Goal: Task Accomplishment & Management: Complete application form

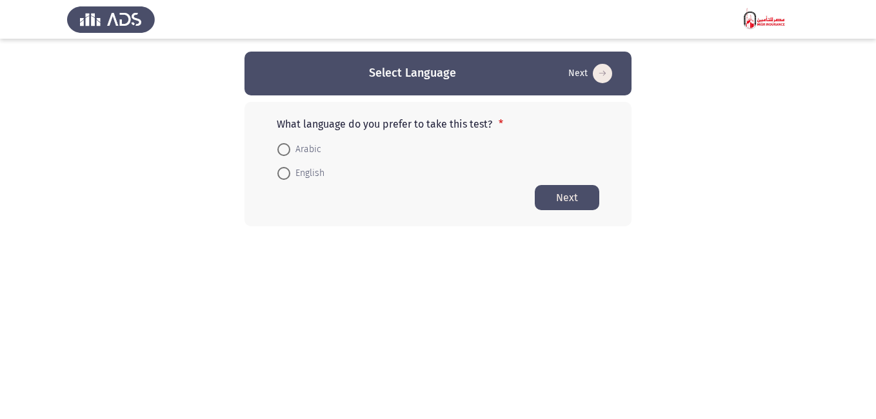
click at [287, 145] on span at bounding box center [283, 149] width 13 height 13
click at [287, 145] on input "Arabic" at bounding box center [283, 149] width 13 height 13
radio input "true"
click at [564, 194] on button "Next" at bounding box center [567, 196] width 65 height 25
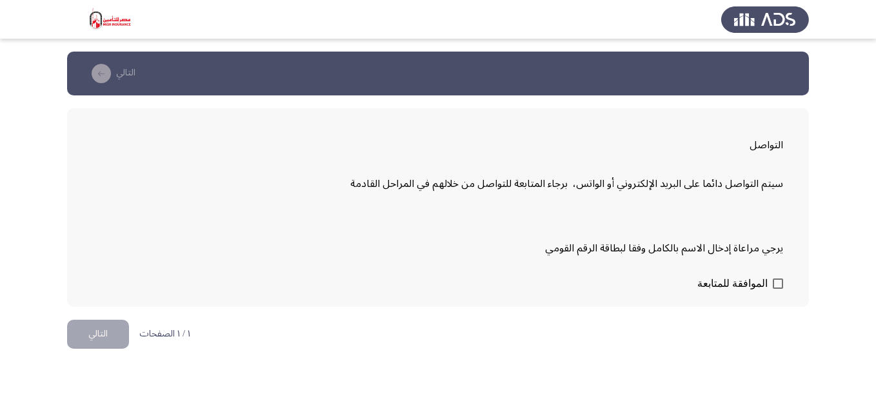
click at [775, 284] on span at bounding box center [778, 284] width 10 height 10
click at [777, 289] on input "الموافقة للمتابعة" at bounding box center [777, 289] width 1 height 1
checkbox input "true"
click at [100, 334] on button "التالي" at bounding box center [98, 334] width 62 height 29
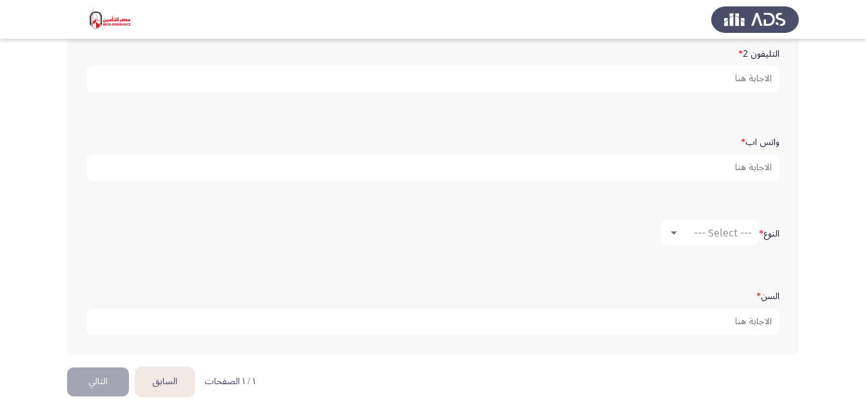
scroll to position [440, 0]
click at [683, 229] on div "--- Select ---" at bounding box center [716, 234] width 72 height 12
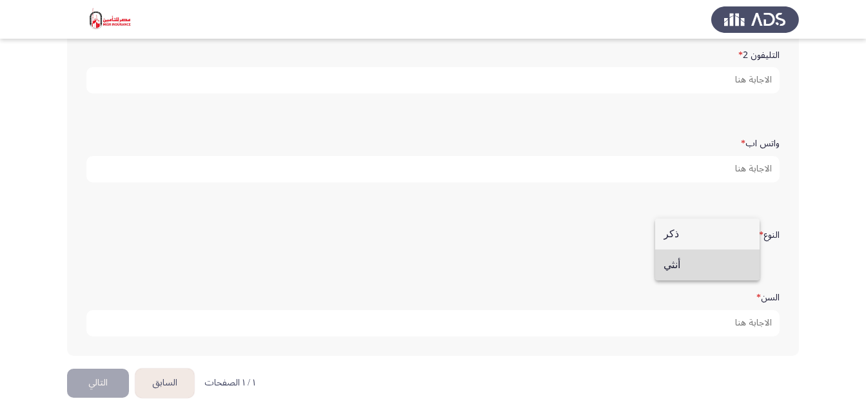
click at [672, 264] on span "أنثي" at bounding box center [708, 265] width 88 height 31
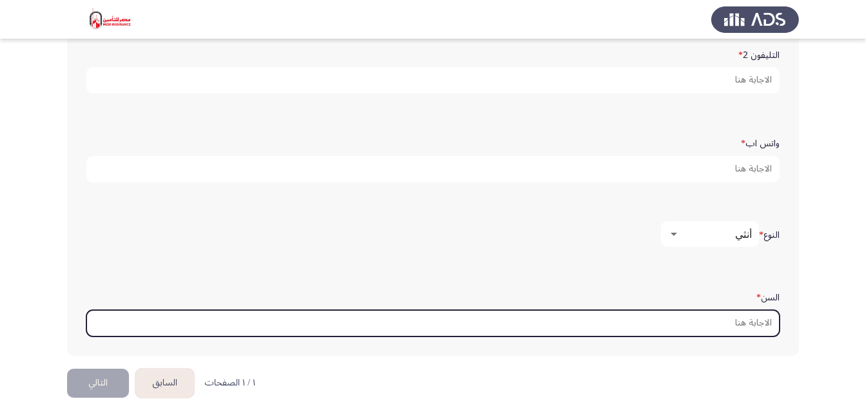
click at [698, 317] on input "السن *" at bounding box center [432, 323] width 693 height 26
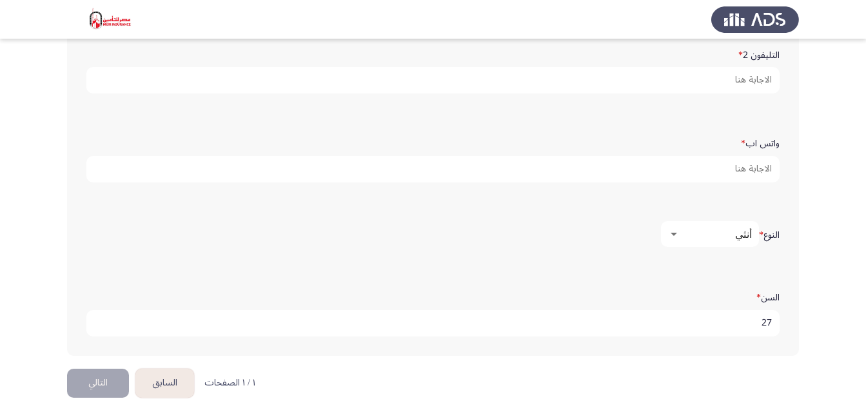
type input "27"
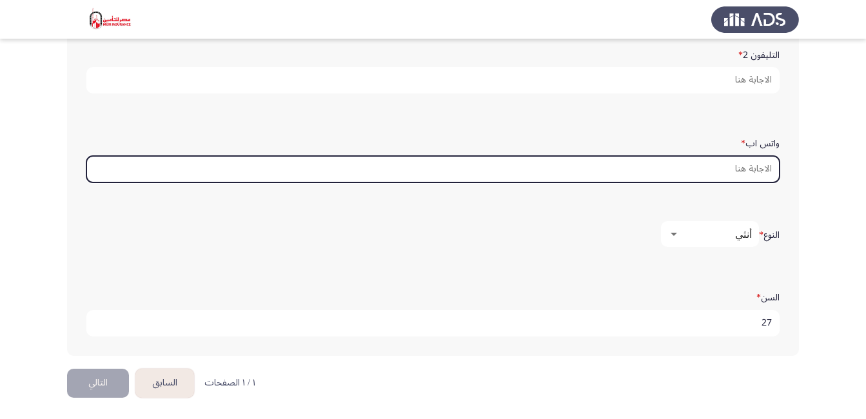
click at [737, 172] on input "واتس اب *" at bounding box center [432, 169] width 693 height 26
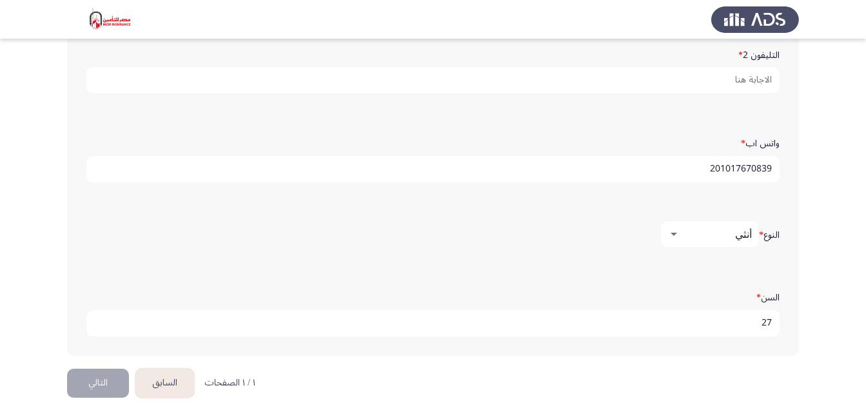
type input "201017670839"
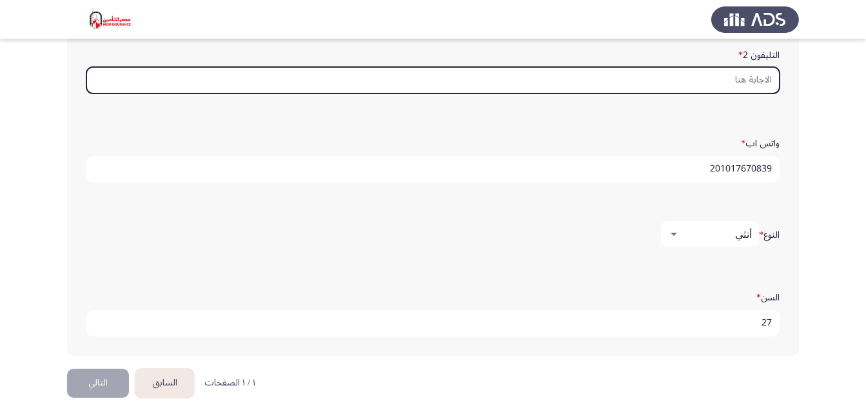
click at [723, 80] on input "التليفون 2 *" at bounding box center [432, 80] width 693 height 26
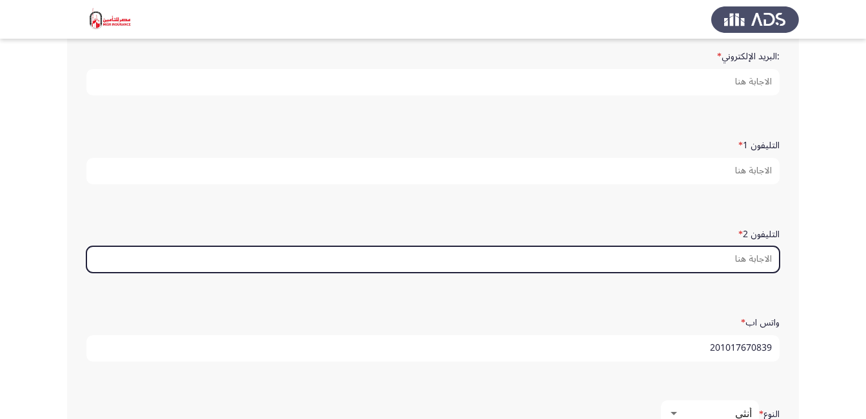
scroll to position [259, 0]
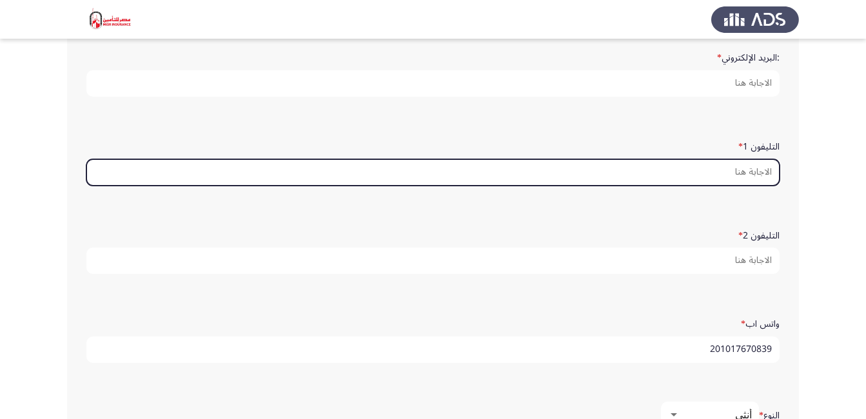
click at [731, 174] on input "التليفون 1 *" at bounding box center [432, 172] width 693 height 26
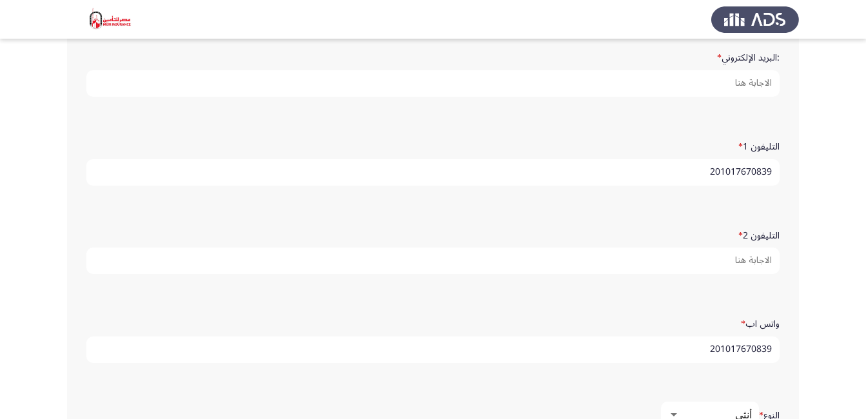
type input "201017670839"
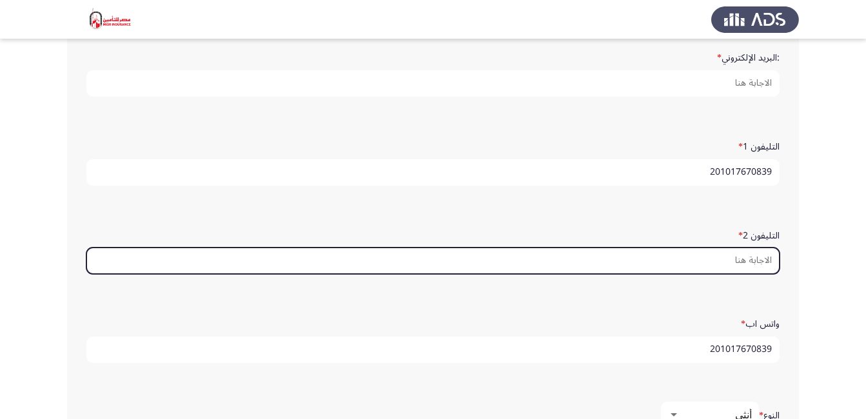
click at [734, 261] on input "التليفون 2 *" at bounding box center [432, 261] width 693 height 26
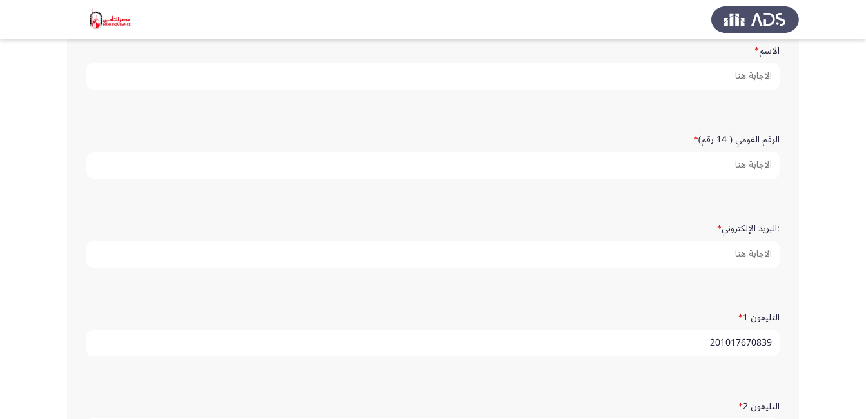
scroll to position [87, 0]
type input "201112598187"
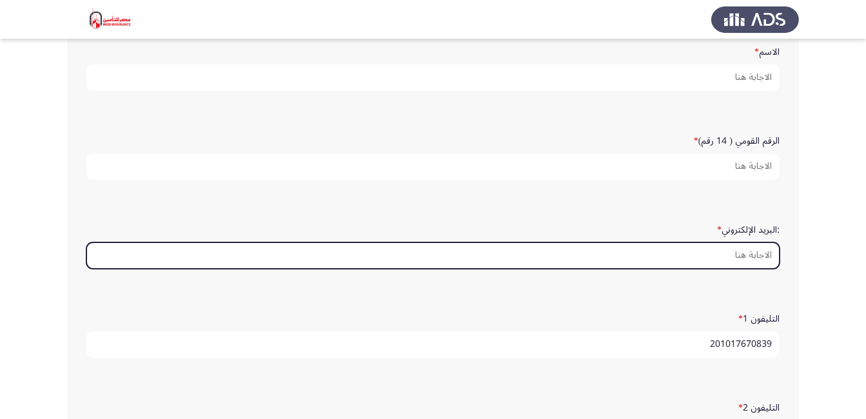
click at [737, 250] on input ":البريد الإلكتروني *" at bounding box center [432, 256] width 693 height 26
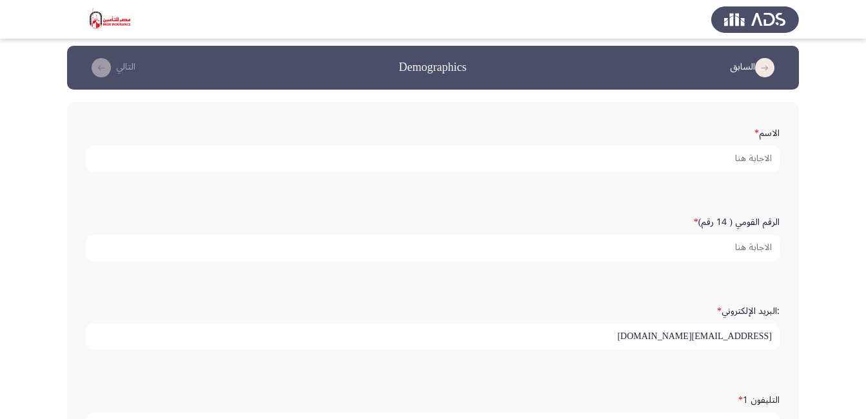
scroll to position [0, 0]
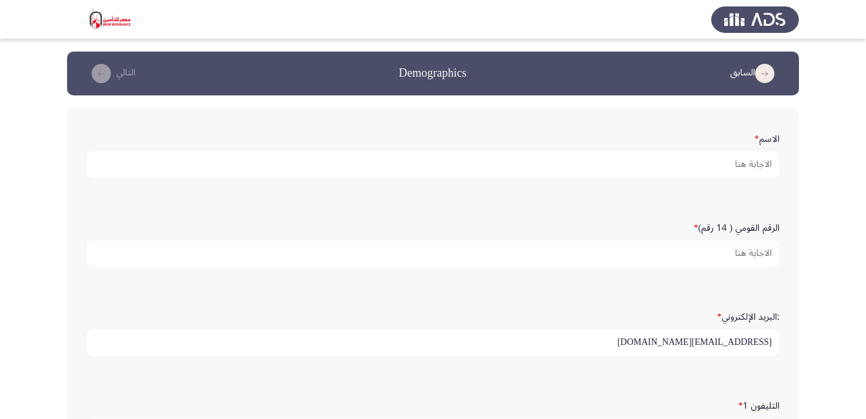
type input "[EMAIL_ADDRESS][DOMAIN_NAME]"
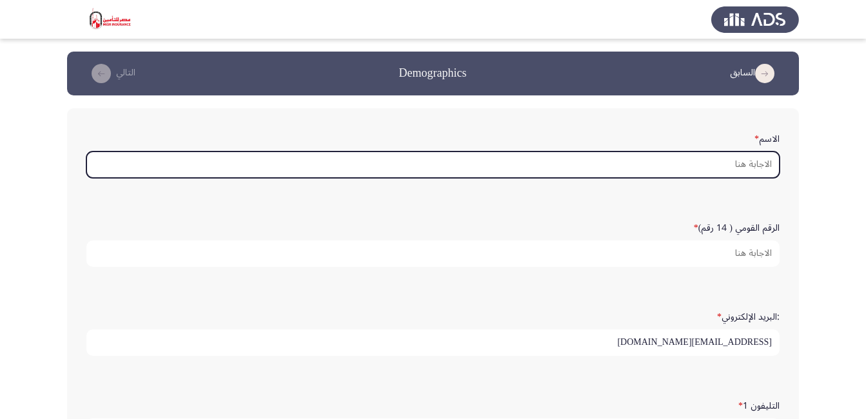
click at [737, 163] on input "الاسم *" at bounding box center [432, 165] width 693 height 26
type input "h"
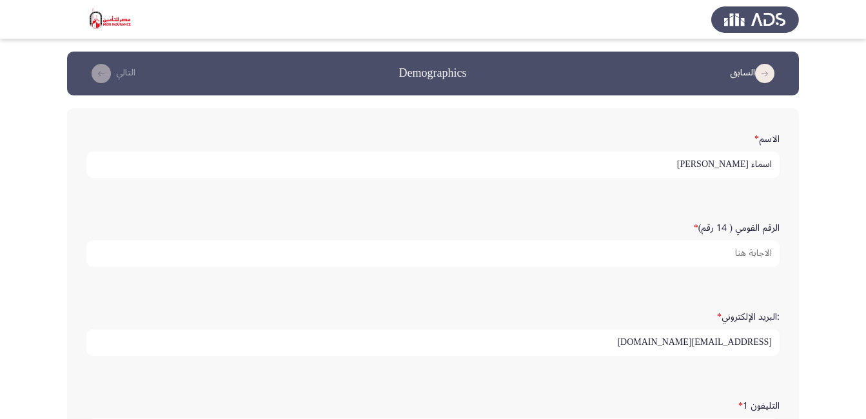
type input "اسماء [PERSON_NAME]"
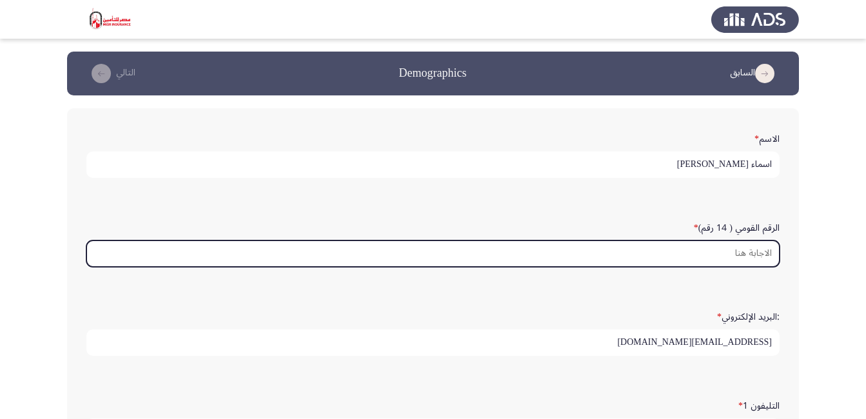
click at [713, 250] on input "الرقم القومي ( 14 رقم) *" at bounding box center [432, 254] width 693 height 26
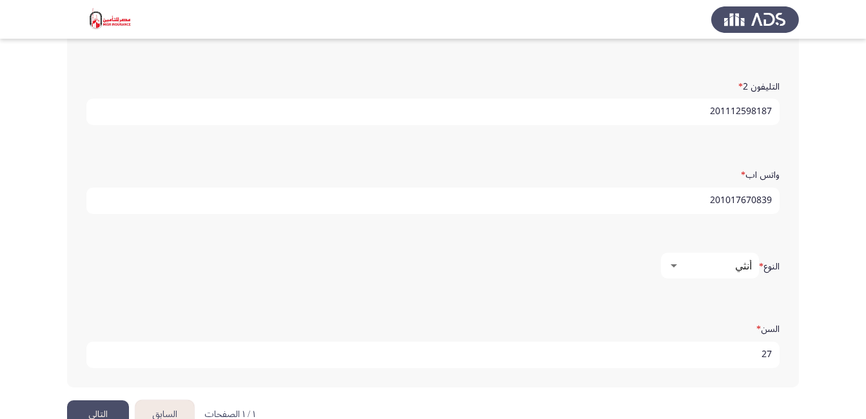
scroll to position [441, 0]
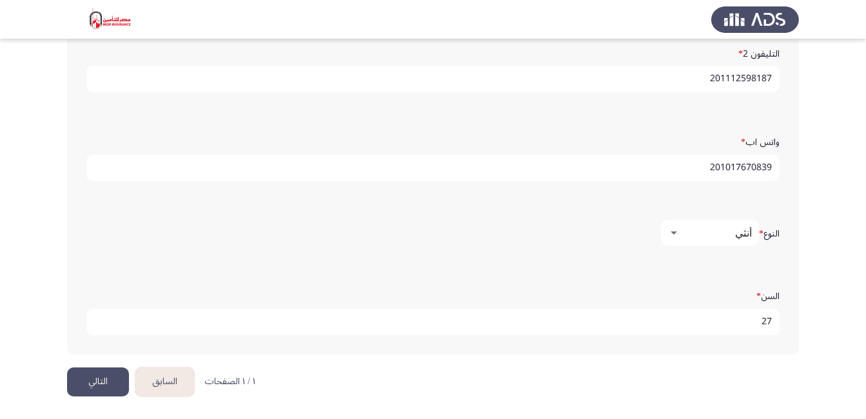
type input "29711051700344"
click at [105, 386] on button "التالي" at bounding box center [98, 382] width 62 height 29
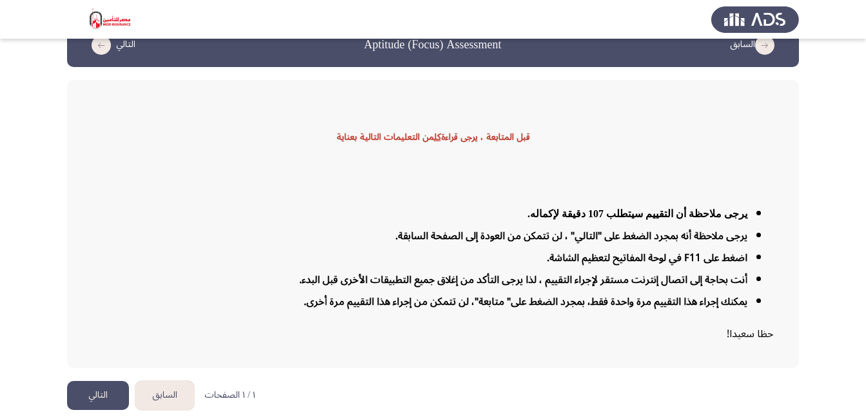
scroll to position [32, 0]
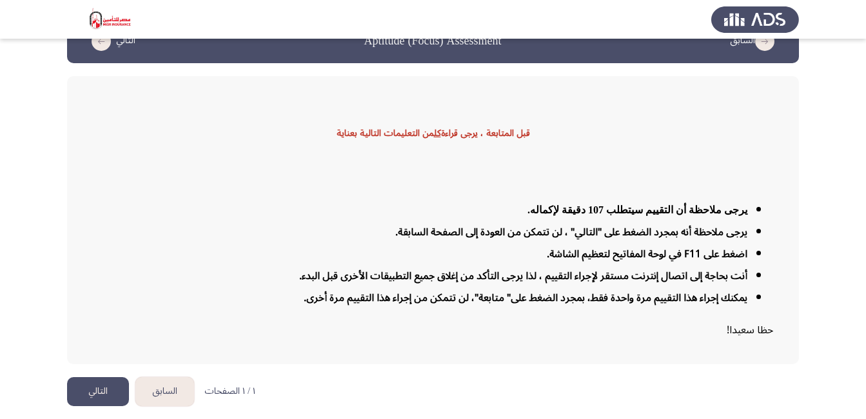
click at [108, 388] on button "التالي" at bounding box center [98, 391] width 62 height 29
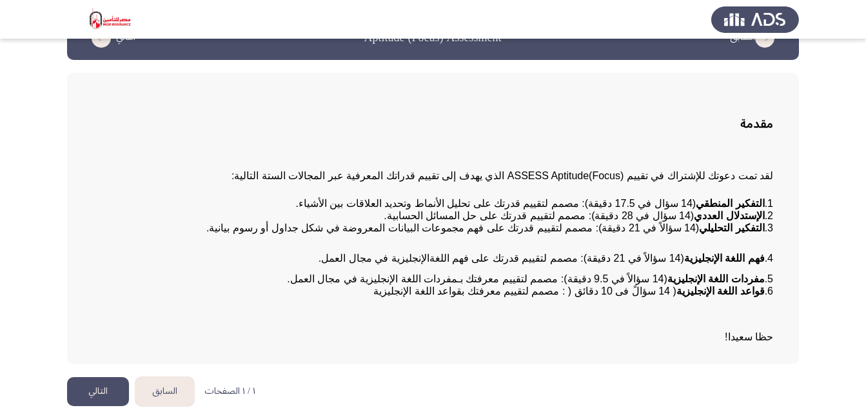
scroll to position [40, 0]
click at [92, 392] on button "التالي" at bounding box center [98, 391] width 62 height 29
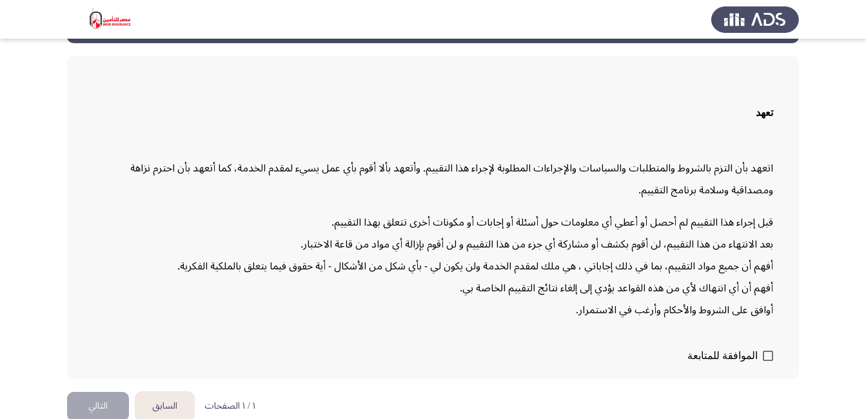
scroll to position [67, 0]
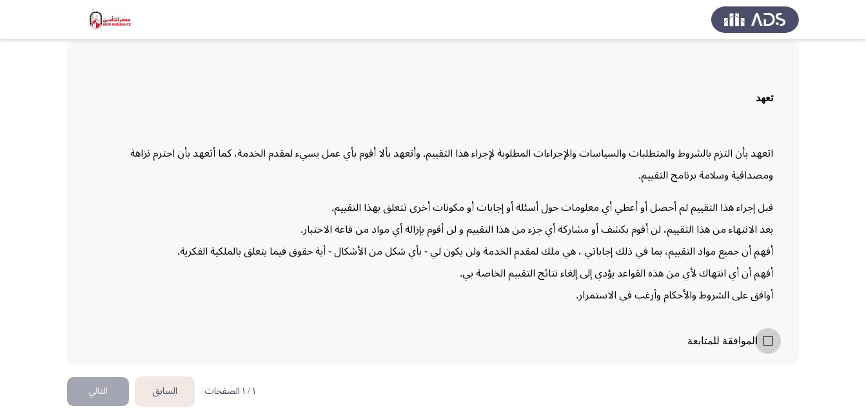
click at [768, 341] on span at bounding box center [768, 341] width 10 height 10
click at [768, 346] on input "الموافقة للمتابعة" at bounding box center [768, 346] width 1 height 1
checkbox input "true"
click at [106, 386] on button "التالي" at bounding box center [98, 391] width 62 height 29
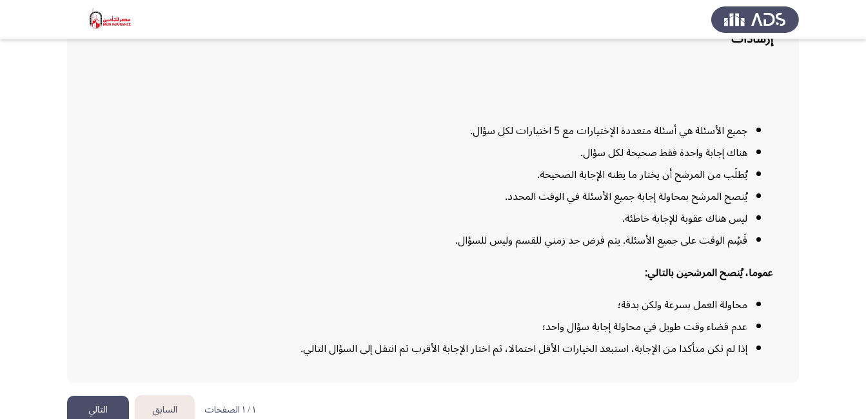
scroll to position [139, 0]
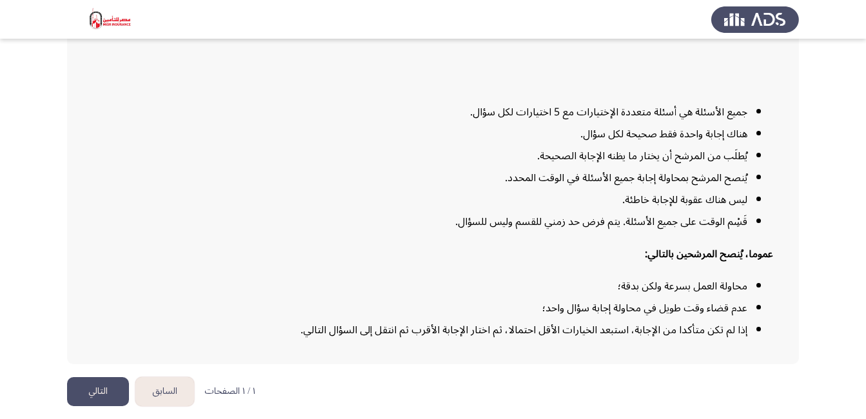
click at [98, 395] on button "التالي" at bounding box center [98, 391] width 62 height 29
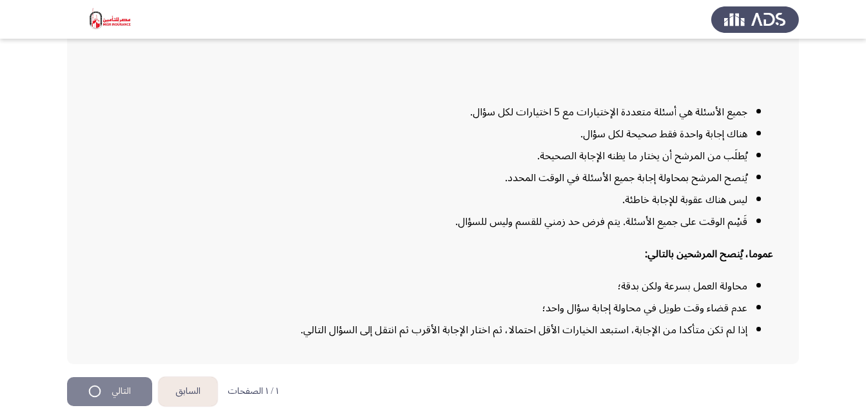
scroll to position [0, 0]
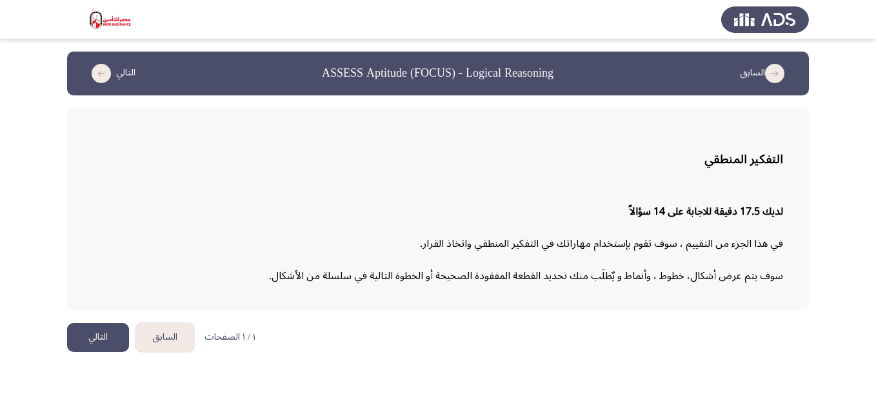
click at [104, 337] on button "التالي" at bounding box center [98, 337] width 62 height 29
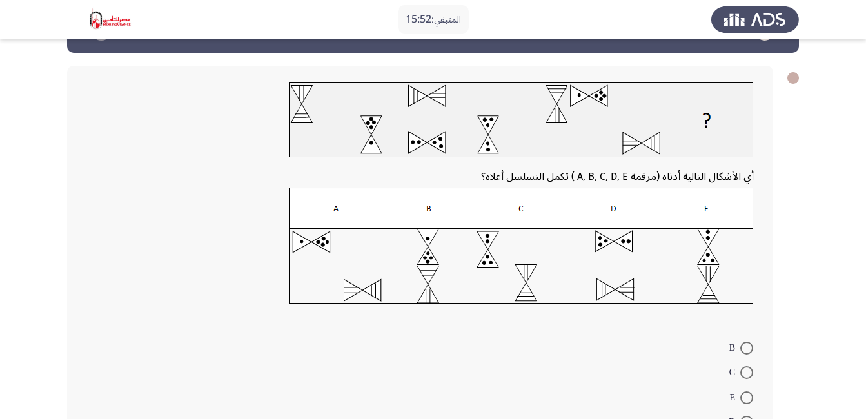
scroll to position [52, 0]
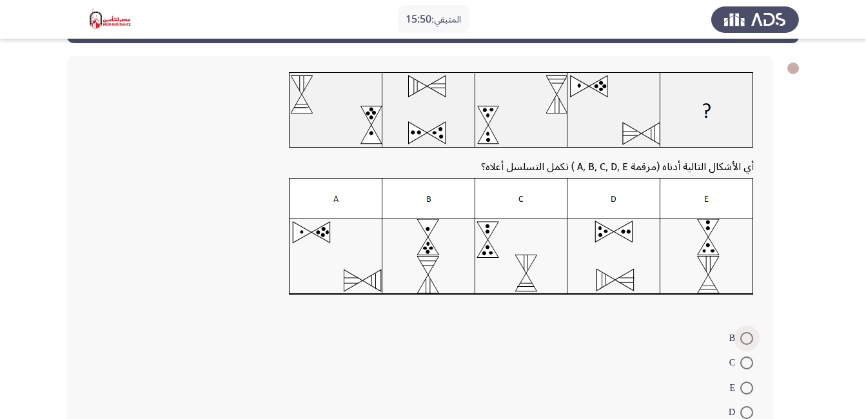
click at [744, 338] on span at bounding box center [746, 338] width 13 height 13
click at [744, 338] on input "B" at bounding box center [746, 338] width 13 height 13
radio input "true"
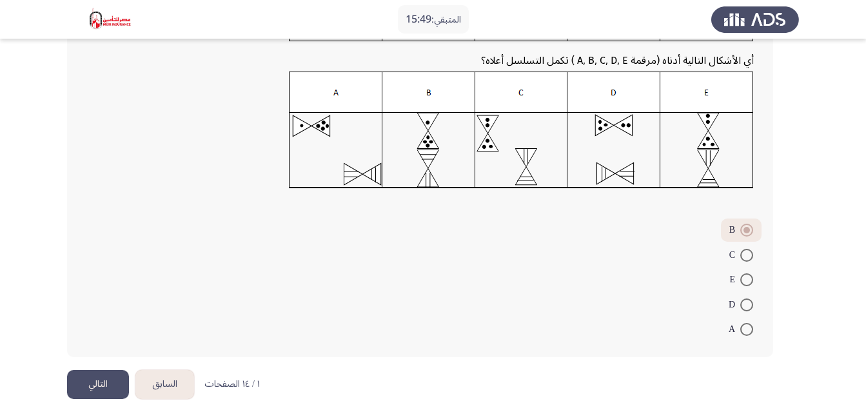
scroll to position [161, 0]
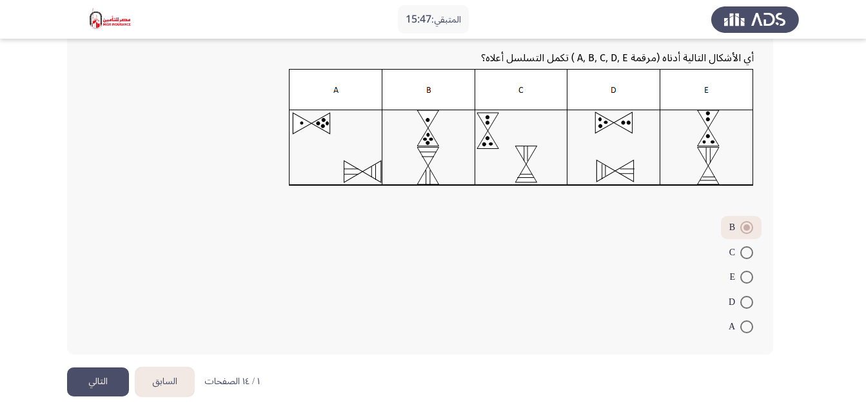
click at [86, 376] on button "التالي" at bounding box center [98, 382] width 62 height 29
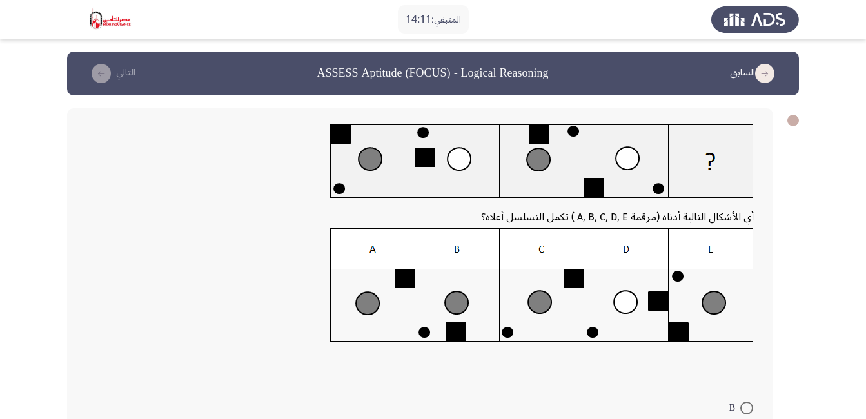
click at [553, 303] on img at bounding box center [542, 285] width 424 height 115
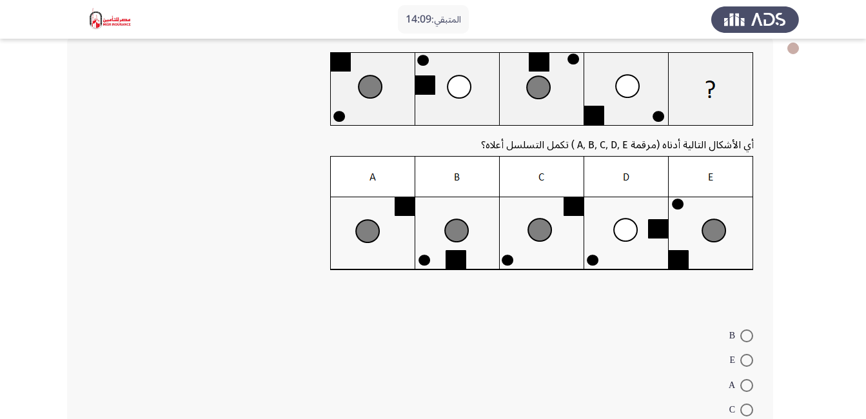
scroll to position [74, 0]
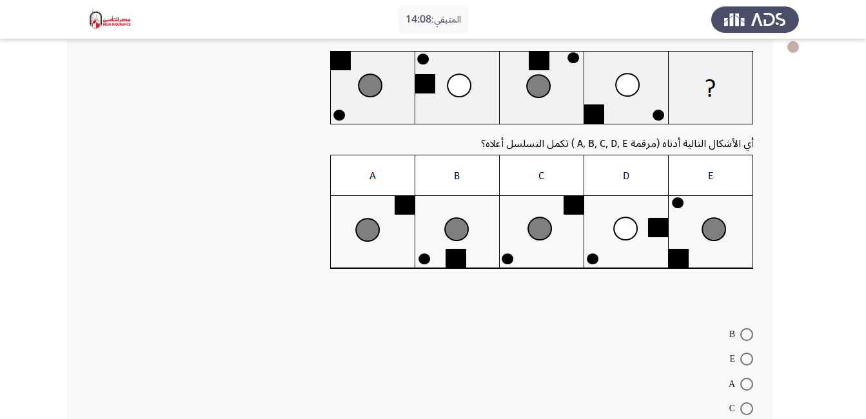
click at [746, 408] on span at bounding box center [746, 408] width 13 height 13
click at [746, 408] on input "C" at bounding box center [746, 408] width 13 height 13
radio input "true"
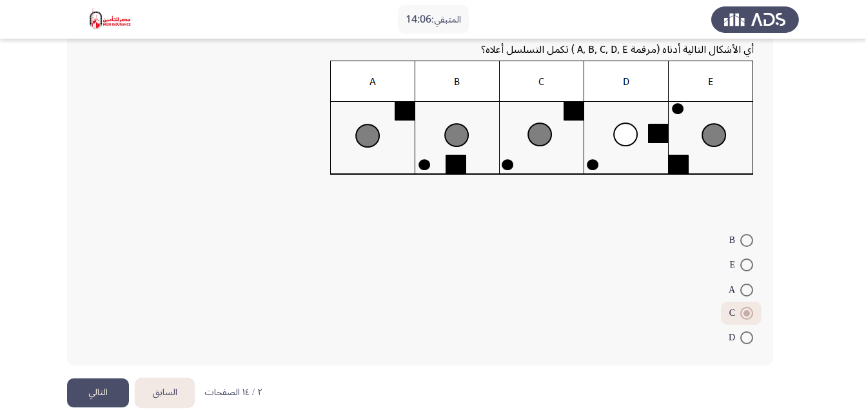
scroll to position [179, 0]
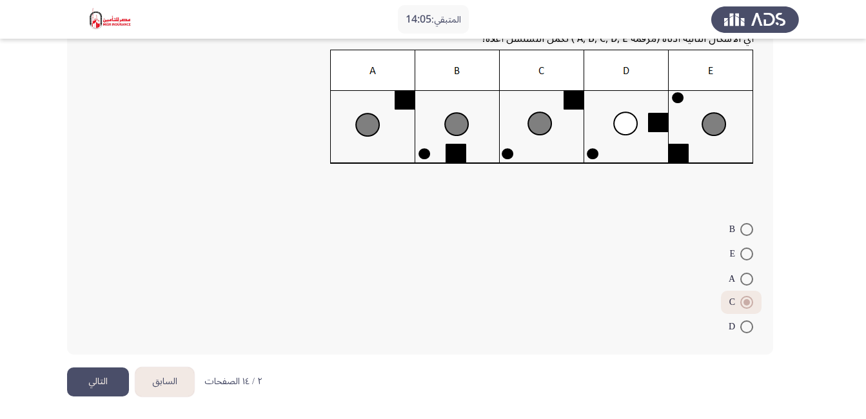
click at [79, 389] on button "التالي" at bounding box center [98, 382] width 62 height 29
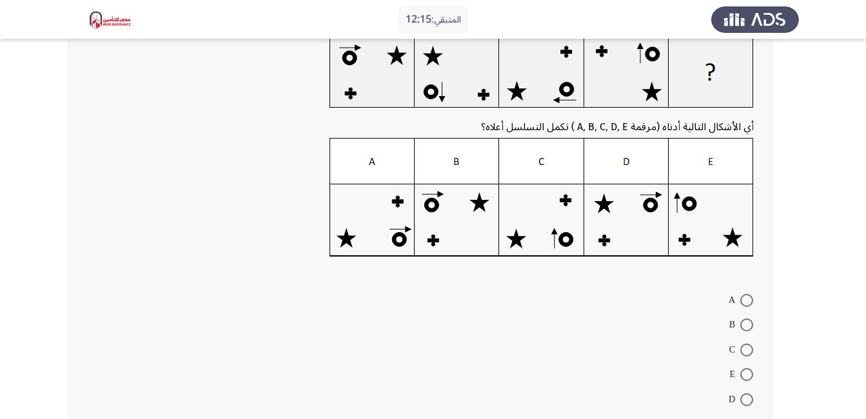
scroll to position [68, 0]
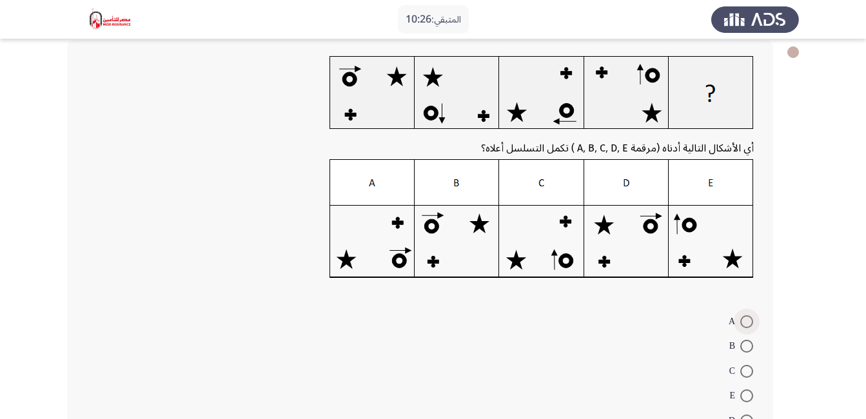
click at [750, 322] on span at bounding box center [746, 321] width 13 height 13
click at [750, 322] on input "A" at bounding box center [746, 321] width 13 height 13
radio input "true"
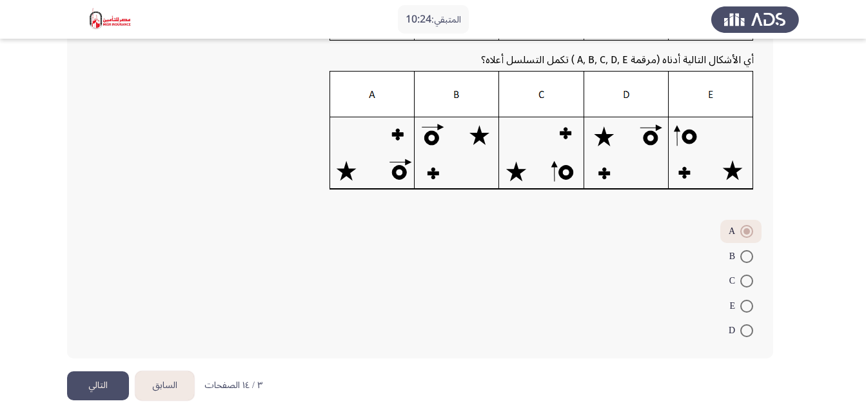
scroll to position [161, 0]
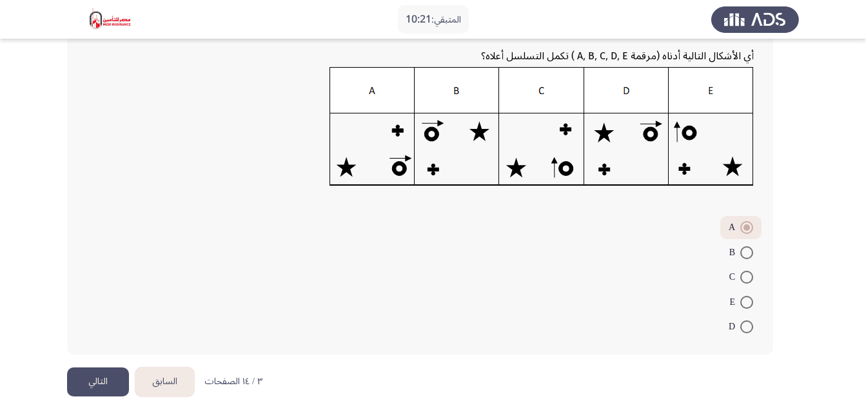
click at [95, 390] on button "التالي" at bounding box center [98, 382] width 62 height 29
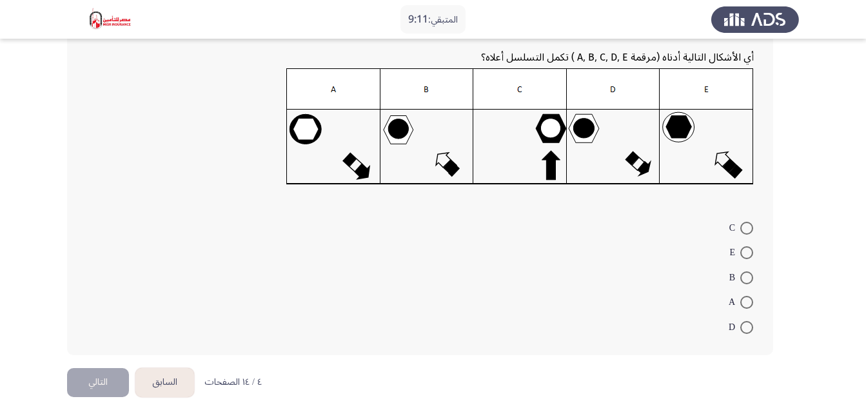
click at [744, 330] on span at bounding box center [746, 327] width 13 height 13
click at [744, 330] on input "D" at bounding box center [746, 327] width 13 height 13
radio input "true"
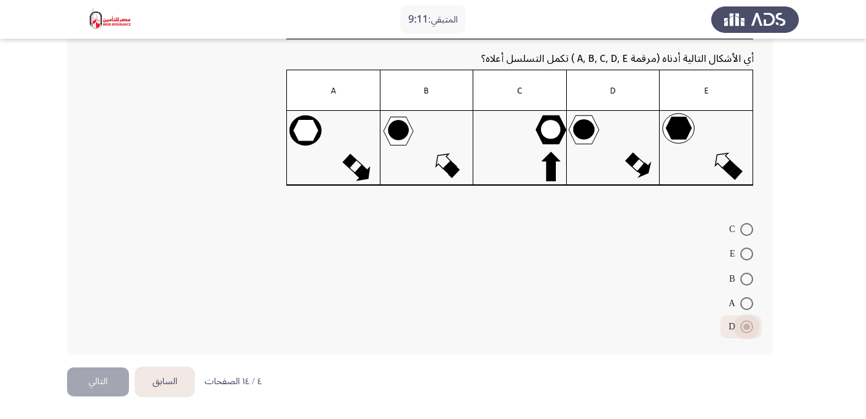
scroll to position [160, 0]
click at [95, 384] on button "التالي" at bounding box center [98, 382] width 62 height 29
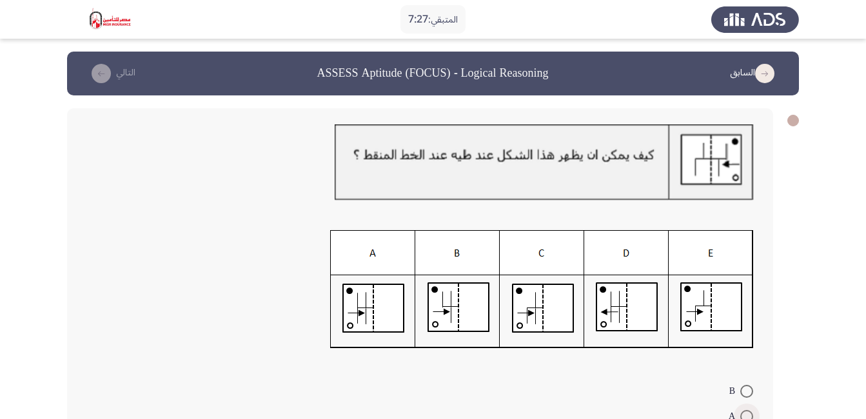
click at [748, 415] on span at bounding box center [746, 416] width 13 height 13
click at [748, 415] on input "A" at bounding box center [746, 416] width 13 height 13
radio input "true"
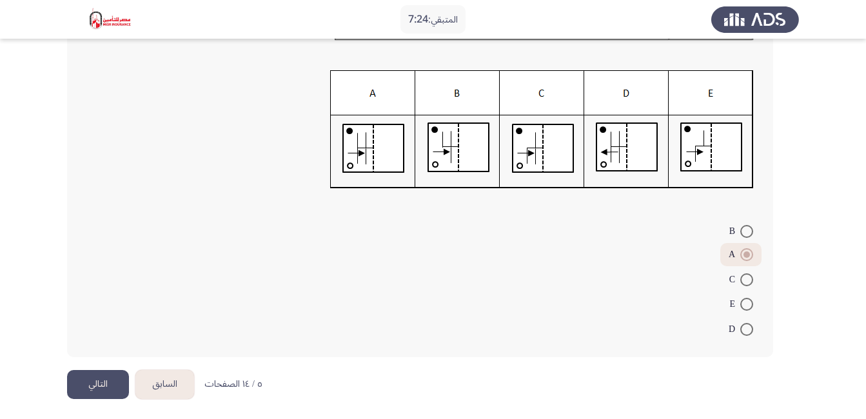
scroll to position [163, 0]
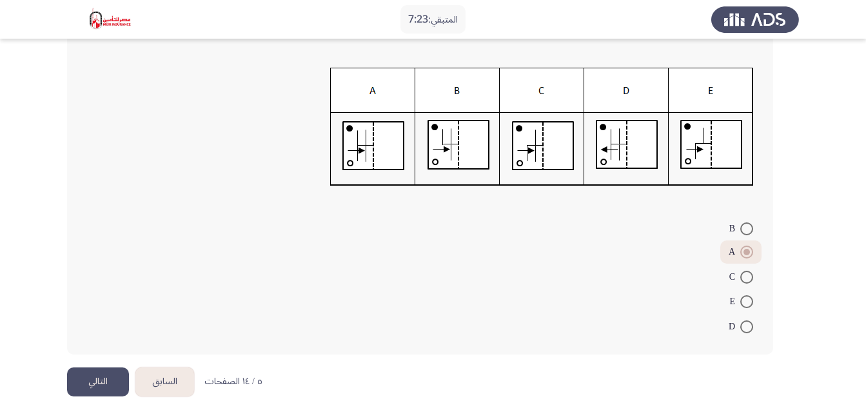
click at [106, 388] on button "التالي" at bounding box center [98, 382] width 62 height 29
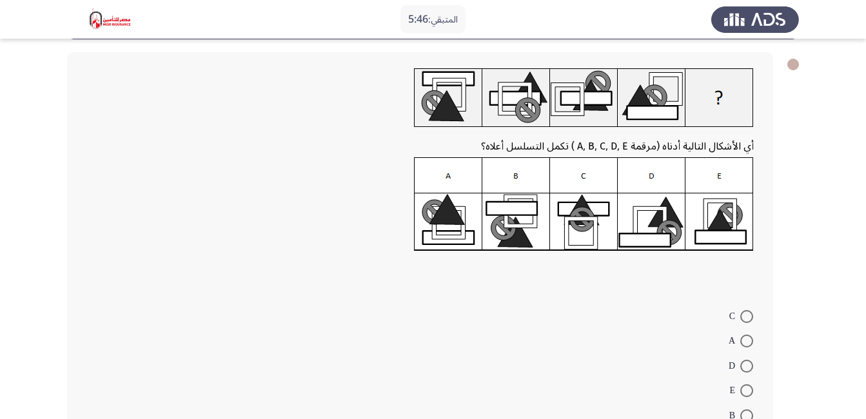
scroll to position [62, 0]
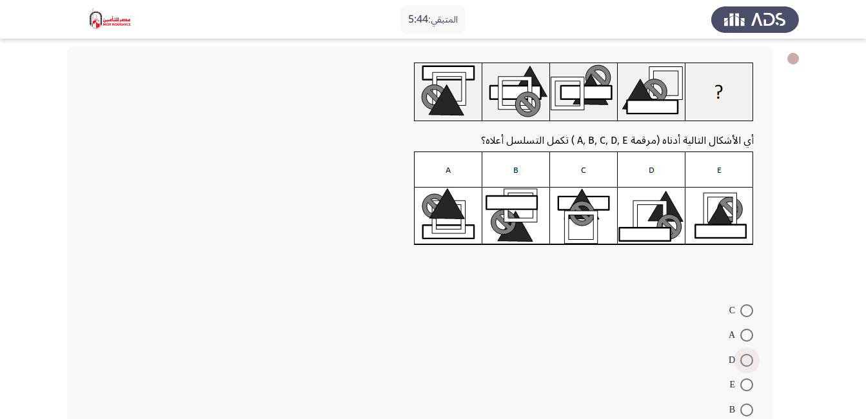
click at [748, 359] on span at bounding box center [746, 360] width 13 height 13
click at [748, 359] on input "D" at bounding box center [746, 360] width 13 height 13
radio input "true"
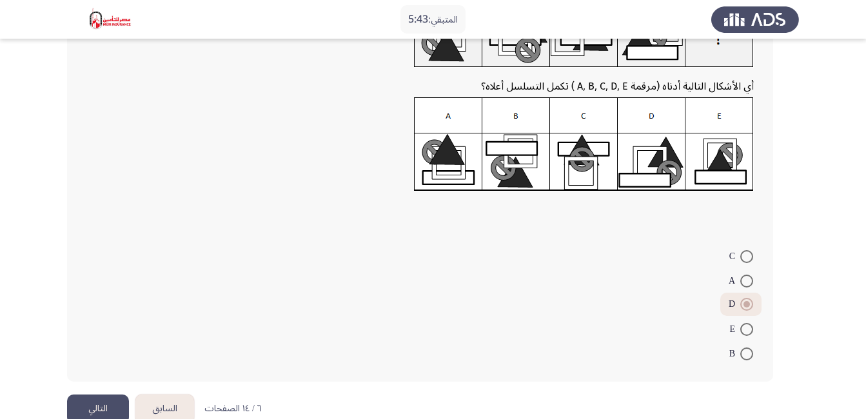
scroll to position [143, 0]
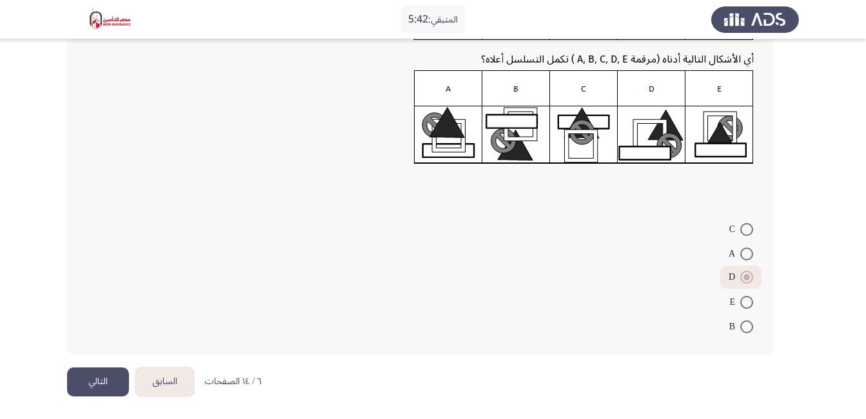
click at [106, 379] on button "التالي" at bounding box center [98, 382] width 62 height 29
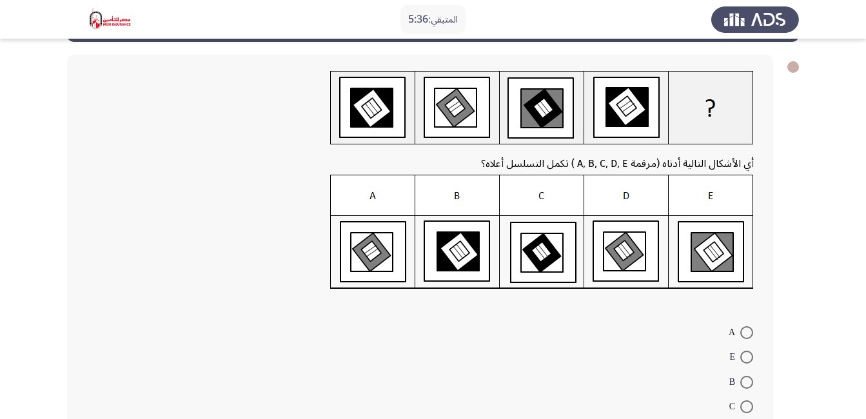
scroll to position [55, 0]
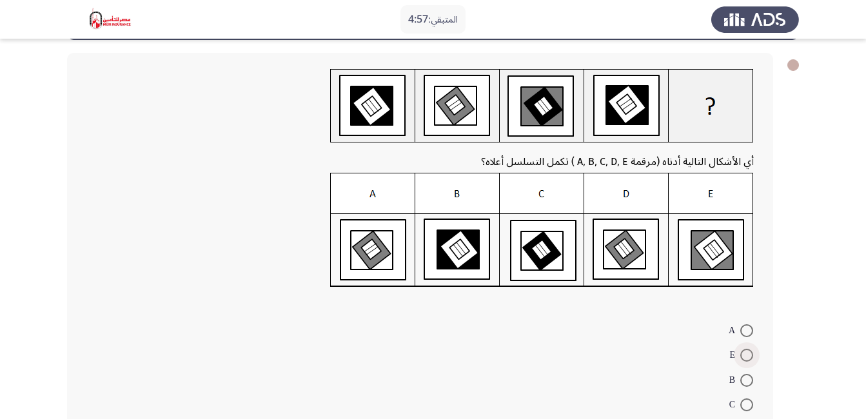
click at [749, 356] on span at bounding box center [746, 355] width 13 height 13
click at [749, 356] on input "E" at bounding box center [746, 355] width 13 height 13
radio input "true"
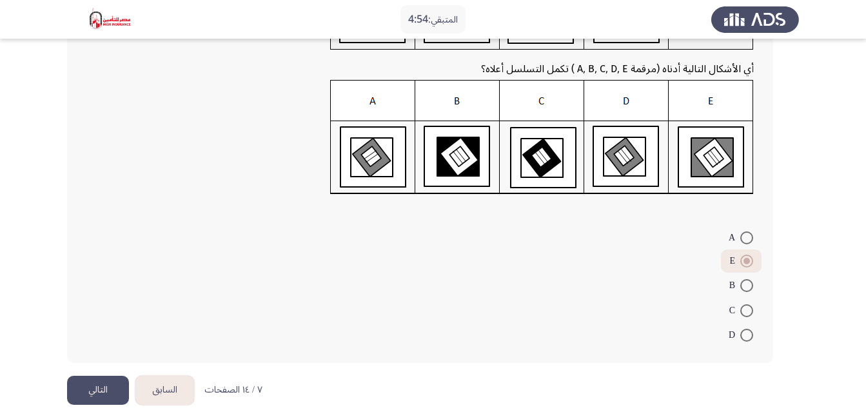
scroll to position [157, 0]
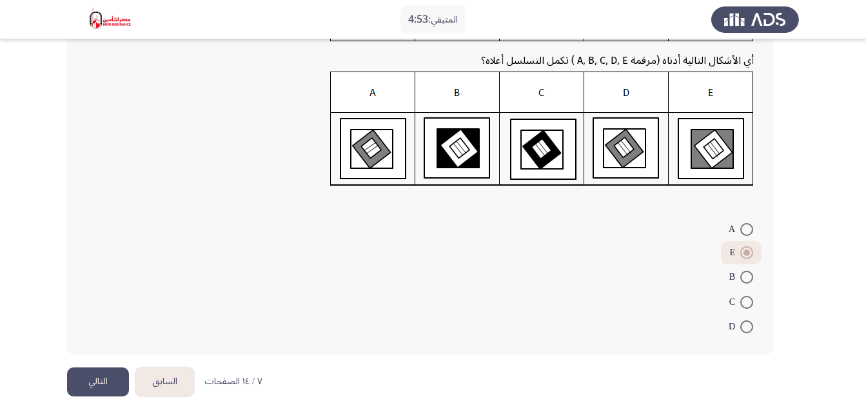
click at [90, 381] on button "التالي" at bounding box center [98, 382] width 62 height 29
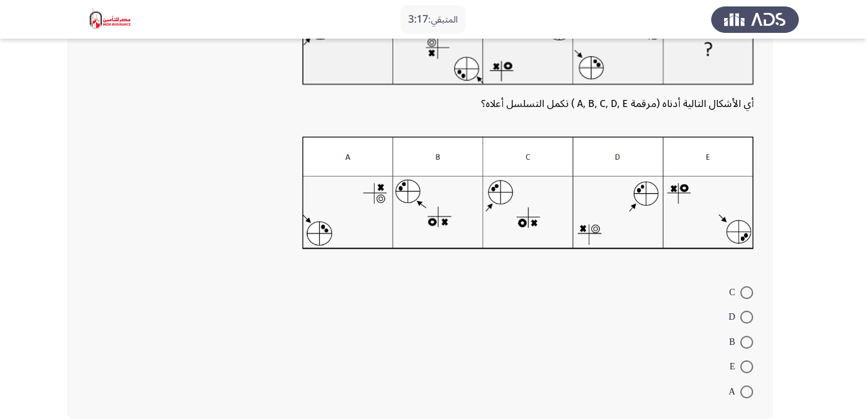
scroll to position [118, 0]
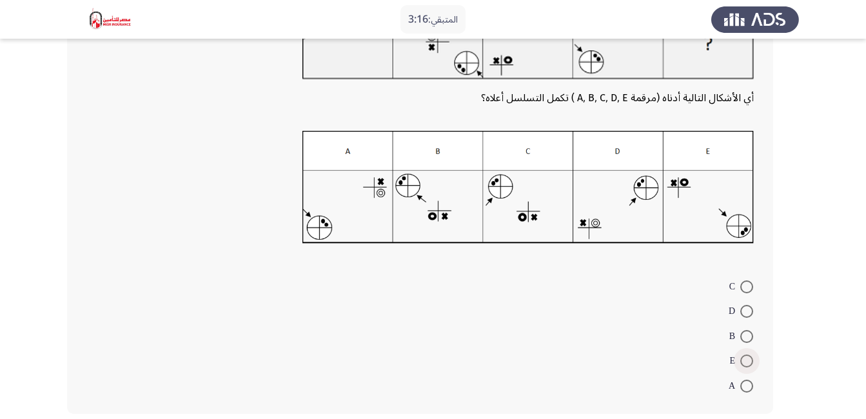
click at [746, 362] on span at bounding box center [746, 361] width 13 height 13
click at [746, 362] on input "E" at bounding box center [746, 361] width 13 height 13
radio input "true"
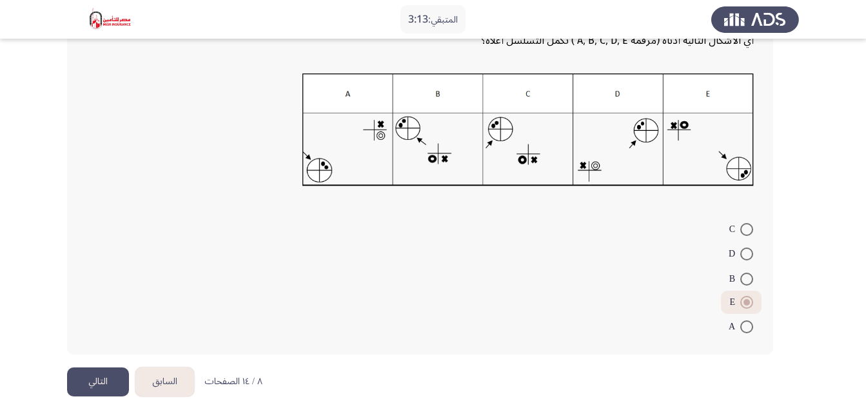
click at [97, 384] on button "التالي" at bounding box center [98, 382] width 62 height 29
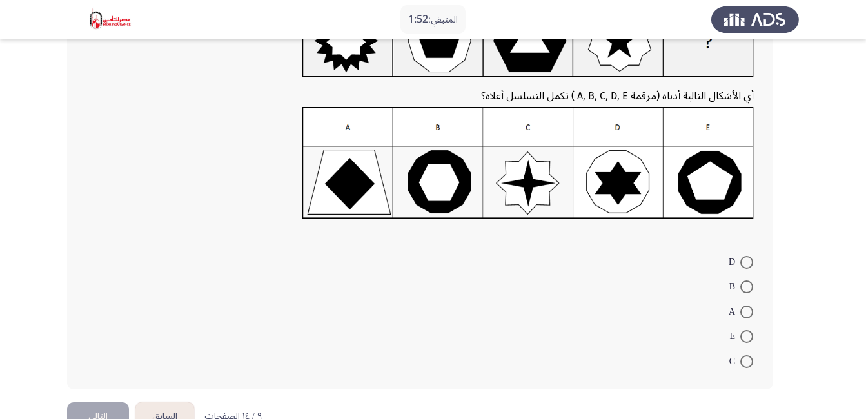
scroll to position [123, 0]
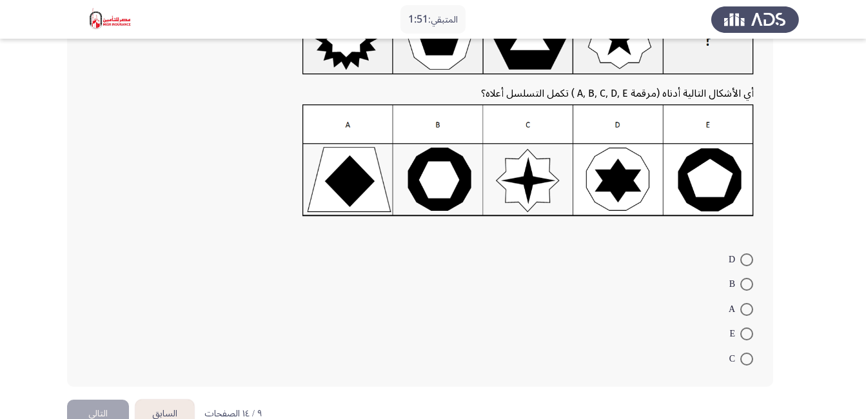
click at [744, 333] on span at bounding box center [746, 334] width 13 height 13
click at [744, 333] on input "E" at bounding box center [746, 334] width 13 height 13
radio input "true"
click at [117, 406] on button "التالي" at bounding box center [98, 412] width 62 height 29
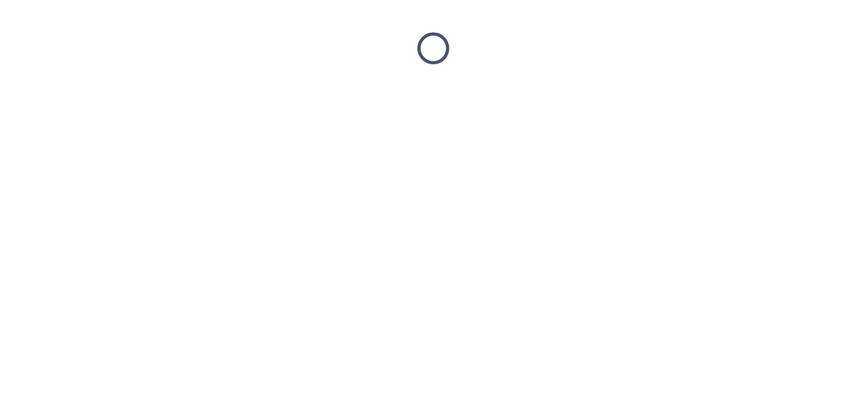
scroll to position [0, 0]
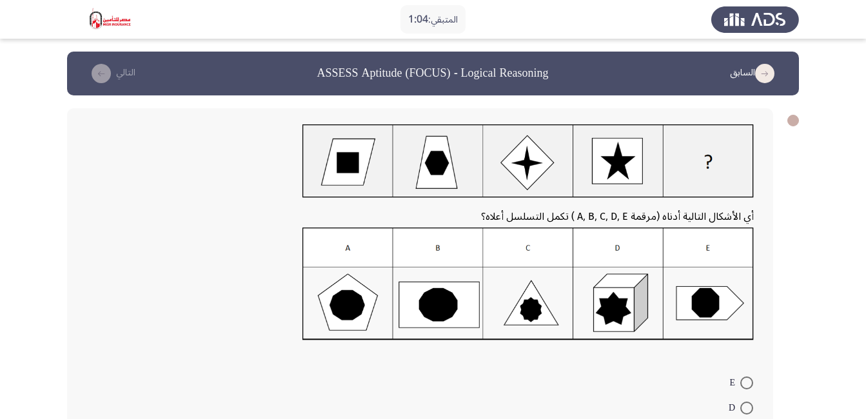
click at [444, 295] on img at bounding box center [529, 284] width 452 height 113
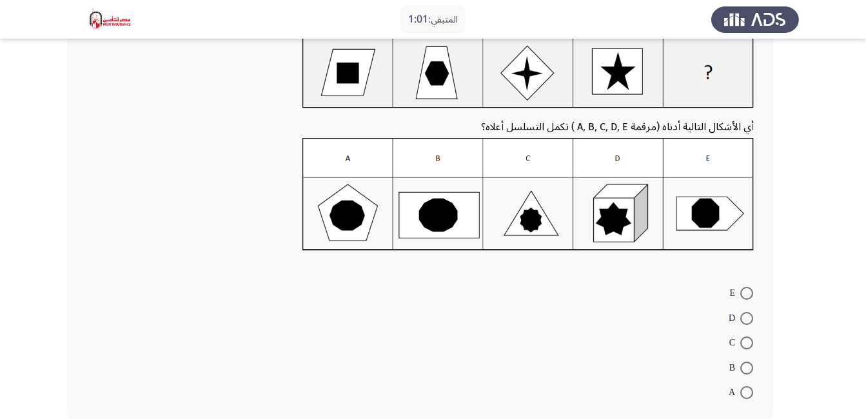
scroll to position [90, 0]
click at [744, 366] on span at bounding box center [746, 367] width 13 height 13
click at [744, 366] on input "B" at bounding box center [746, 367] width 13 height 13
radio input "true"
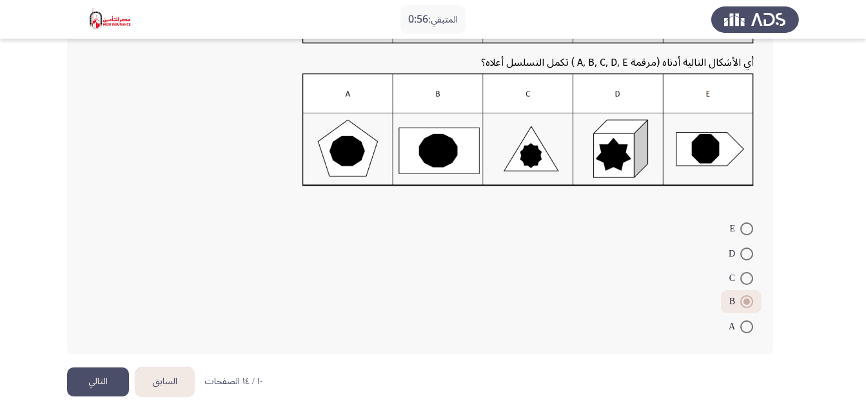
click at [99, 376] on button "التالي" at bounding box center [98, 382] width 62 height 29
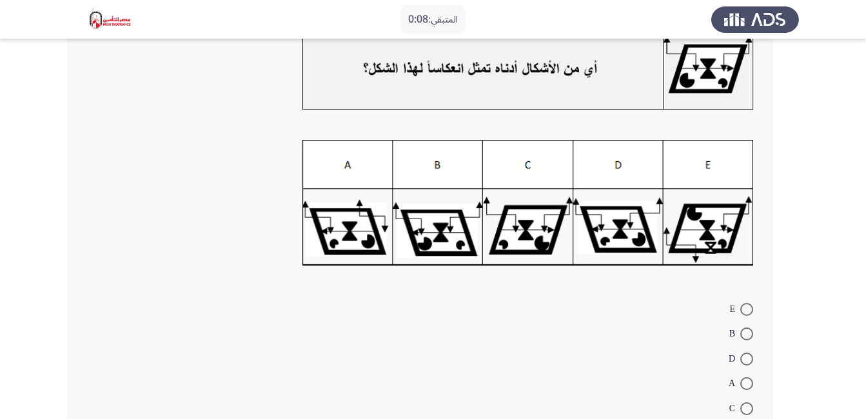
scroll to position [95, 0]
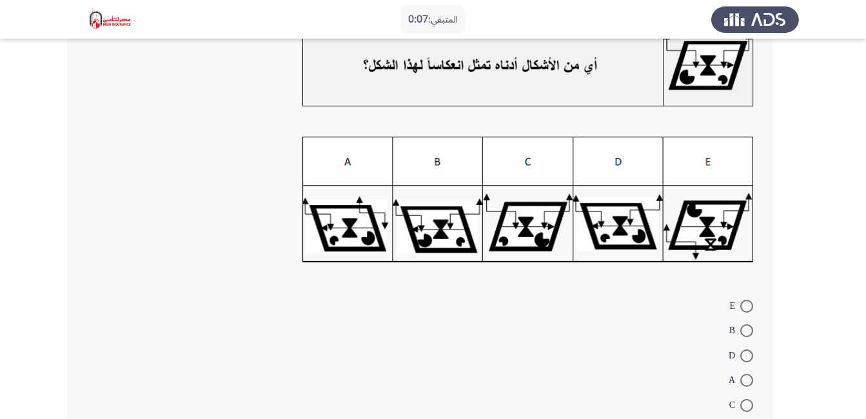
click at [748, 352] on span at bounding box center [746, 356] width 13 height 13
click at [748, 352] on input "D" at bounding box center [746, 356] width 13 height 13
radio input "true"
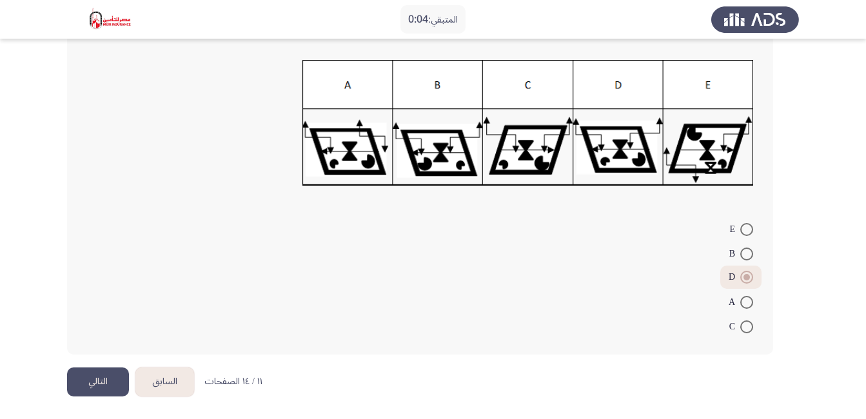
click at [92, 384] on button "التالي" at bounding box center [98, 382] width 62 height 29
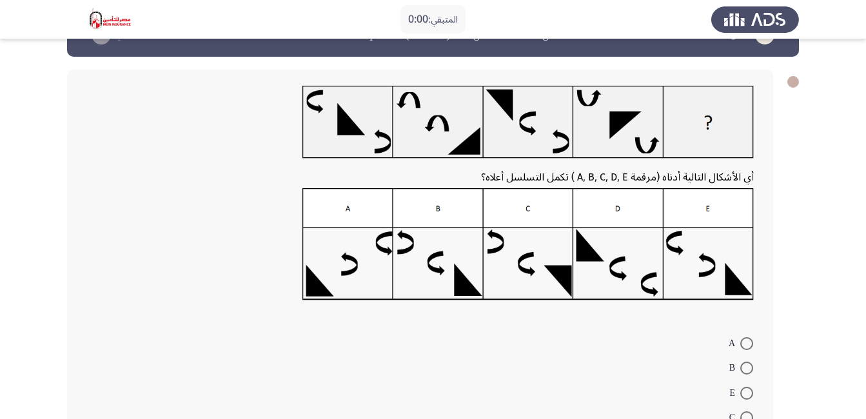
scroll to position [0, 0]
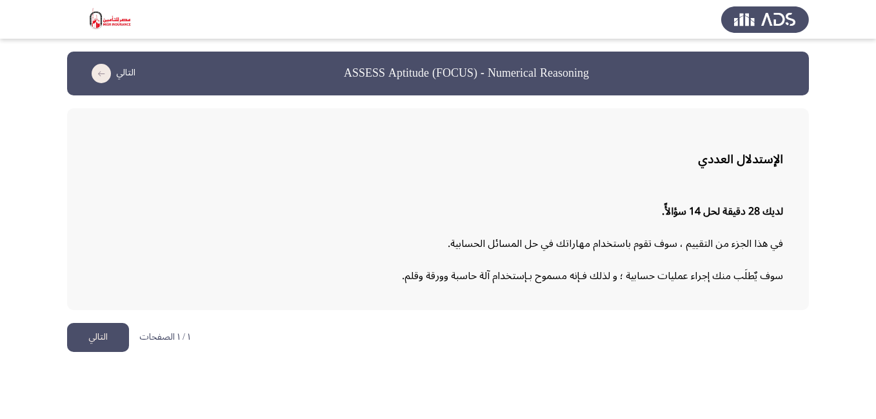
drag, startPoint x: 870, startPoint y: 181, endPoint x: 868, endPoint y: 210, distance: 29.1
click at [868, 210] on html "ASSESS Aptitude (FOCUS) - Numerical Reasoning [DEMOGRAPHIC_DATA] [DEMOGRAPHIC_D…" at bounding box center [438, 182] width 876 height 365
click at [103, 344] on button "التالي" at bounding box center [98, 337] width 62 height 29
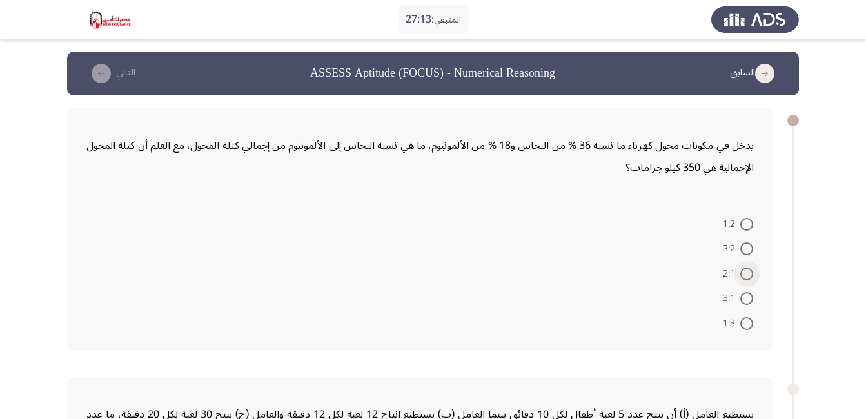
click at [745, 276] on span at bounding box center [746, 274] width 13 height 13
click at [745, 276] on input "2:1" at bounding box center [746, 274] width 13 height 13
radio input "true"
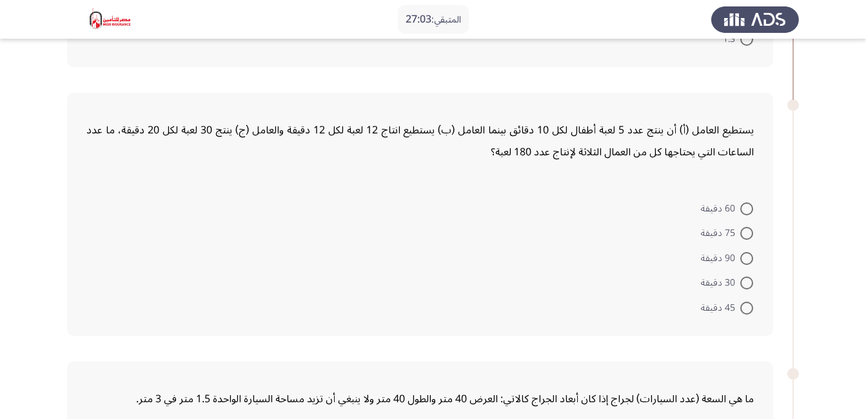
scroll to position [292, 0]
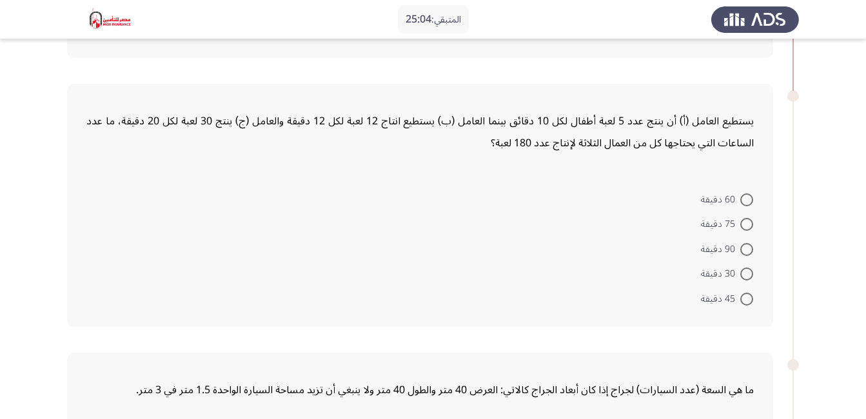
click at [745, 249] on span at bounding box center [746, 249] width 13 height 13
click at [745, 249] on input "90 دقيقة" at bounding box center [746, 249] width 13 height 13
radio input "true"
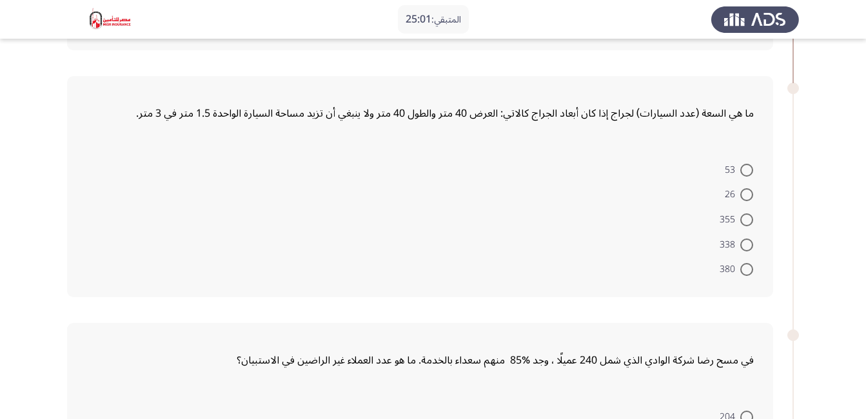
scroll to position [569, 0]
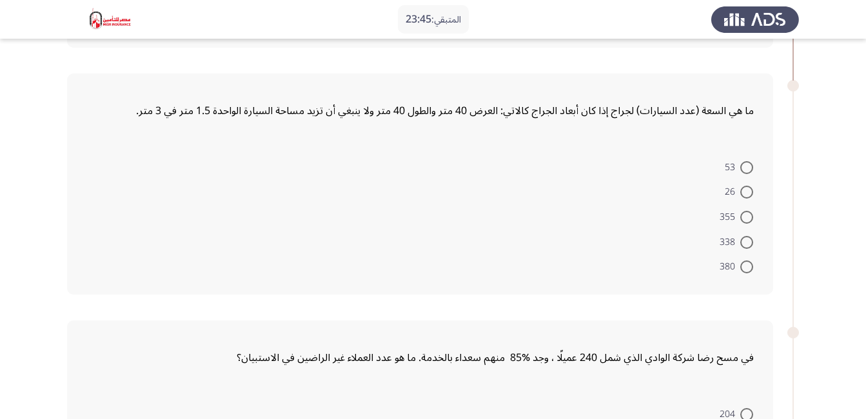
click at [744, 217] on span at bounding box center [746, 217] width 13 height 13
click at [744, 217] on input "355" at bounding box center [746, 217] width 13 height 13
radio input "true"
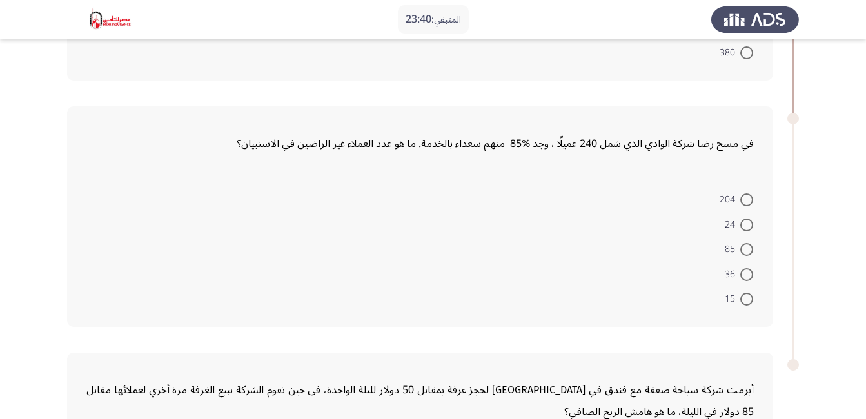
scroll to position [786, 0]
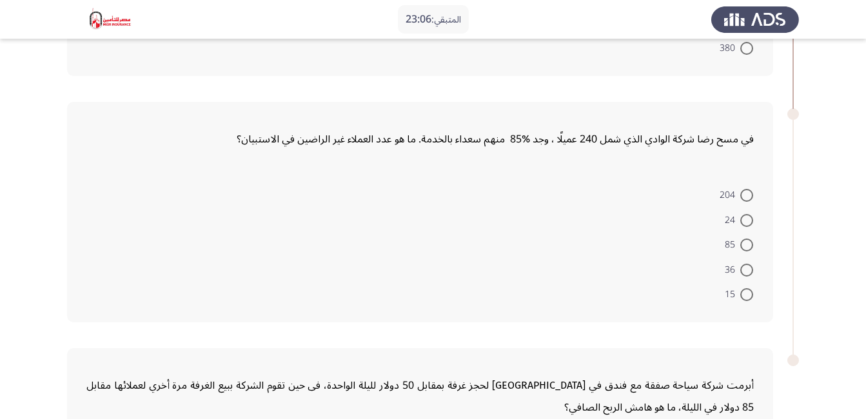
click at [746, 272] on span at bounding box center [746, 270] width 13 height 13
click at [746, 272] on input "36" at bounding box center [746, 270] width 13 height 13
radio input "true"
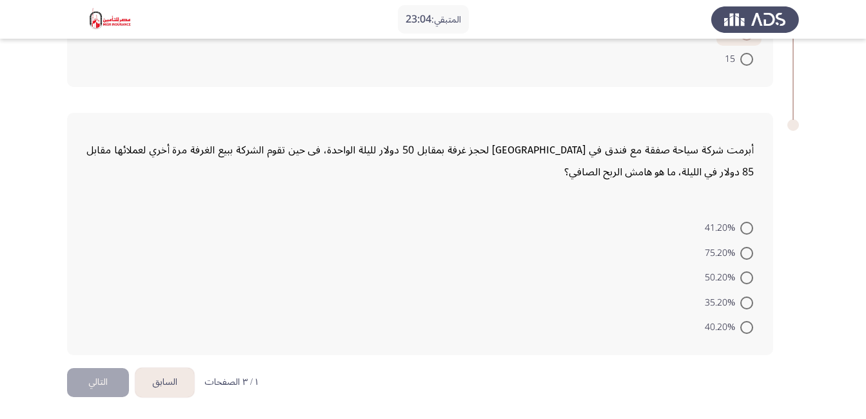
scroll to position [1021, 0]
click at [744, 257] on span at bounding box center [746, 252] width 13 height 13
click at [744, 257] on input "75.20%" at bounding box center [746, 252] width 13 height 13
radio input "true"
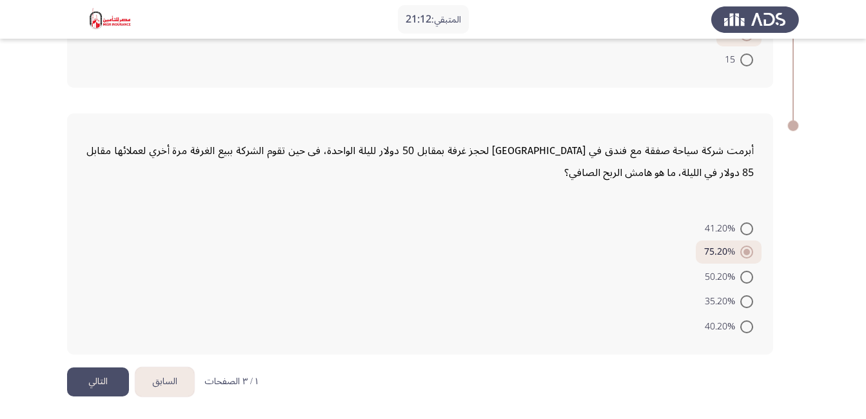
click at [106, 381] on button "التالي" at bounding box center [98, 382] width 62 height 29
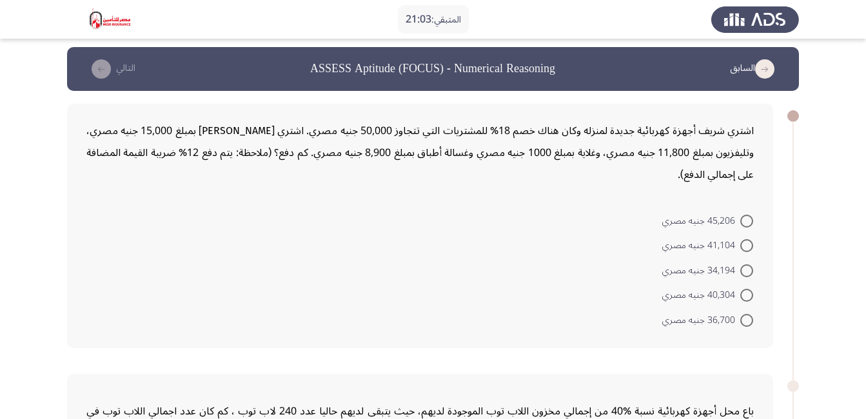
scroll to position [0, 0]
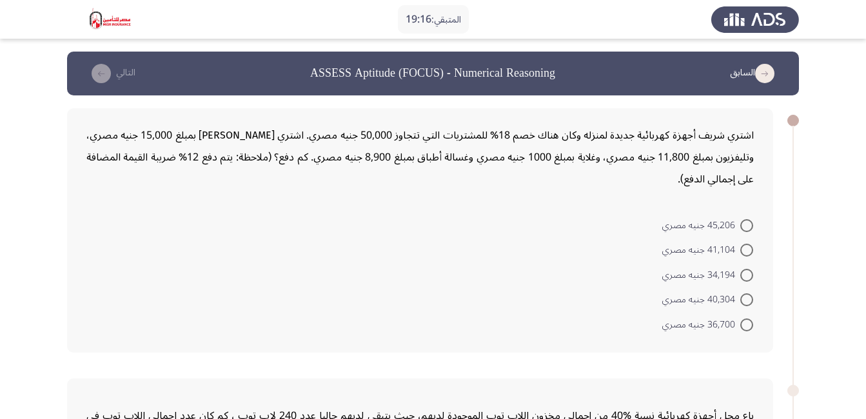
click at [745, 254] on span at bounding box center [746, 250] width 13 height 13
click at [745, 254] on input "41,104 جنيه مصري" at bounding box center [746, 250] width 13 height 13
radio input "true"
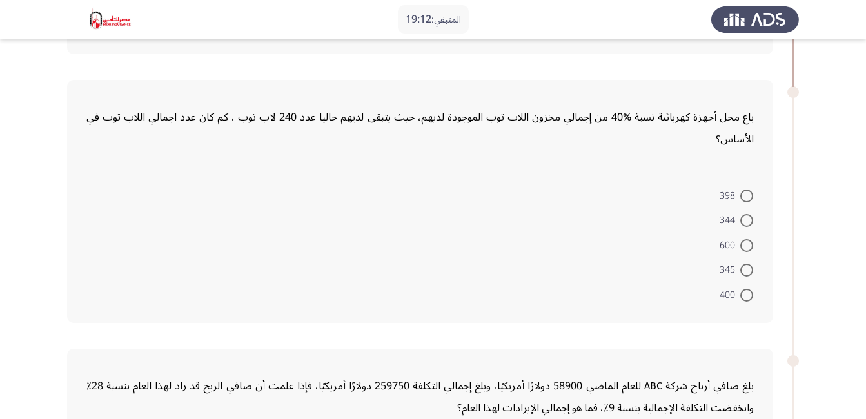
scroll to position [316, 0]
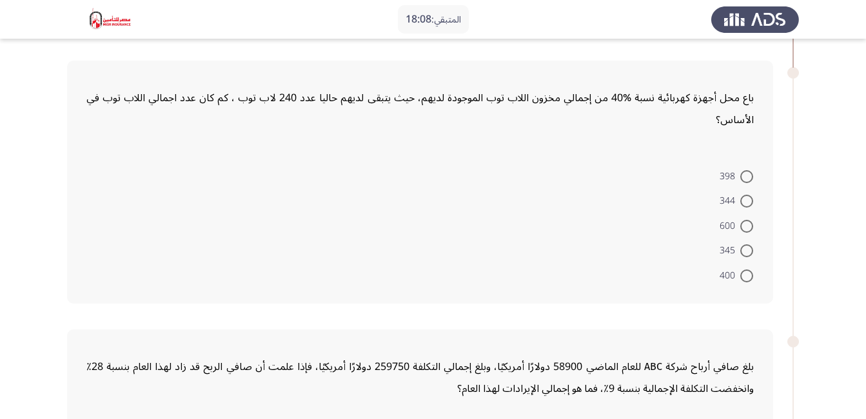
click at [748, 274] on span at bounding box center [746, 276] width 13 height 13
click at [748, 274] on input "400" at bounding box center [746, 276] width 13 height 13
radio input "true"
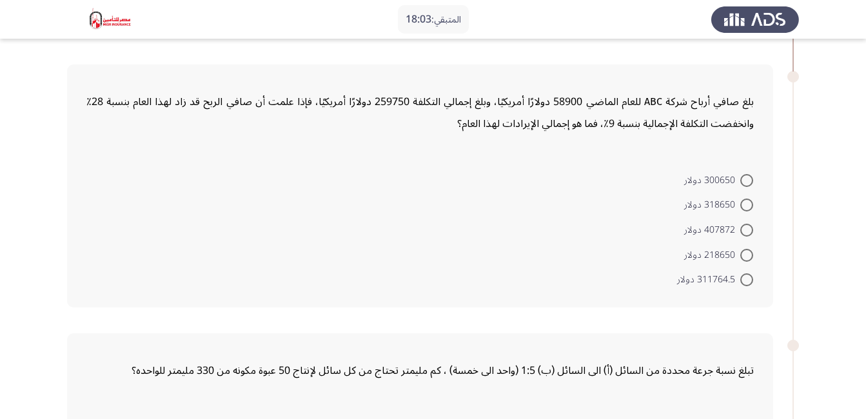
scroll to position [575, 0]
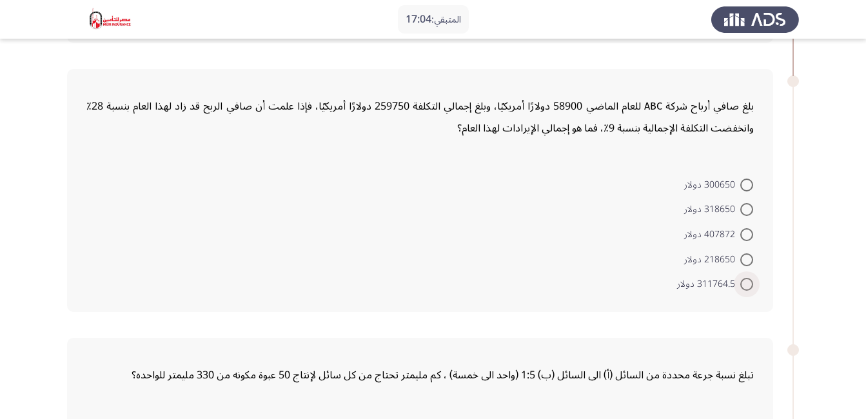
click at [749, 284] on span at bounding box center [746, 284] width 13 height 13
click at [749, 284] on input "311764.5 دولار" at bounding box center [746, 284] width 13 height 13
radio input "true"
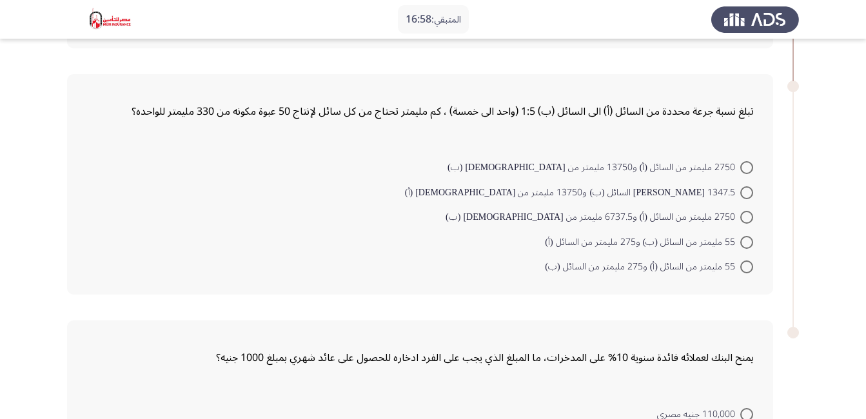
scroll to position [840, 0]
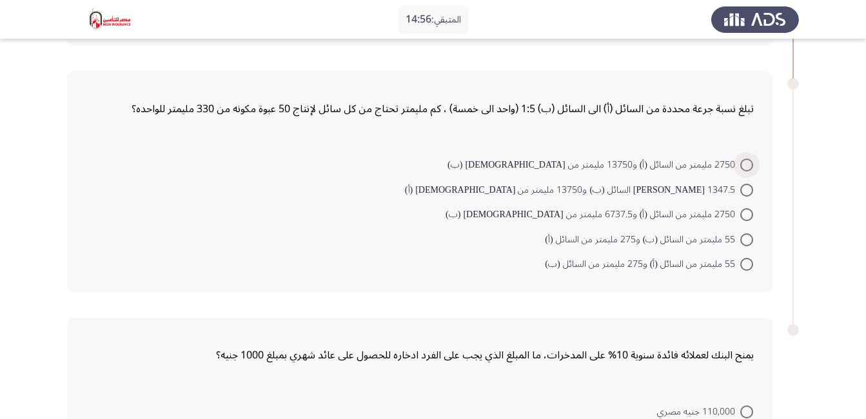
click at [744, 162] on span at bounding box center [746, 165] width 13 height 13
click at [744, 162] on input "2750 مليمتر من السائل (أ) و13750 مليمتر من [DEMOGRAPHIC_DATA] (ب)" at bounding box center [746, 165] width 13 height 13
radio input "true"
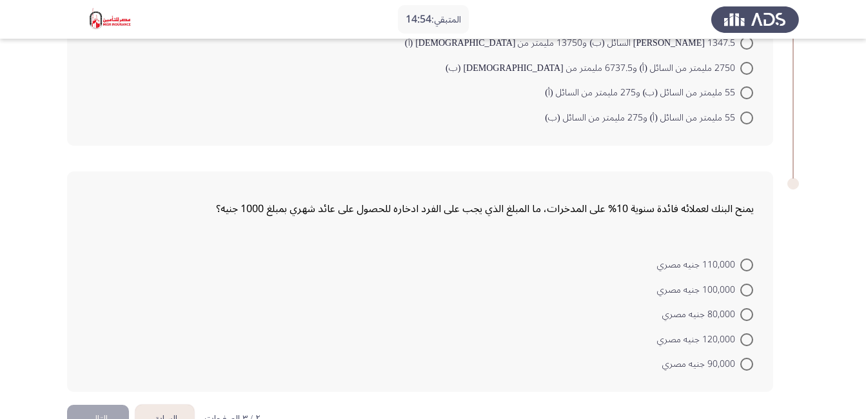
scroll to position [1022, 0]
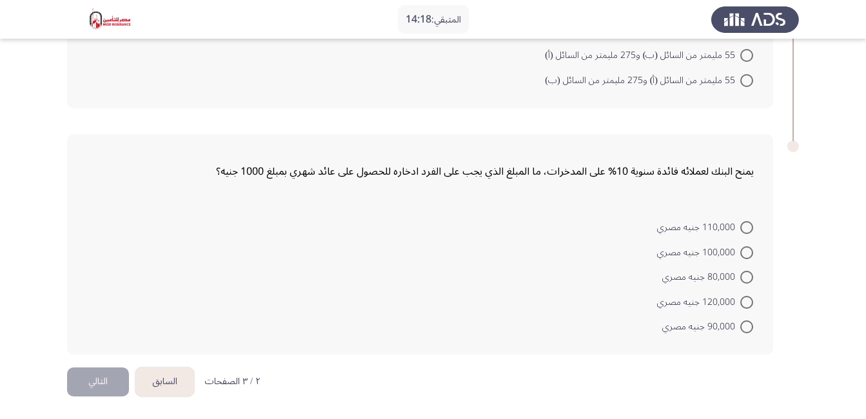
click at [746, 302] on span at bounding box center [746, 302] width 13 height 13
click at [746, 302] on input "120,000 جنيه مصري" at bounding box center [746, 302] width 13 height 13
radio input "true"
click at [83, 388] on button "التالي" at bounding box center [98, 382] width 62 height 29
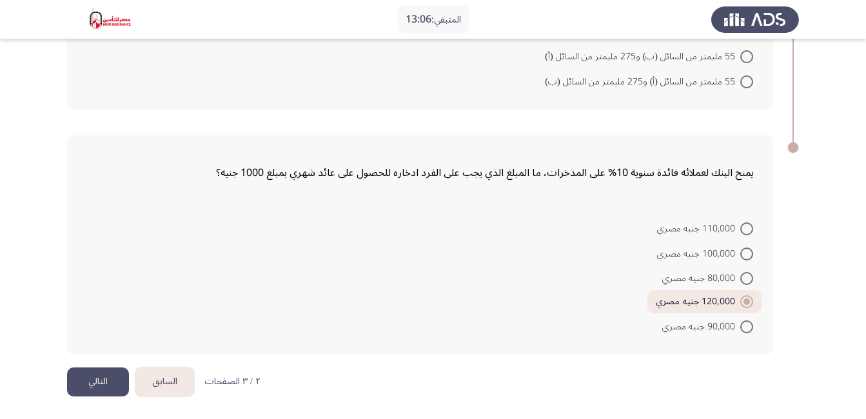
scroll to position [0, 0]
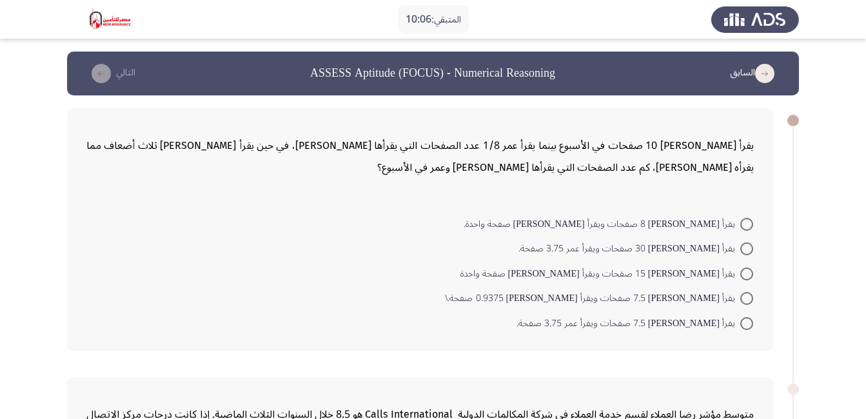
click at [747, 255] on span at bounding box center [746, 249] width 13 height 13
click at [747, 255] on input "يقرأ [PERSON_NAME] 30 صفحات ويقرأ عمر 3.75 صفحة." at bounding box center [746, 249] width 13 height 13
radio input "true"
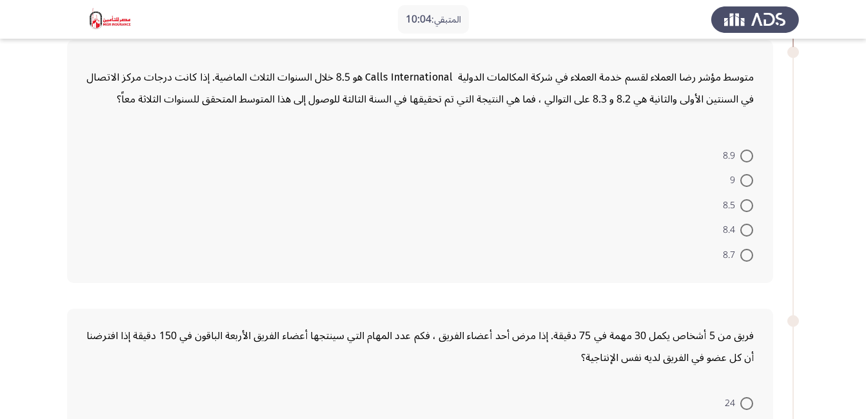
scroll to position [337, 0]
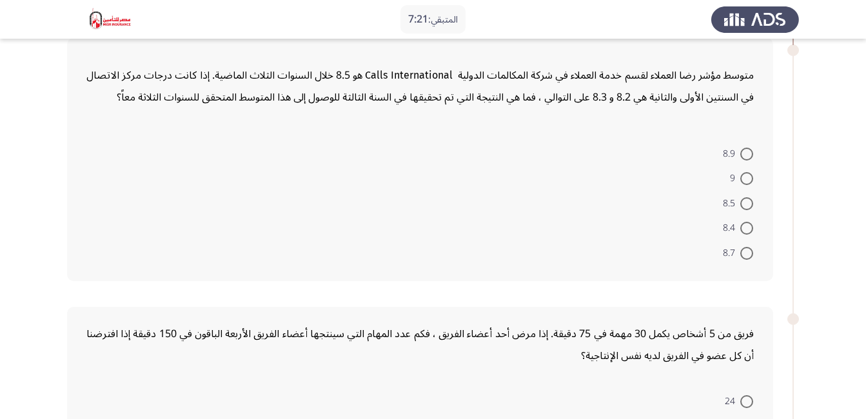
click at [749, 176] on span at bounding box center [746, 178] width 13 height 13
click at [749, 176] on input "9" at bounding box center [746, 178] width 13 height 13
radio input "true"
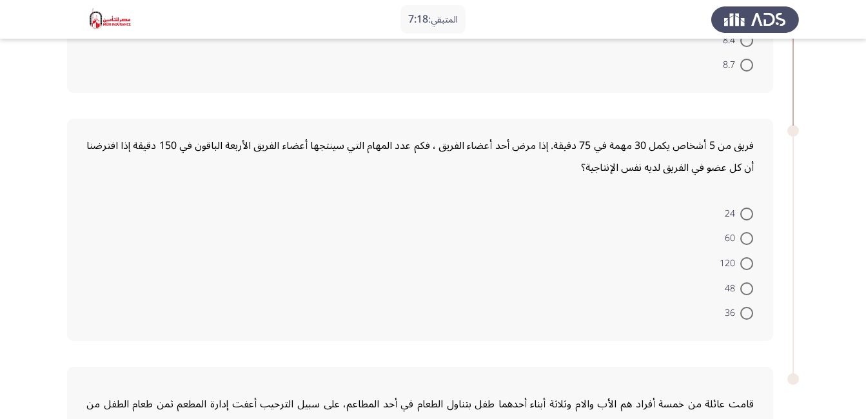
scroll to position [530, 0]
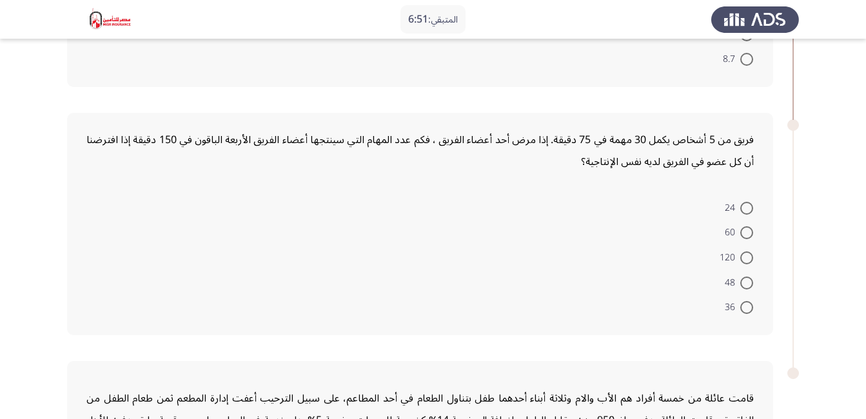
click at [745, 284] on span at bounding box center [746, 283] width 13 height 13
click at [745, 284] on input "48" at bounding box center [746, 283] width 13 height 13
radio input "true"
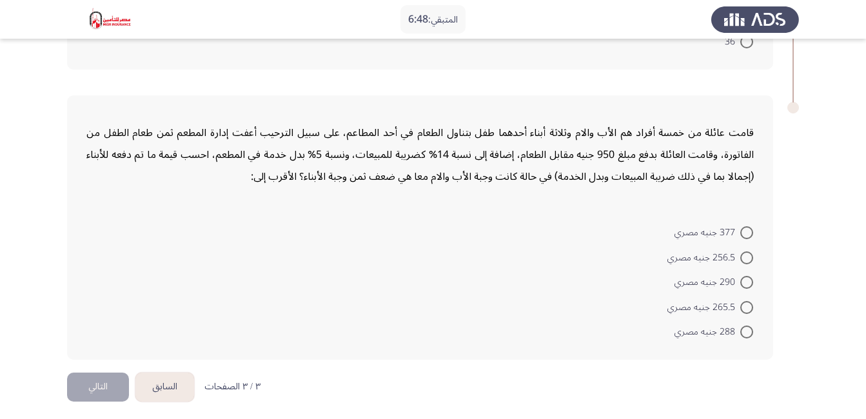
scroll to position [799, 0]
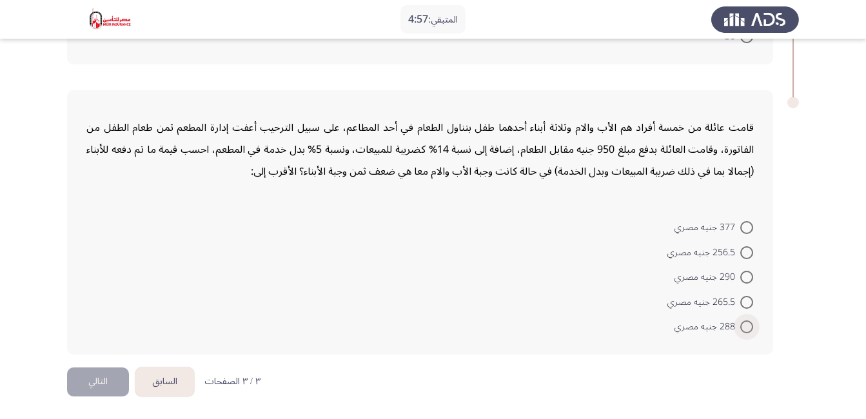
click at [744, 328] on span at bounding box center [746, 327] width 13 height 13
click at [744, 328] on input "288 جنيه مصري" at bounding box center [746, 327] width 13 height 13
radio input "true"
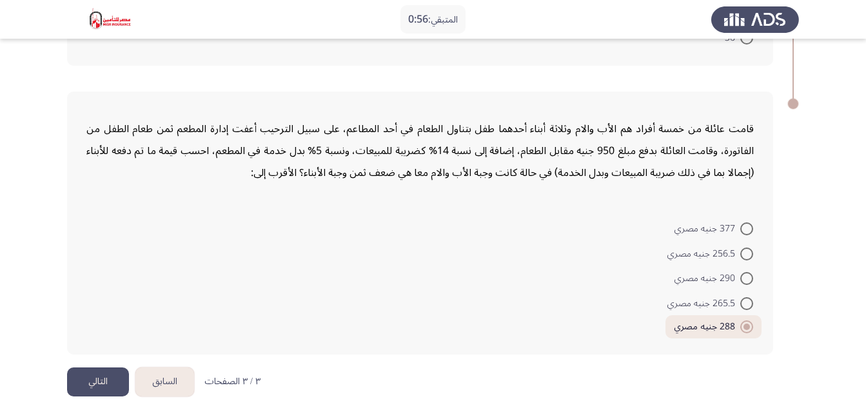
click at [110, 386] on button "التالي" at bounding box center [98, 382] width 62 height 29
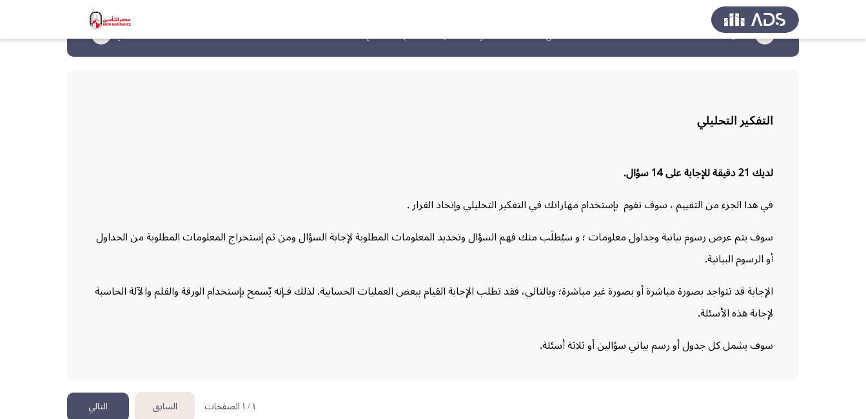
scroll to position [54, 0]
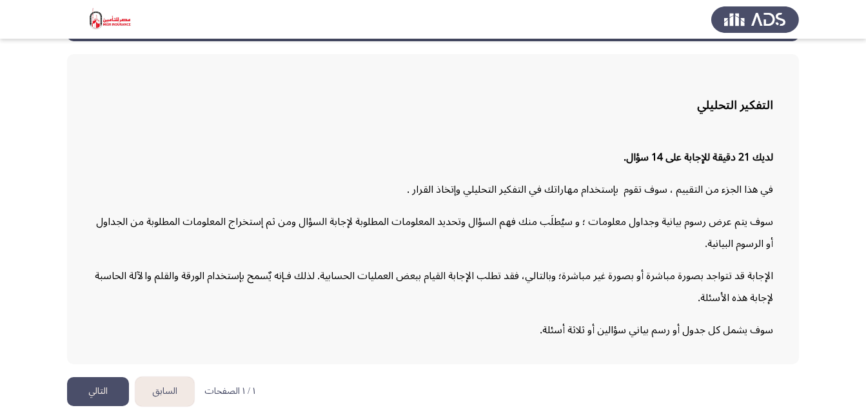
click at [112, 385] on button "التالي" at bounding box center [98, 391] width 62 height 29
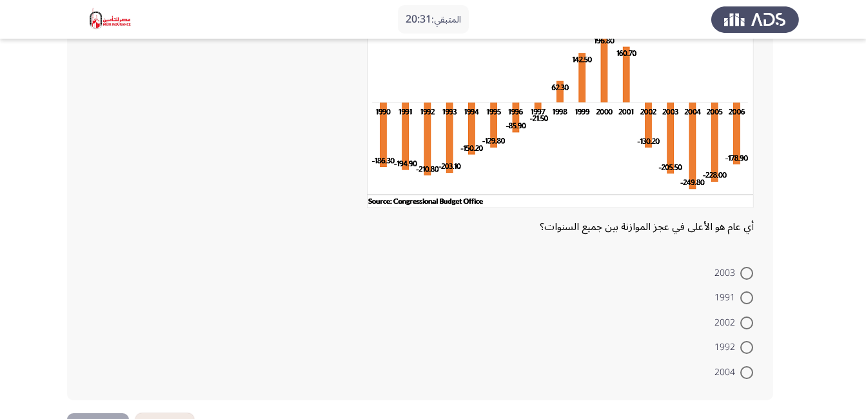
scroll to position [112, 0]
click at [746, 373] on span at bounding box center [746, 372] width 13 height 13
click at [746, 373] on input "2004" at bounding box center [746, 372] width 13 height 13
radio input "true"
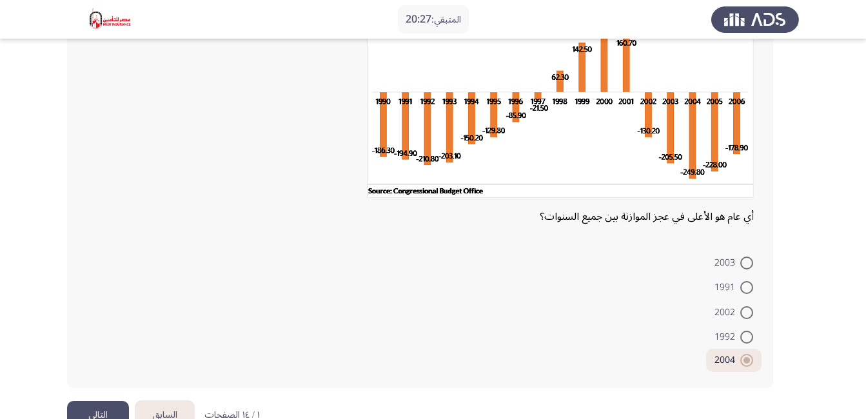
scroll to position [155, 0]
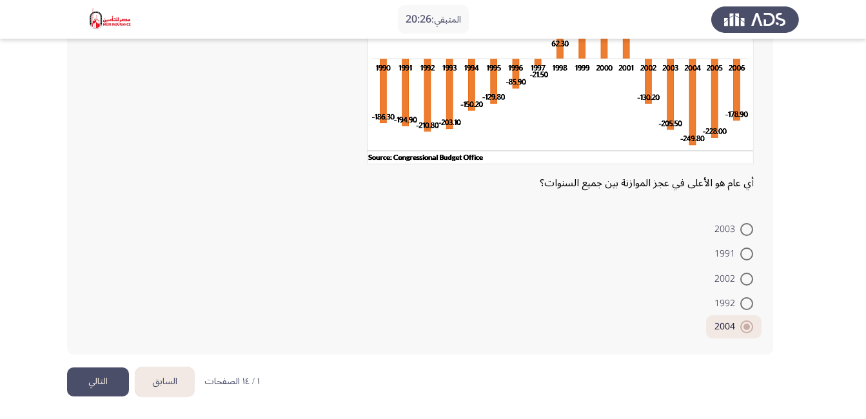
click at [87, 382] on button "التالي" at bounding box center [98, 382] width 62 height 29
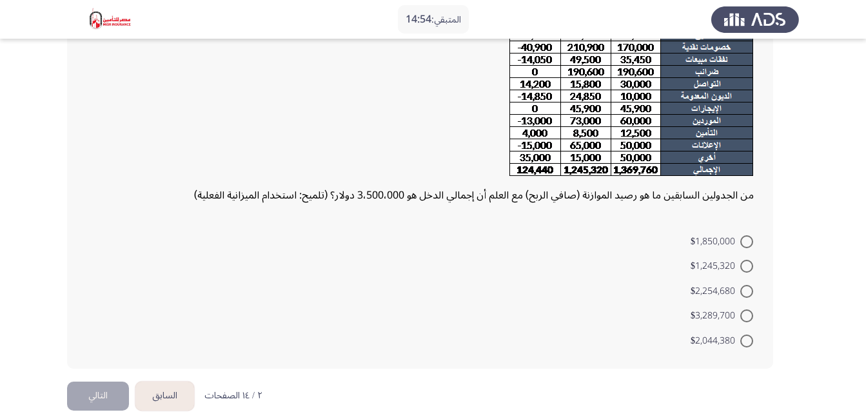
scroll to position [235, 0]
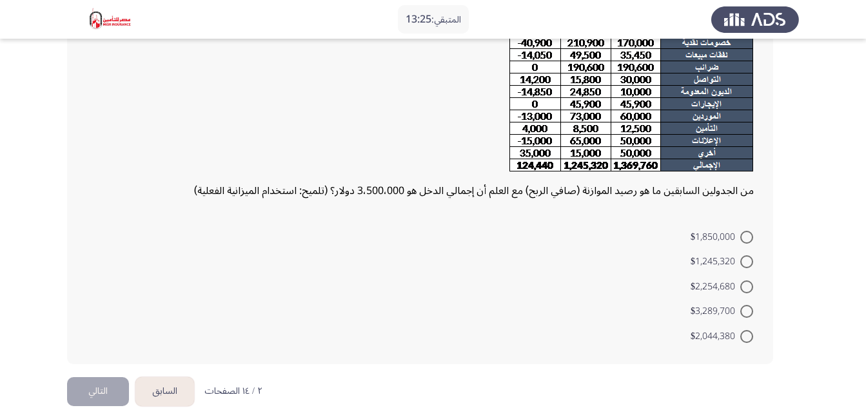
click at [743, 241] on span at bounding box center [746, 237] width 13 height 13
click at [743, 241] on input "$1,850,000" at bounding box center [746, 237] width 13 height 13
radio input "true"
click at [114, 384] on button "التالي" at bounding box center [98, 389] width 62 height 29
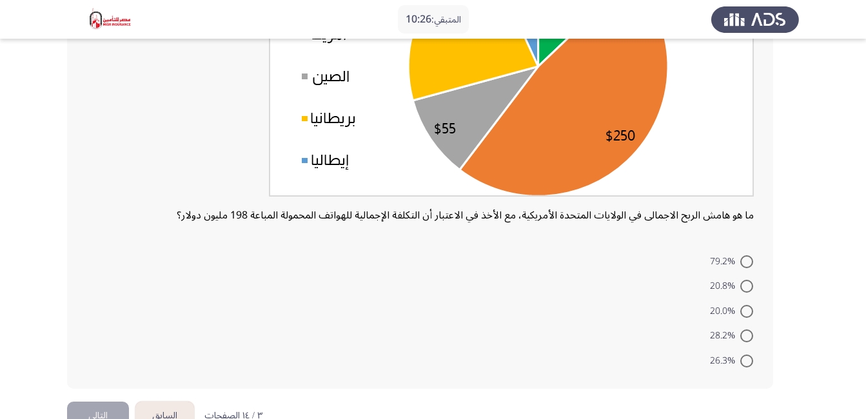
scroll to position [220, 0]
click at [747, 335] on span at bounding box center [747, 335] width 0 height 0
click at [747, 335] on input "28.2%" at bounding box center [746, 335] width 13 height 13
radio input "true"
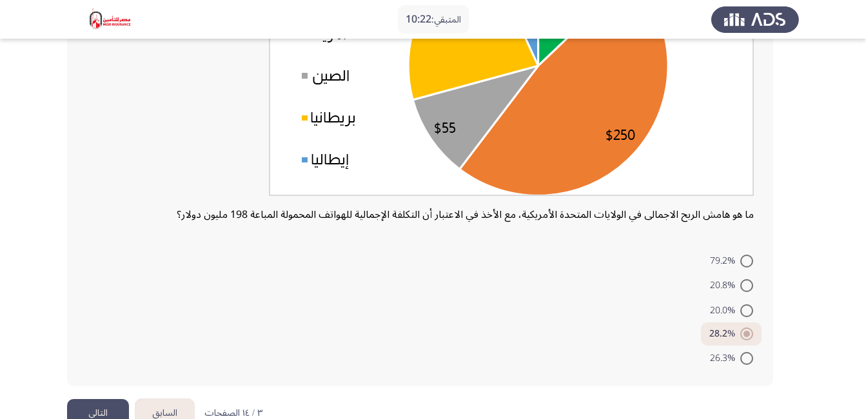
click at [109, 403] on button "التالي" at bounding box center [98, 413] width 62 height 29
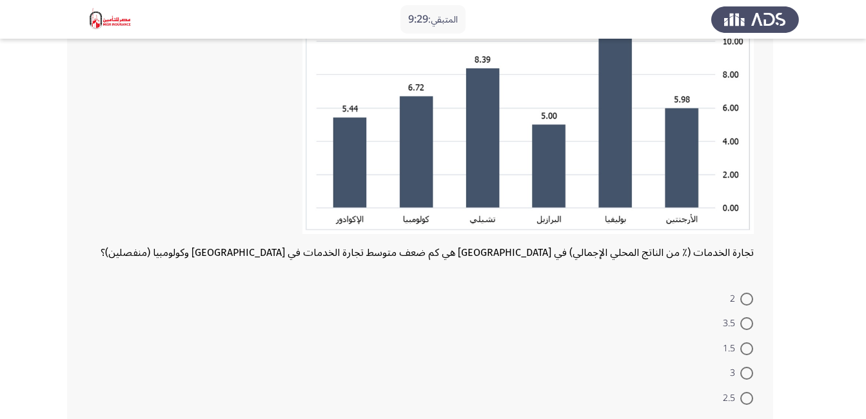
scroll to position [206, 0]
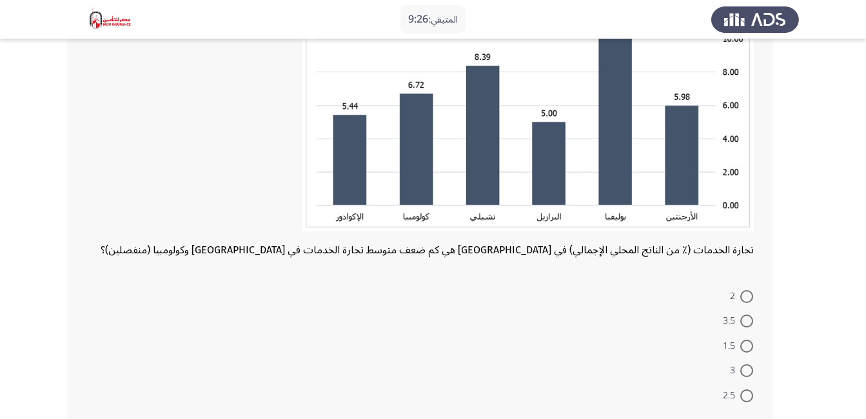
click at [750, 296] on span at bounding box center [746, 296] width 13 height 13
click at [750, 296] on input "2" at bounding box center [746, 296] width 13 height 13
radio input "true"
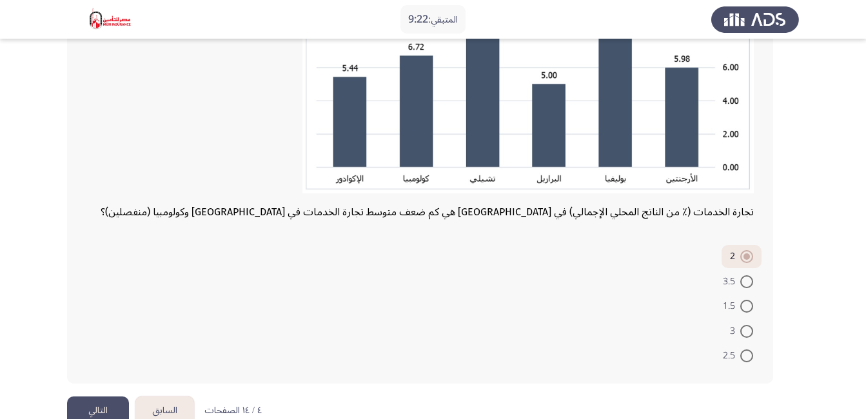
scroll to position [268, 0]
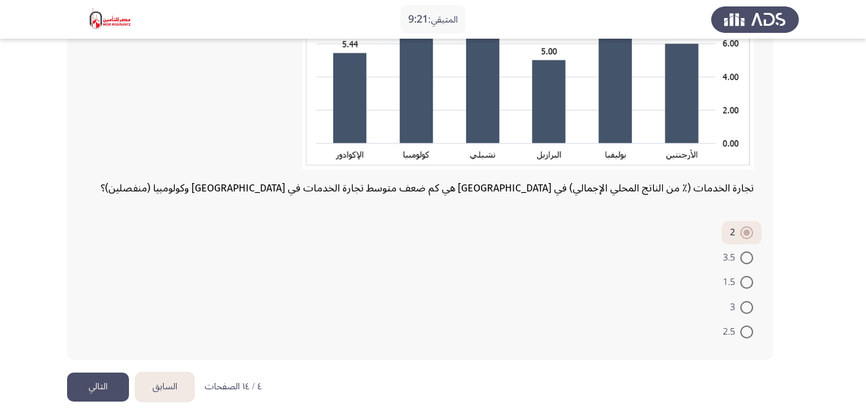
click at [97, 389] on button "التالي" at bounding box center [98, 387] width 62 height 29
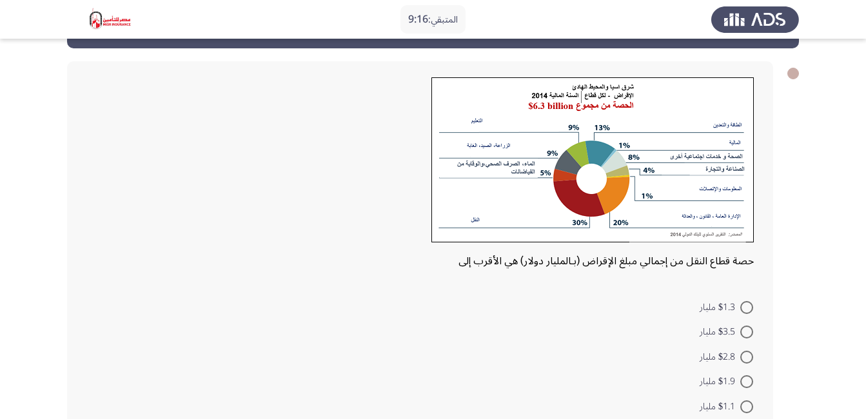
scroll to position [49, 0]
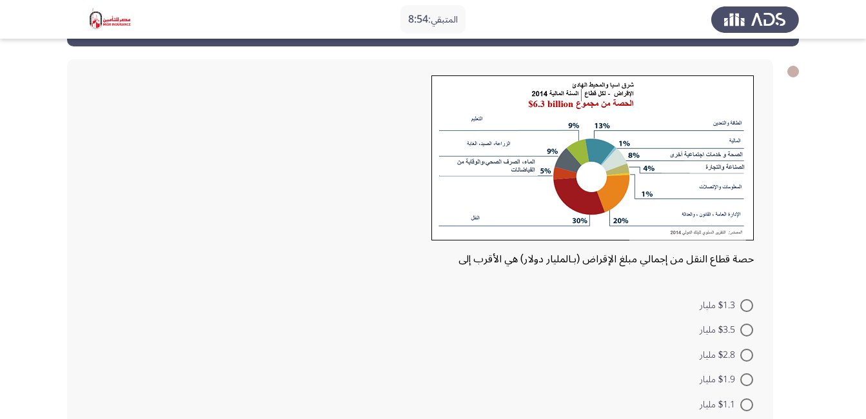
drag, startPoint x: 427, startPoint y: 70, endPoint x: 520, endPoint y: 163, distance: 131.8
click at [520, 163] on div "حصة قطاع النقل من إجمالي مبلغ الإقراض (بـالمليار دولار) هي الأقرب إلى $1.3 مليا…" at bounding box center [420, 245] width 706 height 373
click at [748, 379] on span at bounding box center [746, 379] width 13 height 13
click at [748, 379] on input "$1.9 مليار" at bounding box center [746, 379] width 13 height 13
radio input "true"
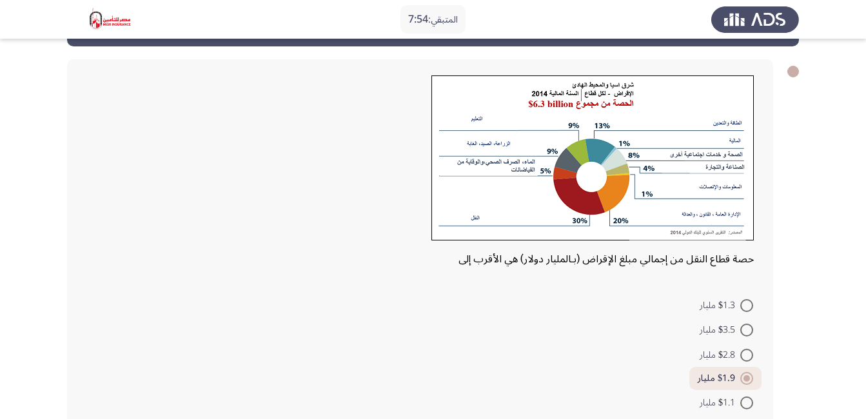
scroll to position [125, 0]
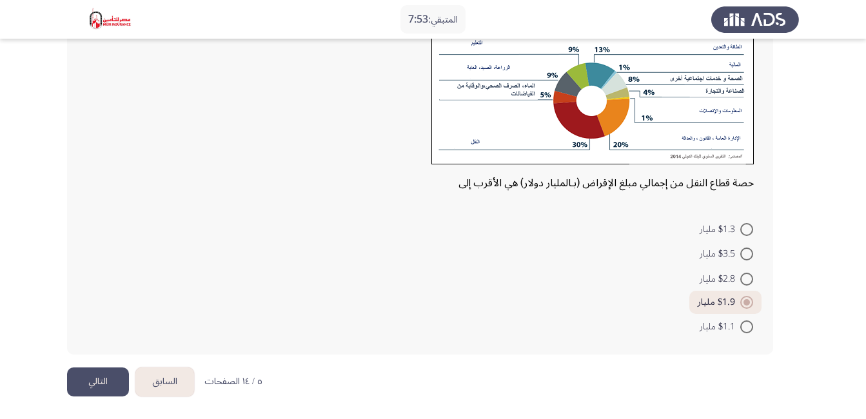
click at [94, 382] on button "التالي" at bounding box center [98, 382] width 62 height 29
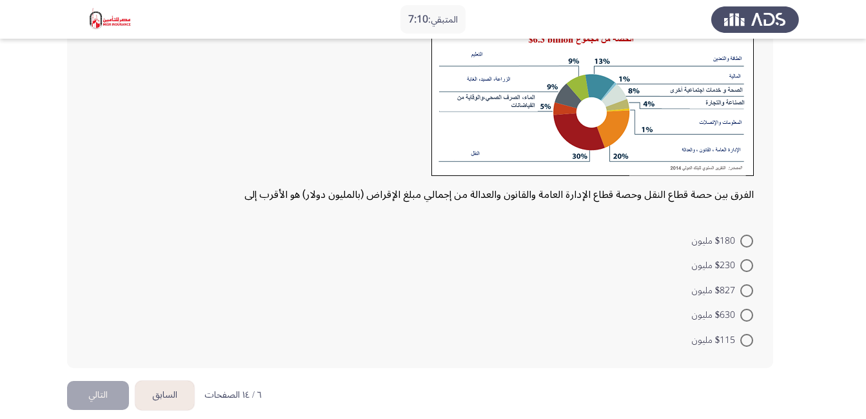
scroll to position [127, 0]
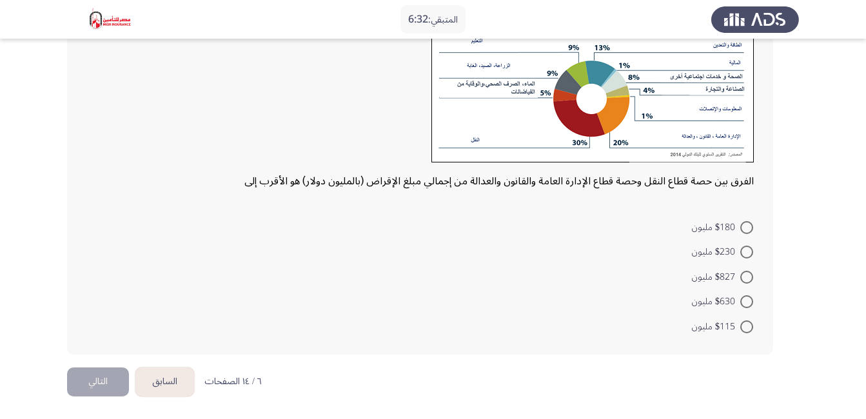
click at [748, 276] on span at bounding box center [746, 277] width 13 height 13
click at [748, 276] on input "$827 مليون" at bounding box center [746, 277] width 13 height 13
radio input "true"
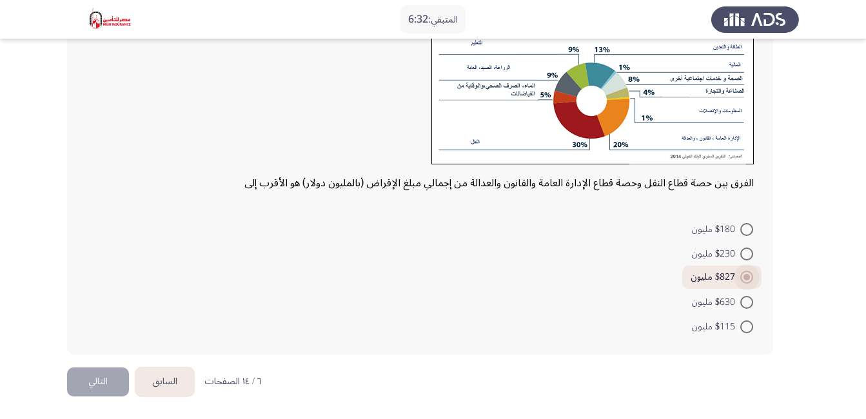
scroll to position [125, 0]
click at [97, 381] on button "التالي" at bounding box center [98, 382] width 62 height 29
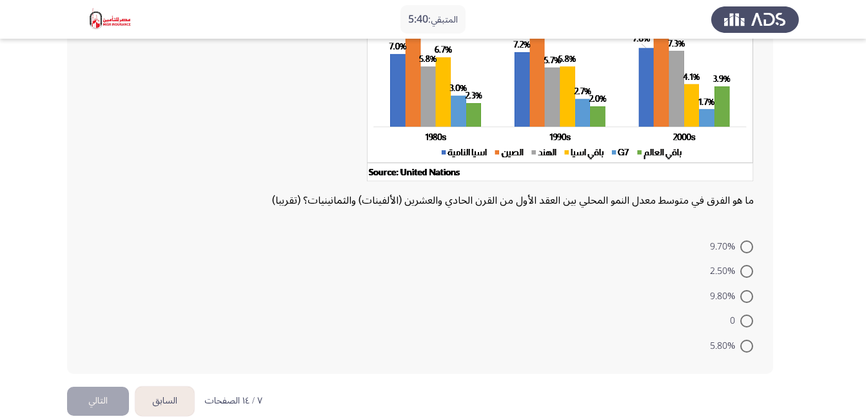
scroll to position [148, 0]
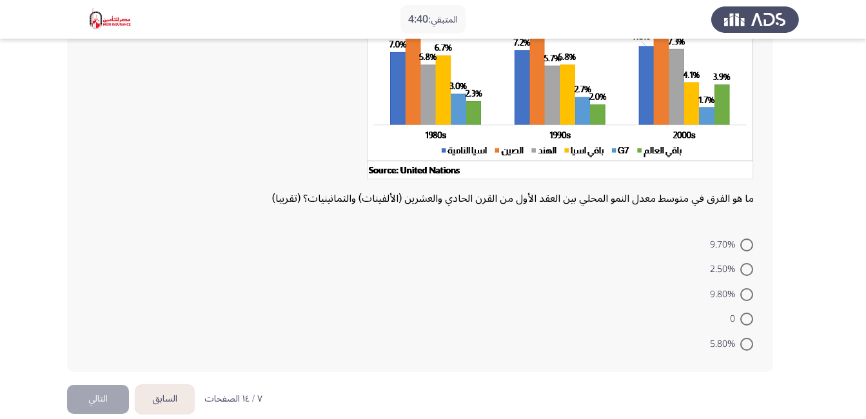
click at [746, 268] on span at bounding box center [746, 269] width 13 height 13
click at [746, 268] on input "2.50%" at bounding box center [746, 269] width 13 height 13
radio input "true"
click at [749, 341] on span at bounding box center [746, 342] width 13 height 13
click at [749, 341] on input "5.80%" at bounding box center [746, 342] width 13 height 13
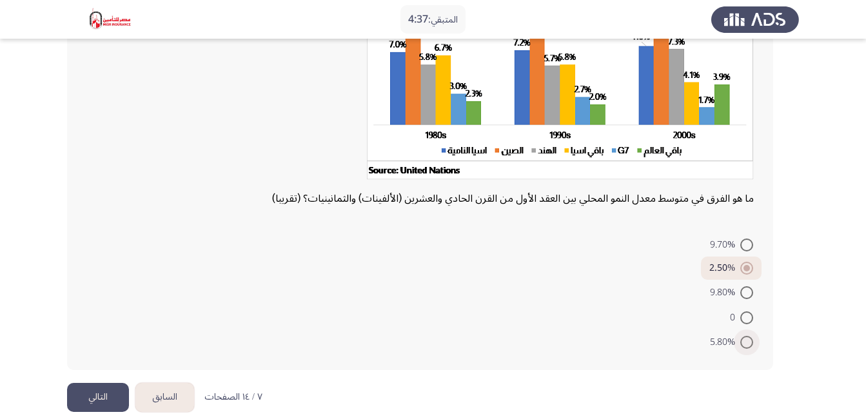
radio input "true"
click at [99, 401] on button "التالي" at bounding box center [98, 397] width 62 height 29
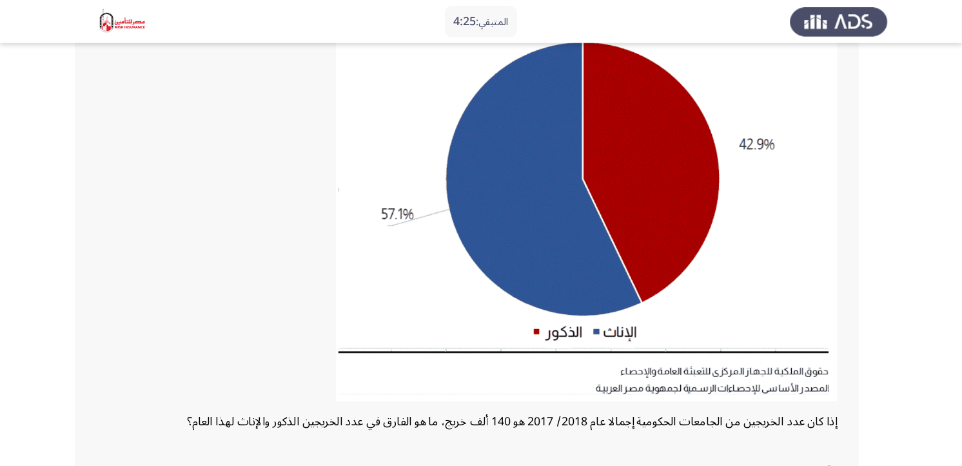
scroll to position [135, 0]
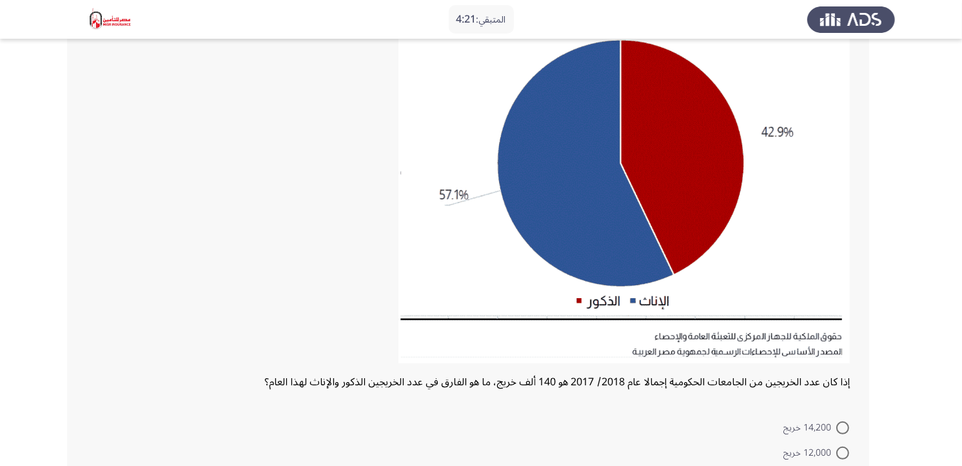
drag, startPoint x: 811, startPoint y: 1, endPoint x: 250, endPoint y: 217, distance: 602.2
click at [250, 217] on div at bounding box center [468, 180] width 764 height 382
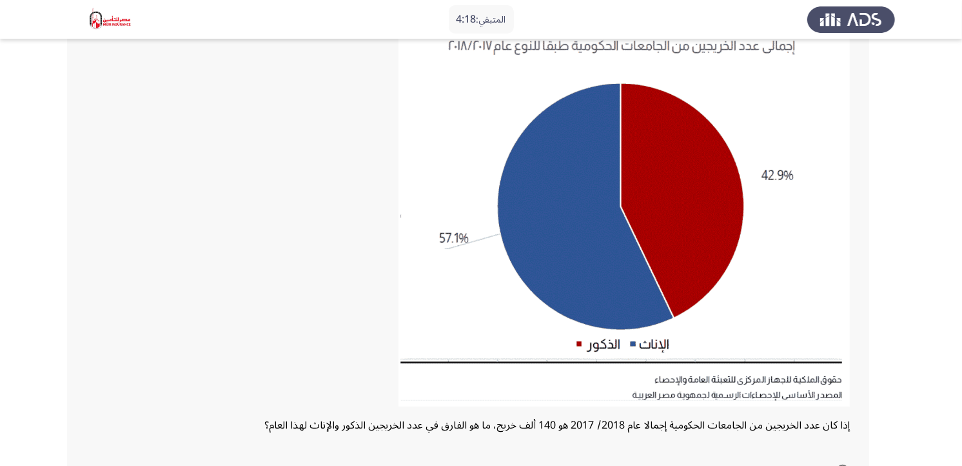
scroll to position [85, 0]
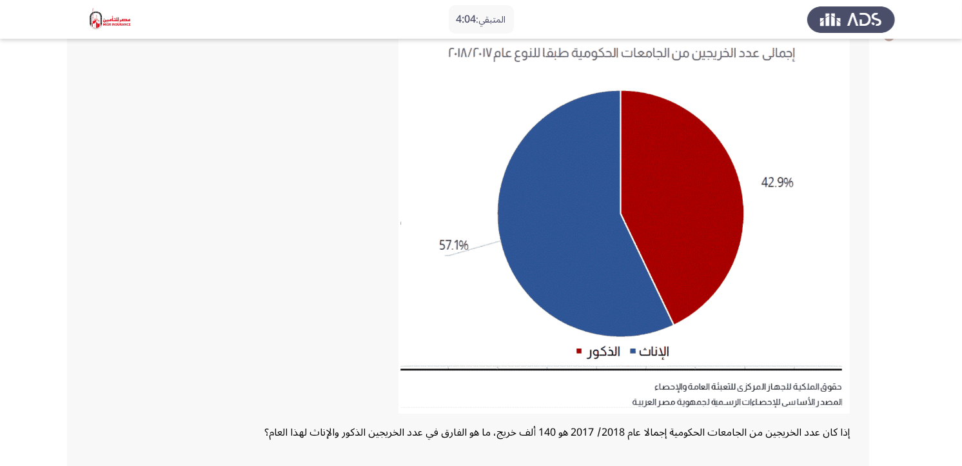
click at [58, 124] on app-assessment-container "المتبقي: 4:04 السابق ASSESS Aptitude (FOCUS) - Analytical Thinking [DEMOGRAPHIC…" at bounding box center [481, 291] width 962 height 651
click at [35, 208] on app-assessment-container "المتبقي: 3:34 السابق ASSESS Aptitude (FOCUS) - Analytical Thinking [DEMOGRAPHIC…" at bounding box center [481, 291] width 962 height 651
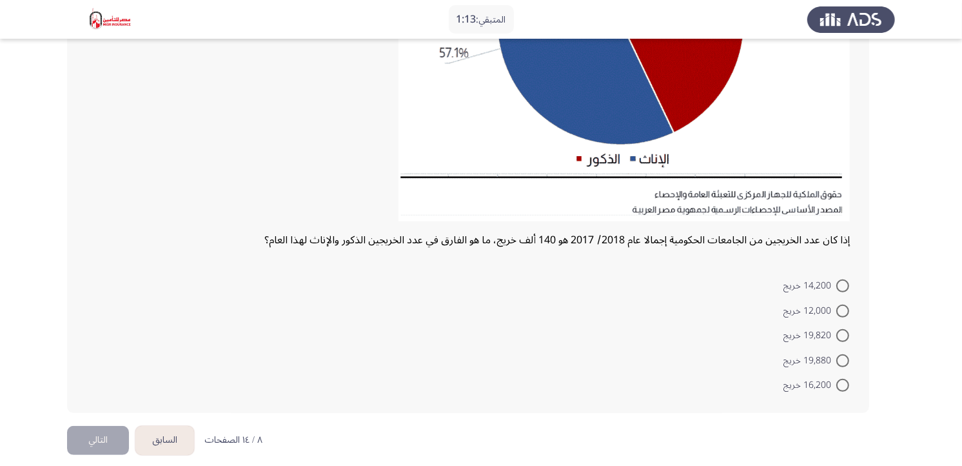
scroll to position [288, 0]
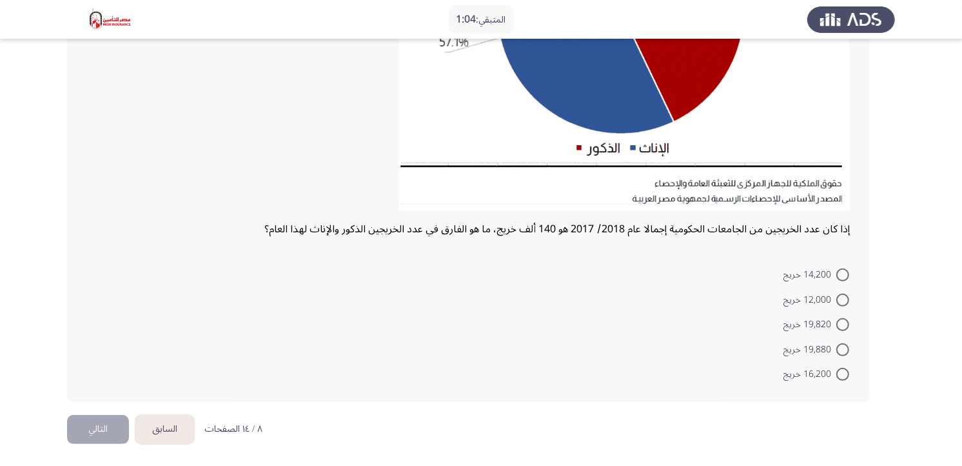
click at [840, 346] on span at bounding box center [843, 349] width 13 height 13
click at [840, 346] on input "19,880 خريج" at bounding box center [843, 349] width 13 height 13
radio input "true"
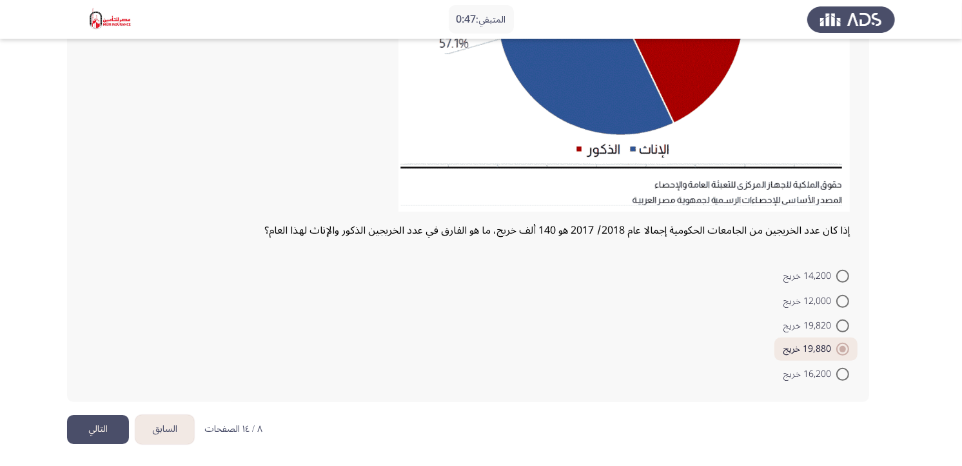
click at [119, 419] on button "التالي" at bounding box center [98, 429] width 62 height 29
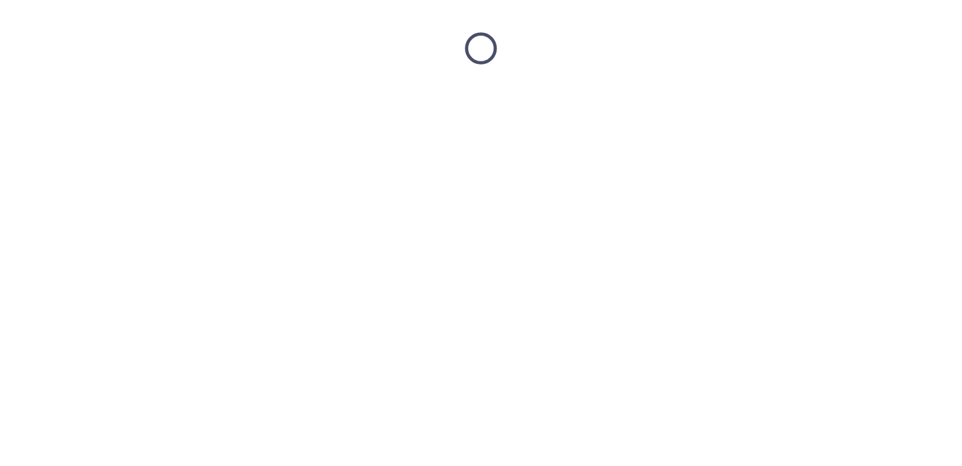
scroll to position [0, 0]
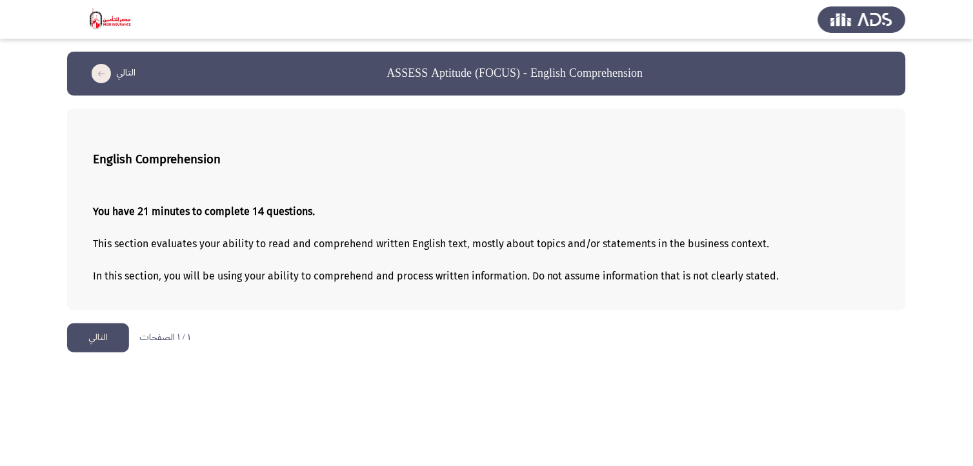
click at [107, 337] on button "التالي" at bounding box center [98, 337] width 62 height 29
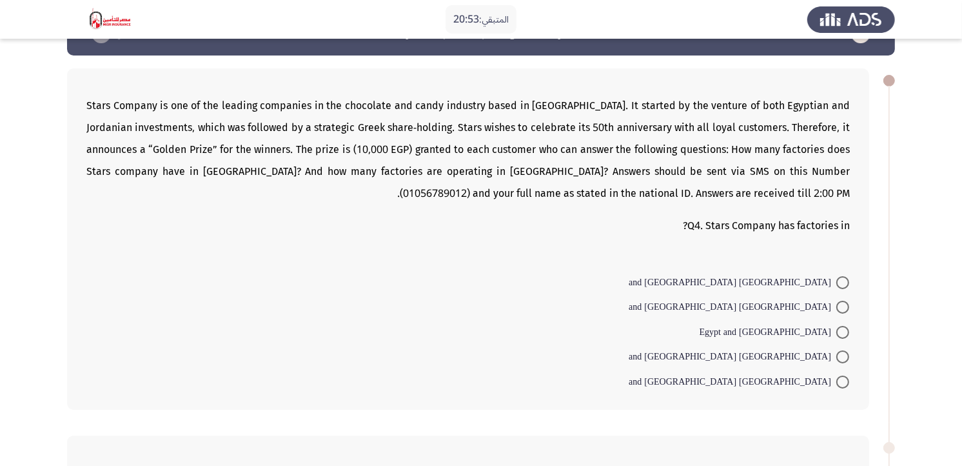
scroll to position [42, 0]
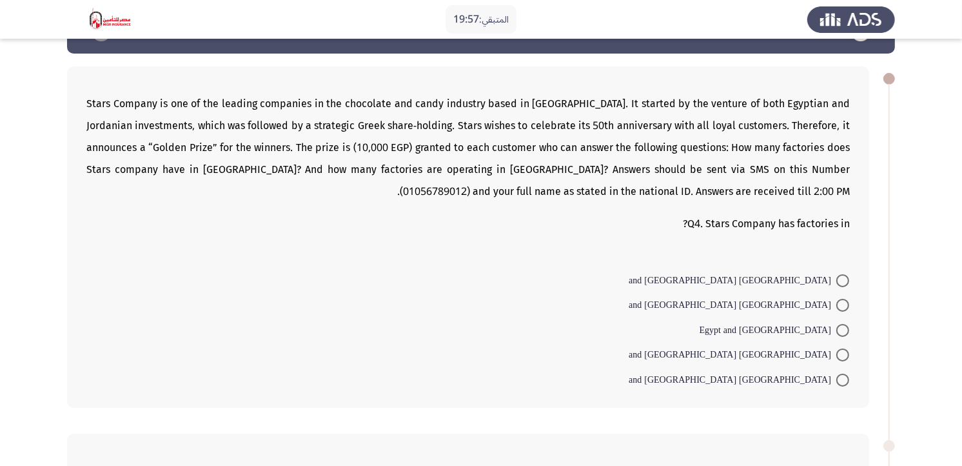
click at [840, 307] on span at bounding box center [843, 305] width 13 height 13
click at [840, 307] on input "[GEOGRAPHIC_DATA] and [GEOGRAPHIC_DATA]" at bounding box center [843, 305] width 13 height 13
radio input "true"
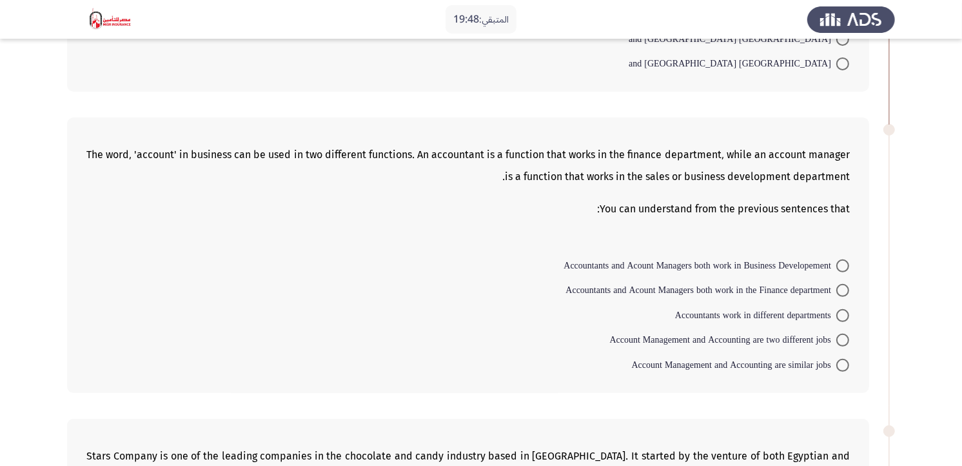
scroll to position [408, 0]
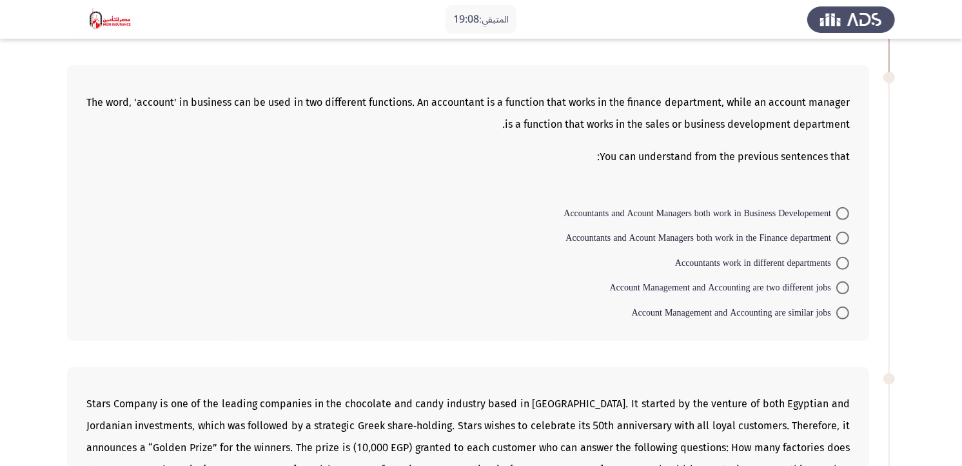
click at [843, 288] on span at bounding box center [843, 288] width 0 height 0
click at [843, 288] on input "Account Management and Accounting are two different jobs" at bounding box center [843, 287] width 13 height 13
radio input "true"
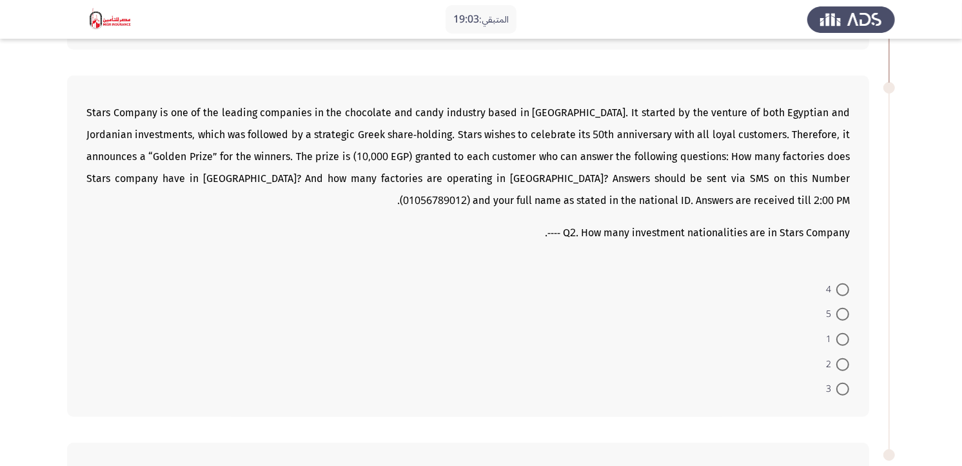
scroll to position [700, 0]
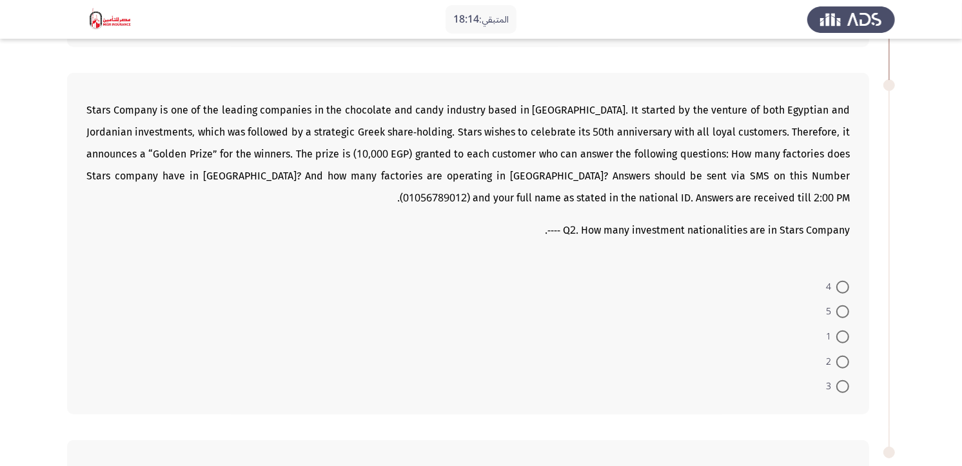
click at [845, 390] on span at bounding box center [843, 386] width 13 height 13
click at [845, 390] on input "3" at bounding box center [843, 386] width 13 height 13
radio input "true"
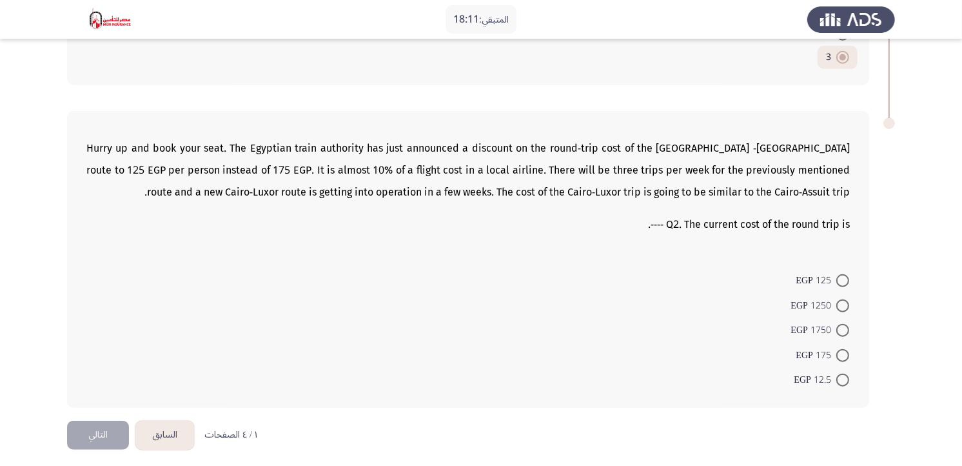
scroll to position [1036, 0]
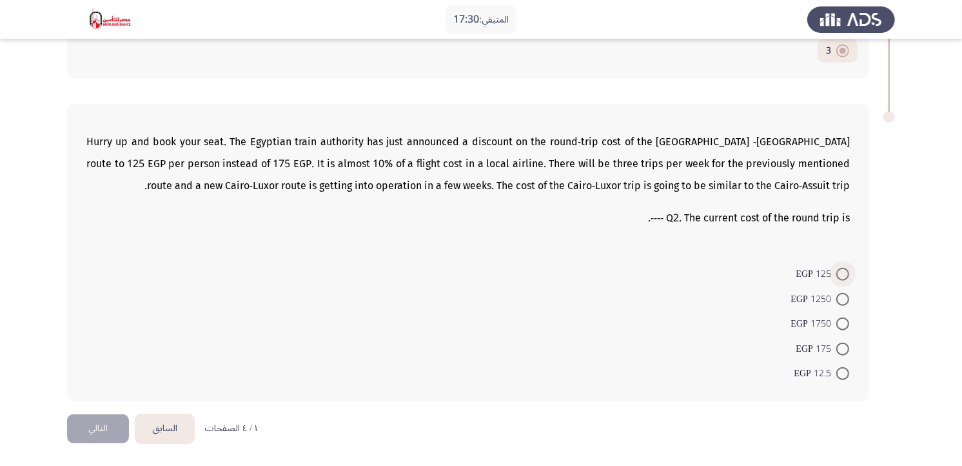
click at [843, 272] on span at bounding box center [843, 274] width 13 height 13
click at [843, 272] on input "125 EGP" at bounding box center [843, 274] width 13 height 13
radio input "true"
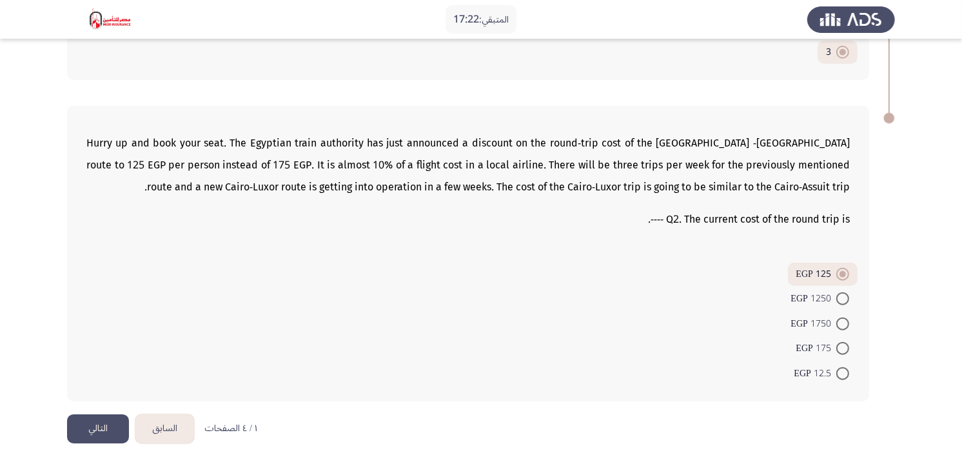
click at [100, 419] on button "التالي" at bounding box center [98, 428] width 62 height 29
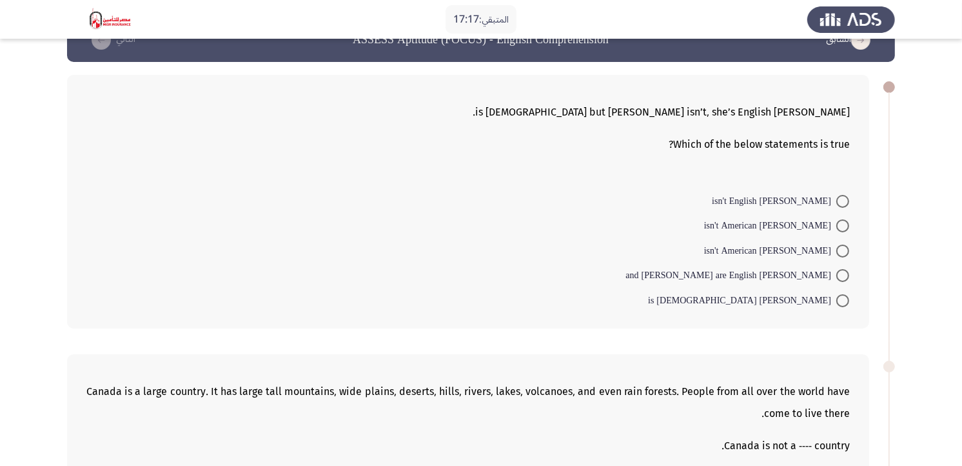
scroll to position [43, 0]
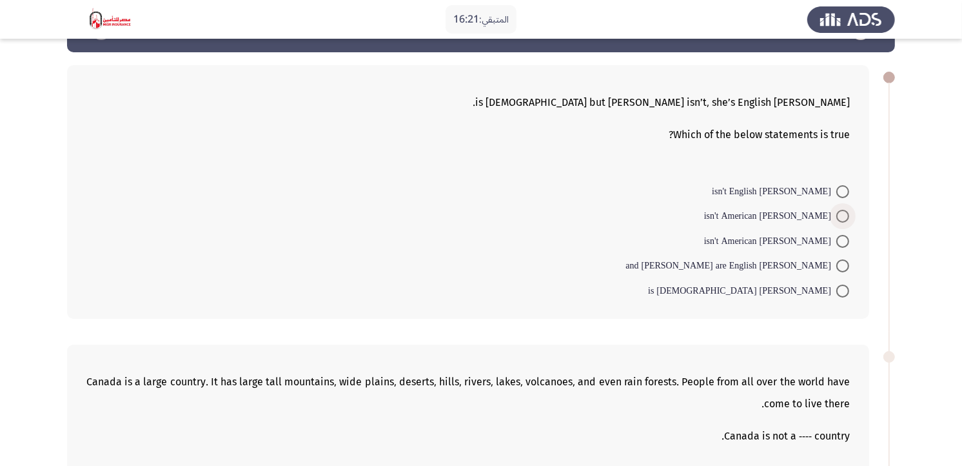
click at [844, 214] on span at bounding box center [843, 216] width 13 height 13
click at [844, 214] on input "[PERSON_NAME] isn't American" at bounding box center [843, 216] width 13 height 13
radio input "true"
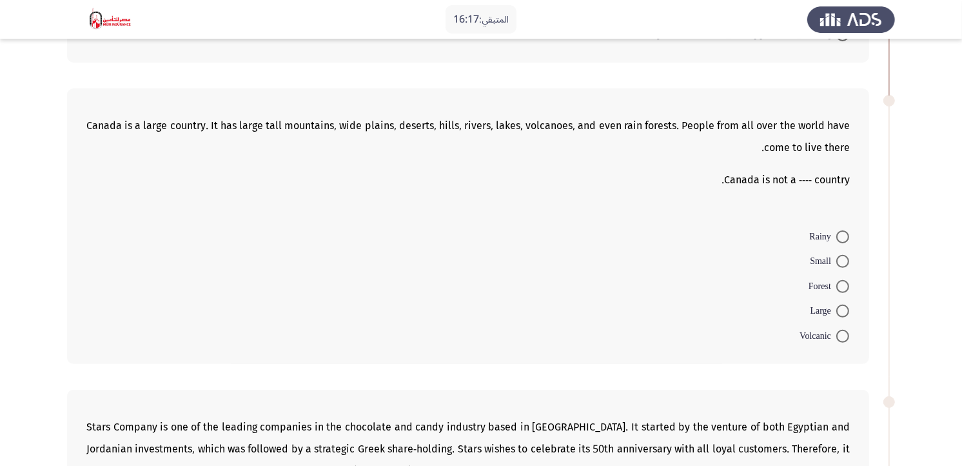
scroll to position [300, 0]
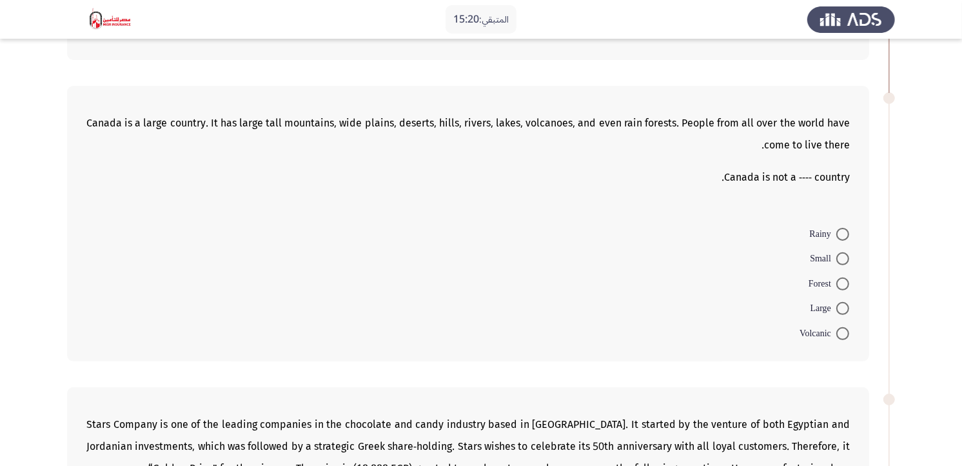
click at [839, 308] on span at bounding box center [843, 308] width 13 height 13
click at [839, 308] on input "Large" at bounding box center [843, 308] width 13 height 13
radio input "true"
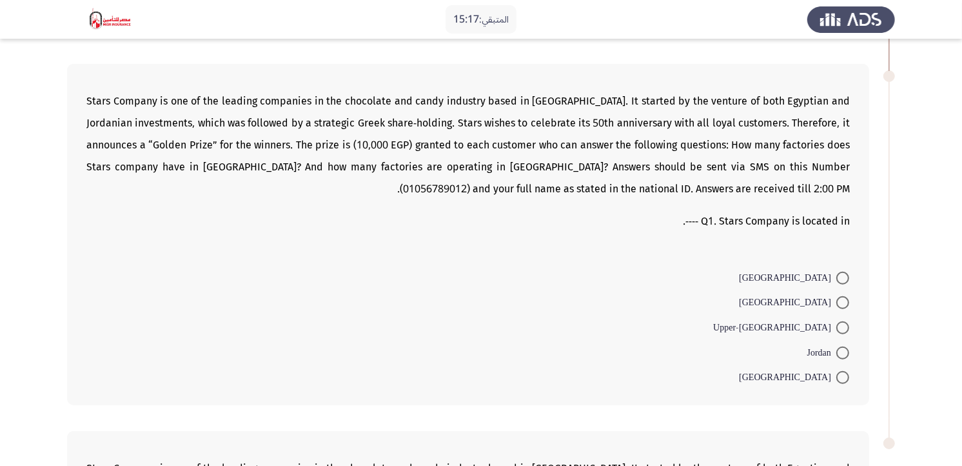
scroll to position [628, 0]
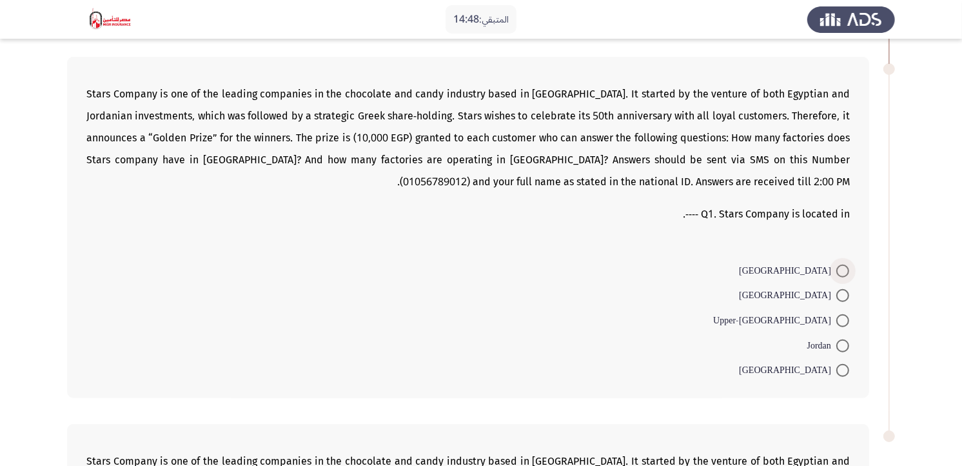
click at [842, 271] on span at bounding box center [843, 270] width 13 height 13
click at [842, 271] on input "[GEOGRAPHIC_DATA]" at bounding box center [843, 270] width 13 height 13
radio input "true"
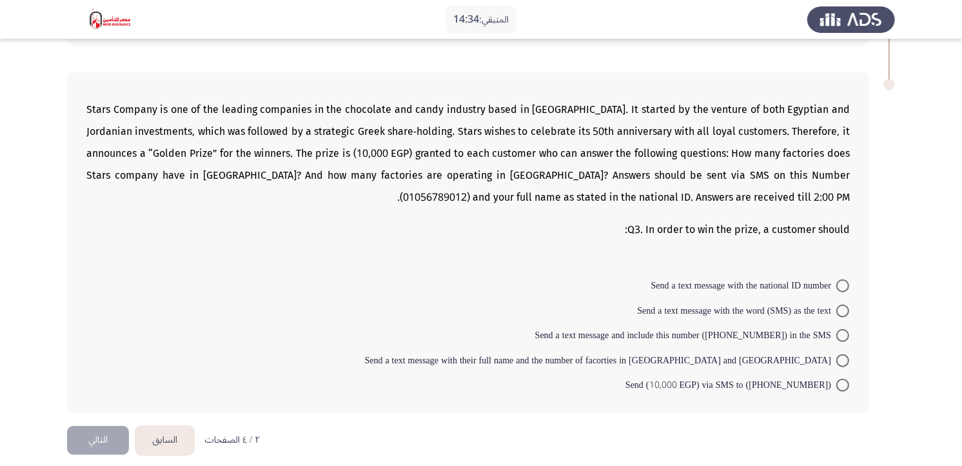
scroll to position [983, 0]
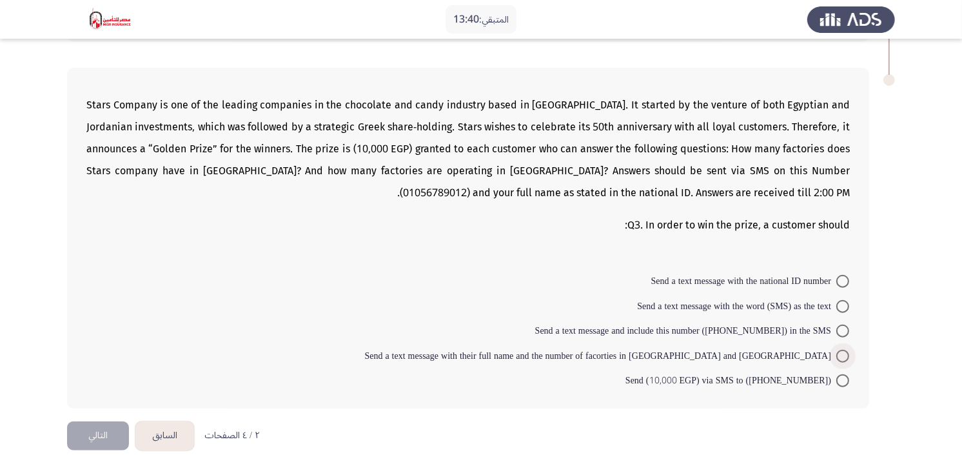
click at [843, 356] on span at bounding box center [843, 356] width 0 height 0
click at [843, 357] on input "Send a text message with their full name and the number of facorties in [GEOGRA…" at bounding box center [843, 356] width 13 height 13
radio input "true"
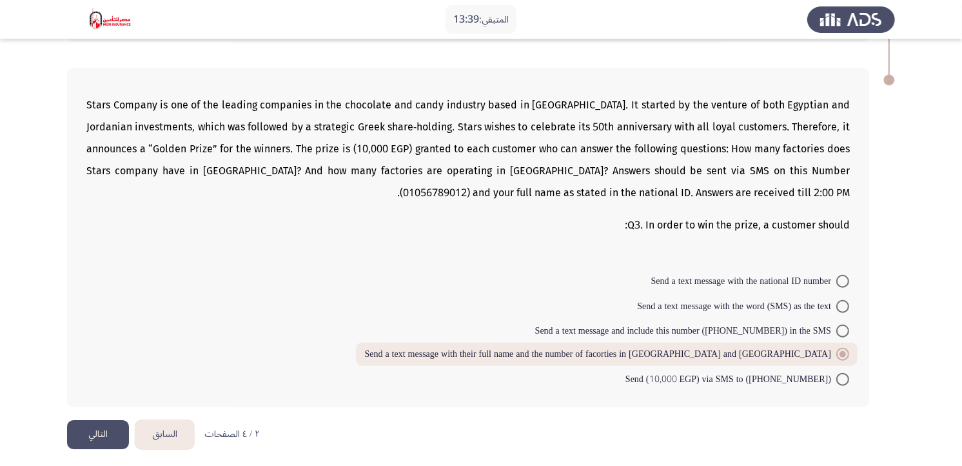
scroll to position [990, 0]
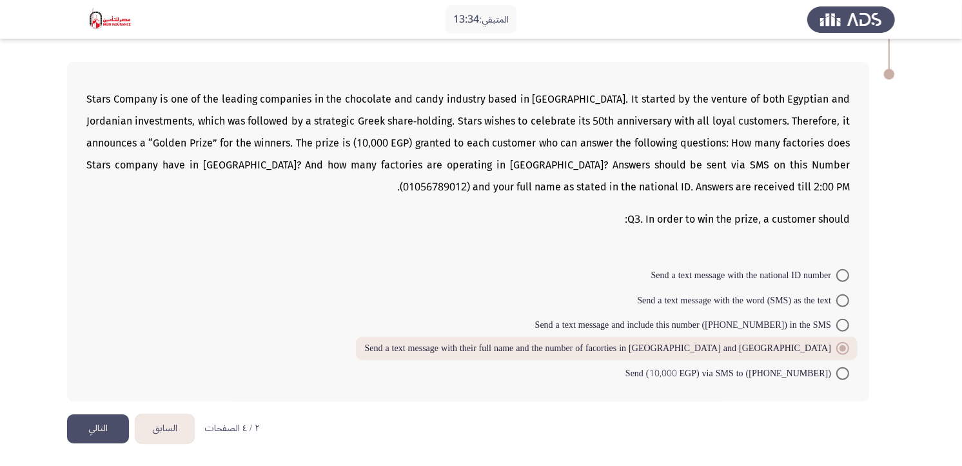
click at [94, 419] on button "التالي" at bounding box center [98, 428] width 62 height 29
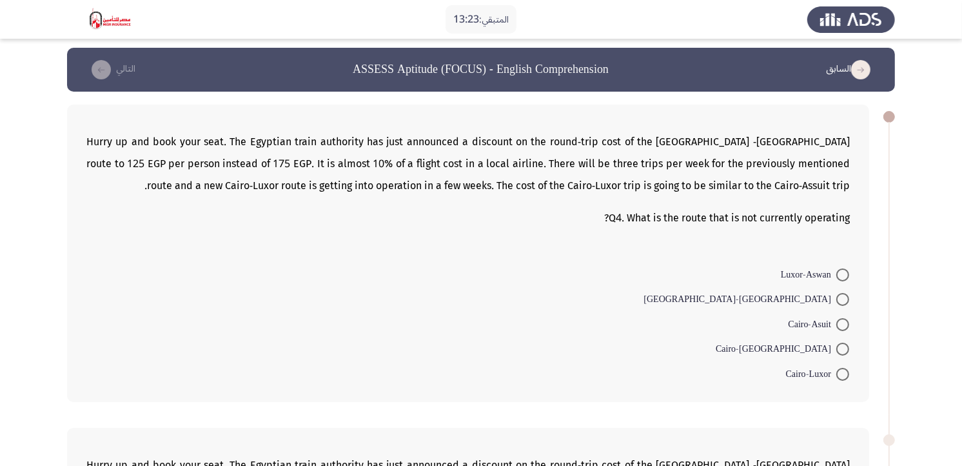
scroll to position [7, 0]
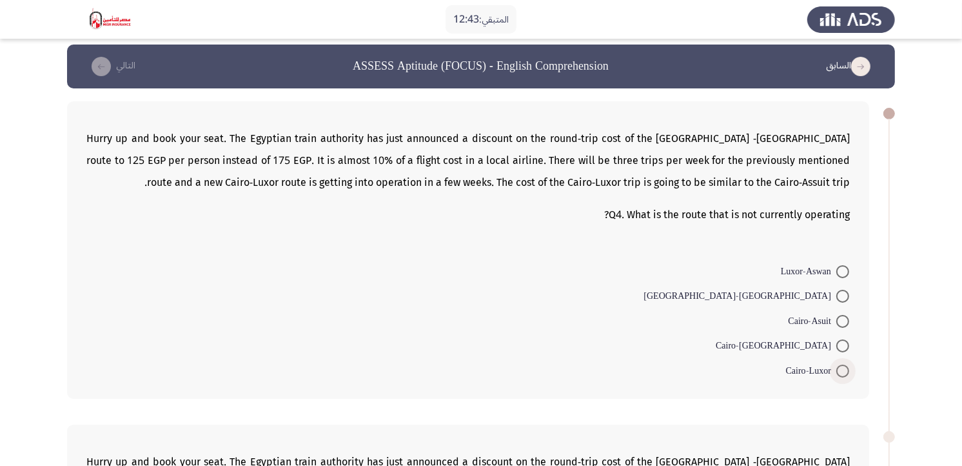
click at [840, 370] on span at bounding box center [843, 370] width 13 height 13
click at [840, 370] on input "Cairo-Luxor" at bounding box center [843, 370] width 13 height 13
radio input "true"
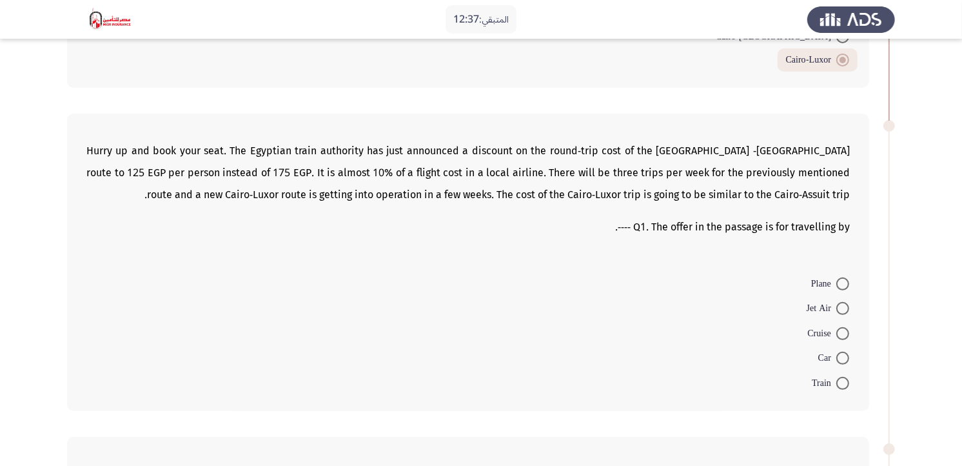
scroll to position [313, 0]
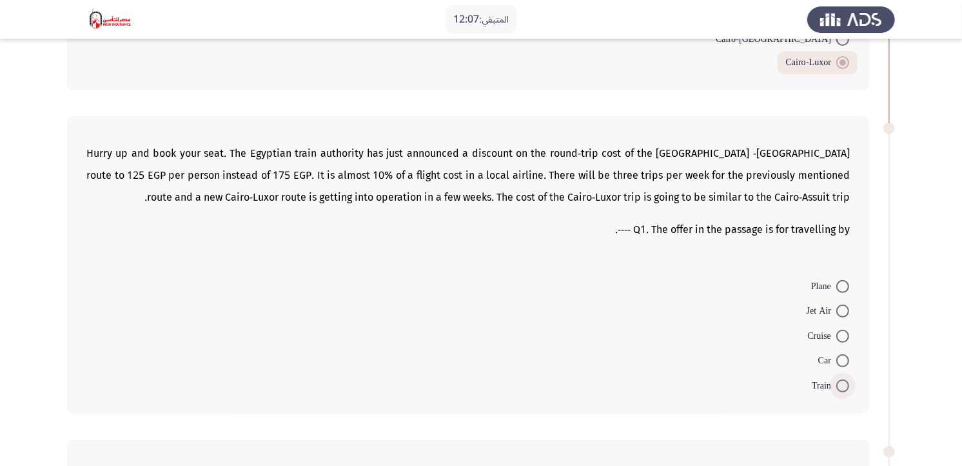
click at [840, 386] on span at bounding box center [843, 385] width 13 height 13
click at [840, 386] on input "Train" at bounding box center [843, 385] width 13 height 13
radio input "true"
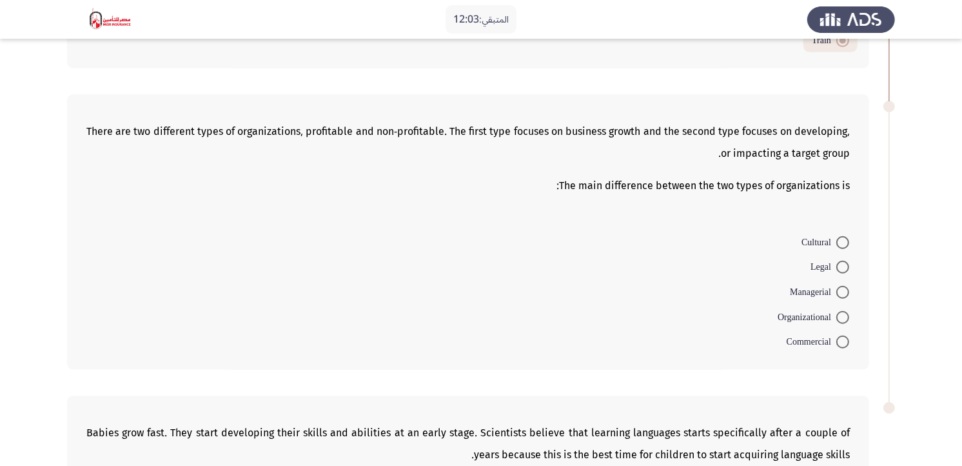
scroll to position [666, 0]
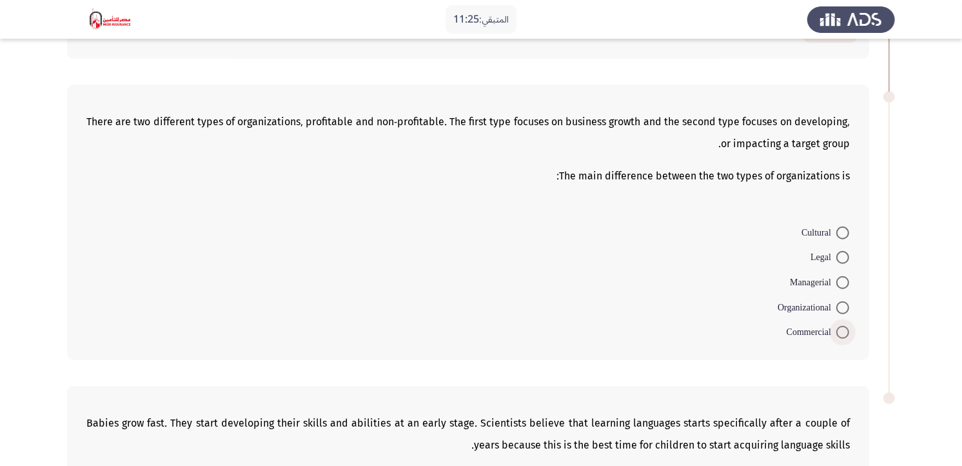
click at [841, 336] on span at bounding box center [843, 332] width 13 height 13
click at [841, 336] on input "Commercial" at bounding box center [843, 332] width 13 height 13
radio input "true"
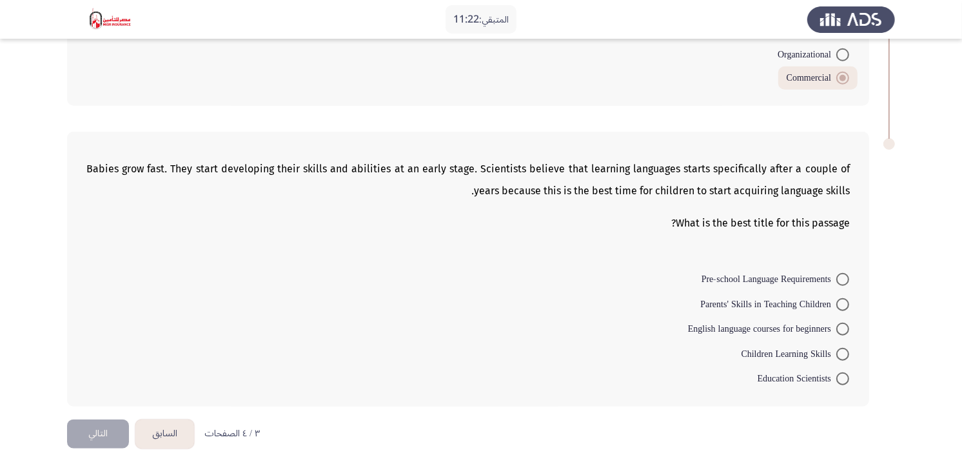
scroll to position [925, 0]
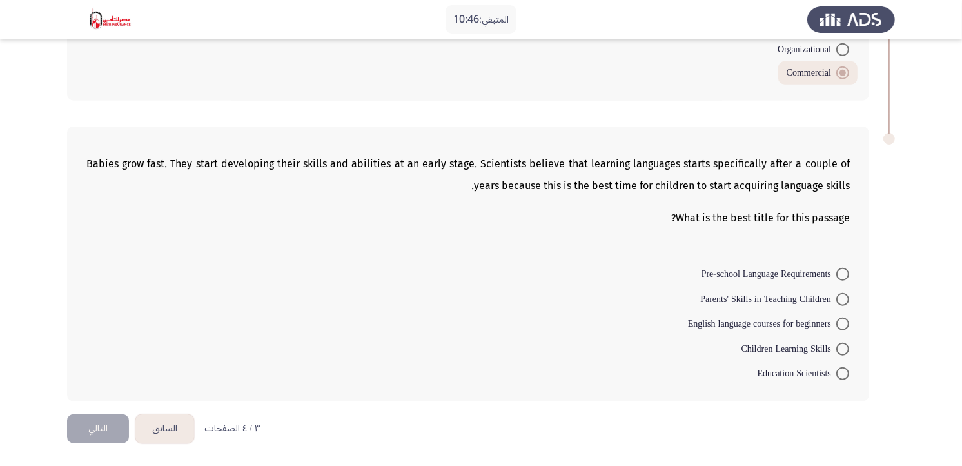
click at [843, 350] on span at bounding box center [843, 348] width 13 height 13
click at [843, 350] on input "Children Learning Skills" at bounding box center [843, 348] width 13 height 13
radio input "true"
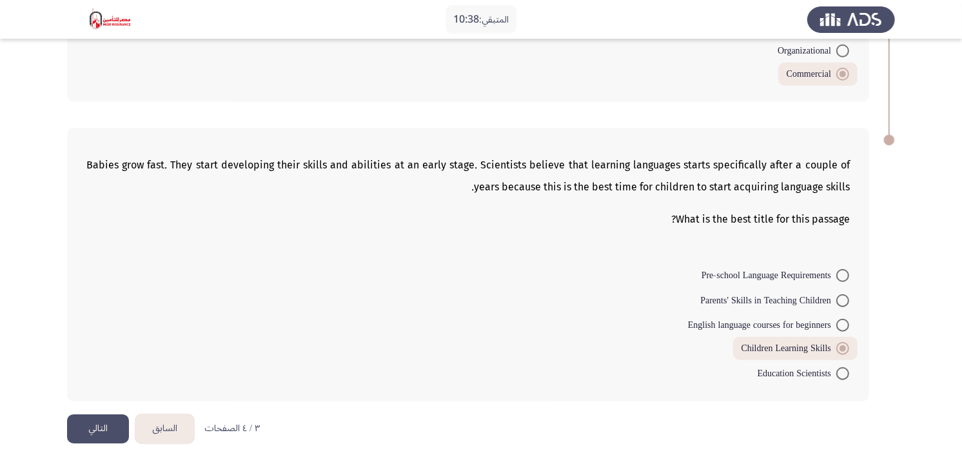
click at [115, 419] on button "التالي" at bounding box center [98, 428] width 62 height 29
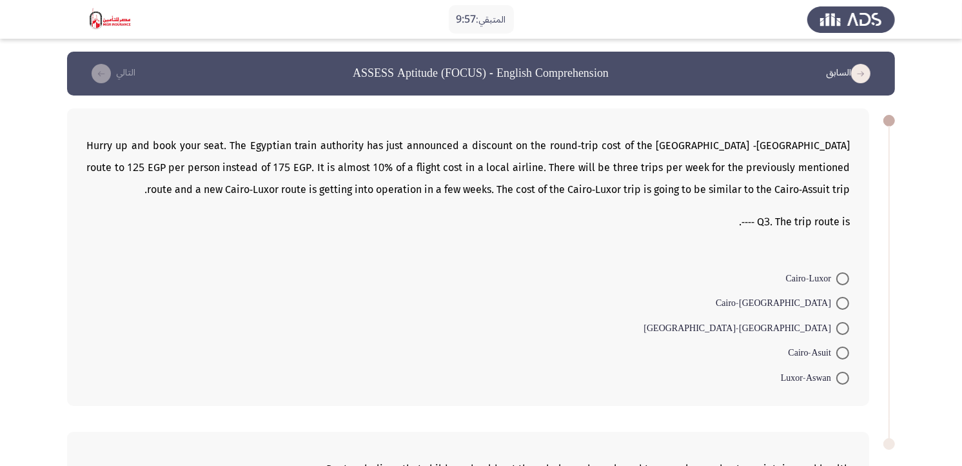
click at [845, 301] on span at bounding box center [843, 303] width 13 height 13
click at [845, 301] on input "Cairo-[GEOGRAPHIC_DATA]" at bounding box center [843, 303] width 13 height 13
radio input "true"
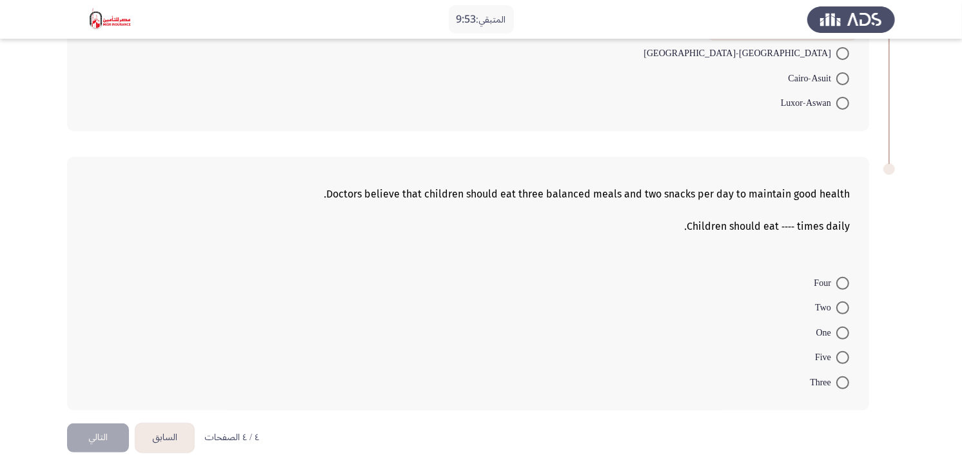
scroll to position [274, 0]
click at [846, 352] on span at bounding box center [843, 356] width 13 height 13
click at [846, 352] on input "Five" at bounding box center [843, 356] width 13 height 13
radio input "true"
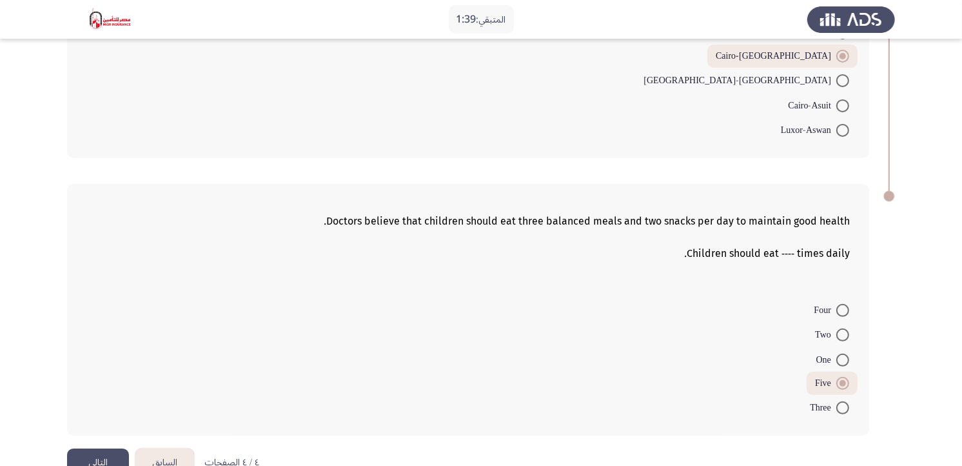
scroll to position [280, 0]
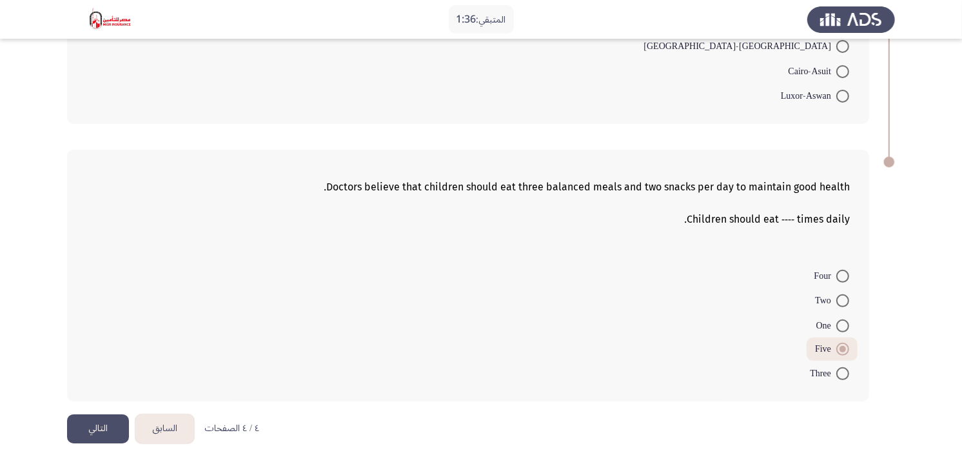
click at [94, 419] on button "التالي" at bounding box center [98, 428] width 62 height 29
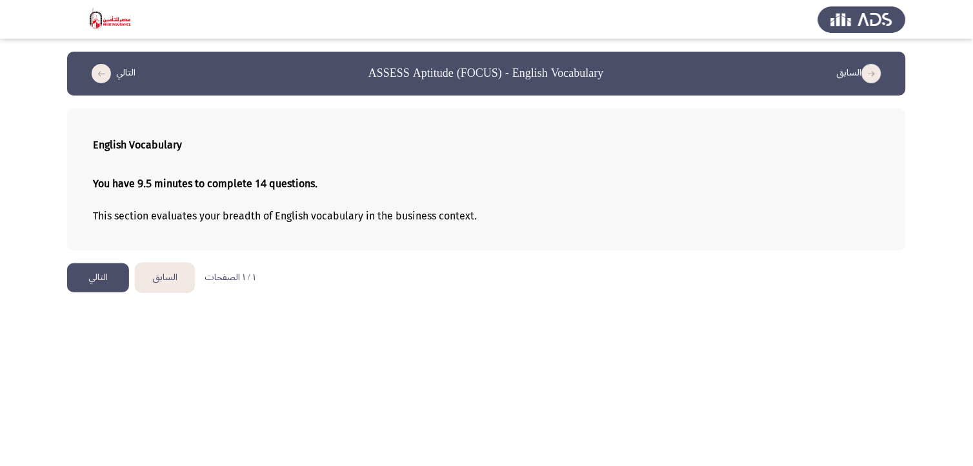
click at [87, 281] on button "التالي" at bounding box center [98, 277] width 62 height 29
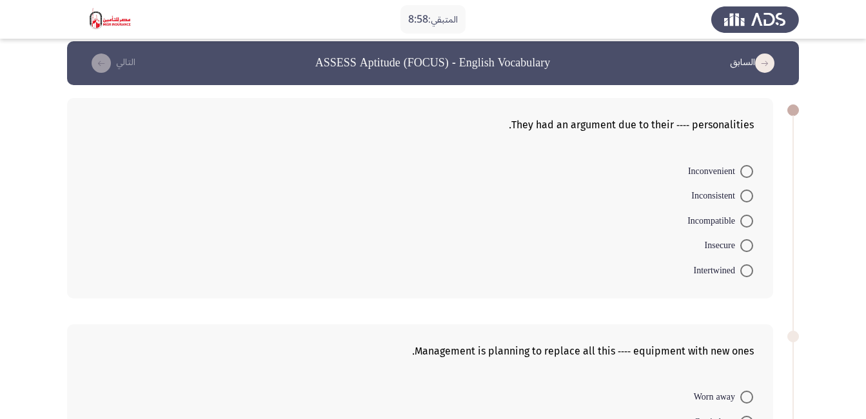
scroll to position [12, 0]
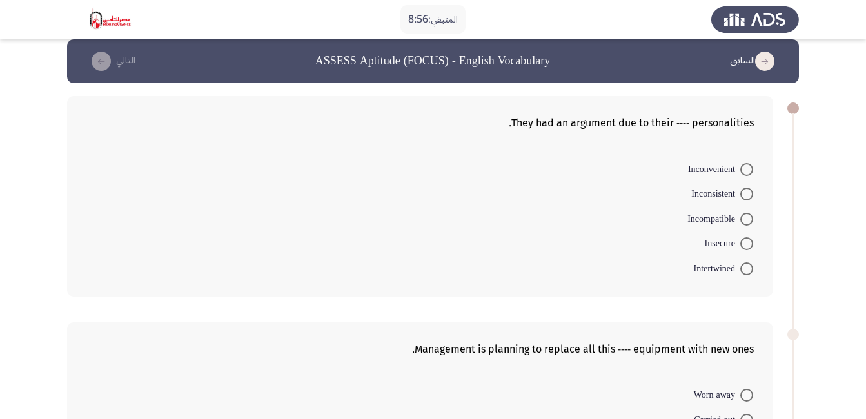
click at [746, 221] on span at bounding box center [746, 219] width 13 height 13
click at [746, 221] on input "Incompatible" at bounding box center [746, 219] width 13 height 13
radio input "true"
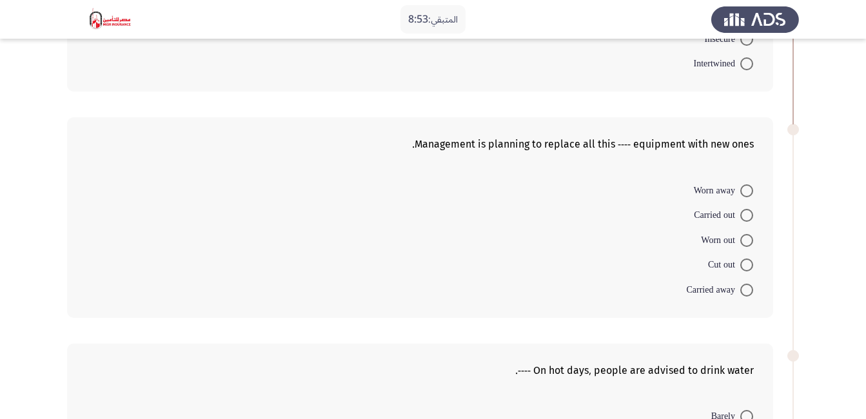
scroll to position [221, 0]
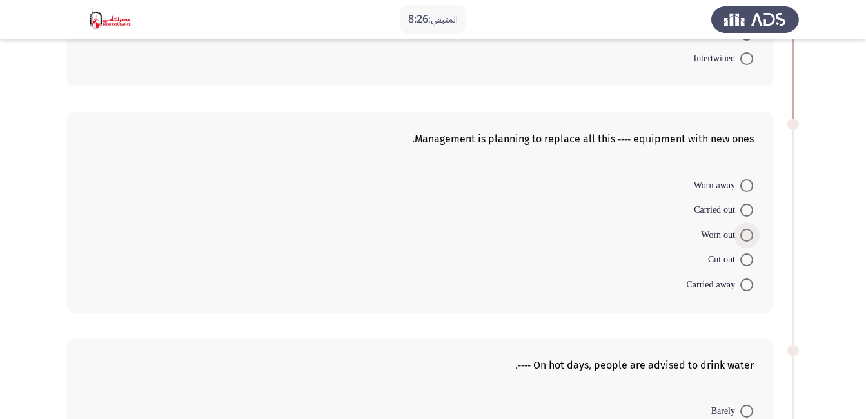
click at [748, 233] on span at bounding box center [746, 235] width 13 height 13
click at [748, 233] on input "Worn out" at bounding box center [746, 235] width 13 height 13
radio input "true"
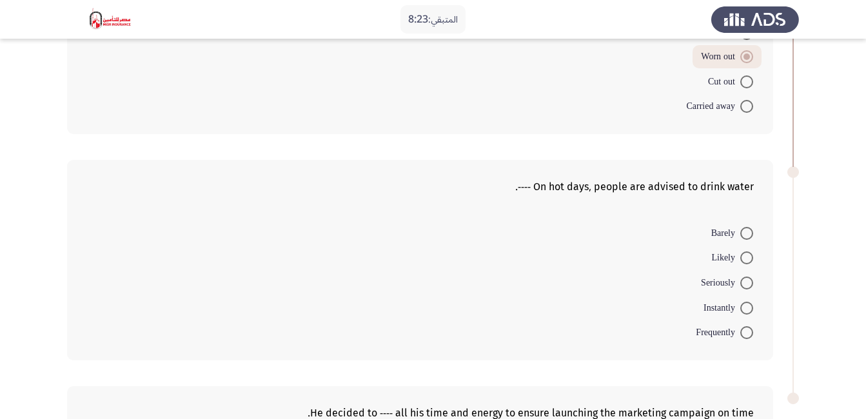
scroll to position [399, 0]
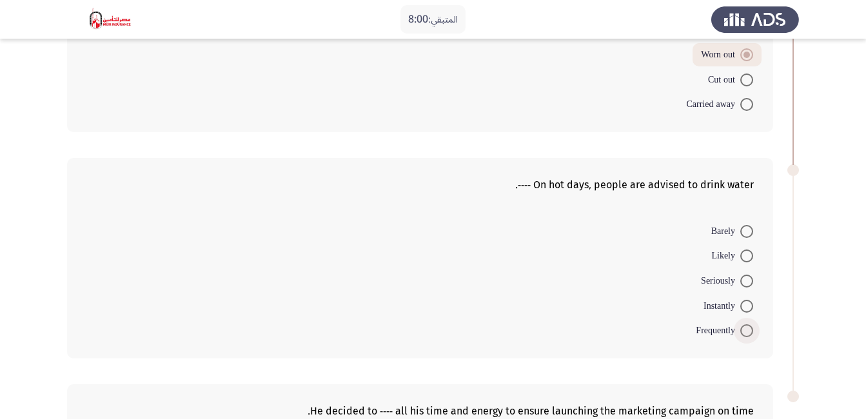
click at [748, 334] on span at bounding box center [746, 330] width 13 height 13
click at [748, 334] on input "Frequently" at bounding box center [746, 330] width 13 height 13
radio input "true"
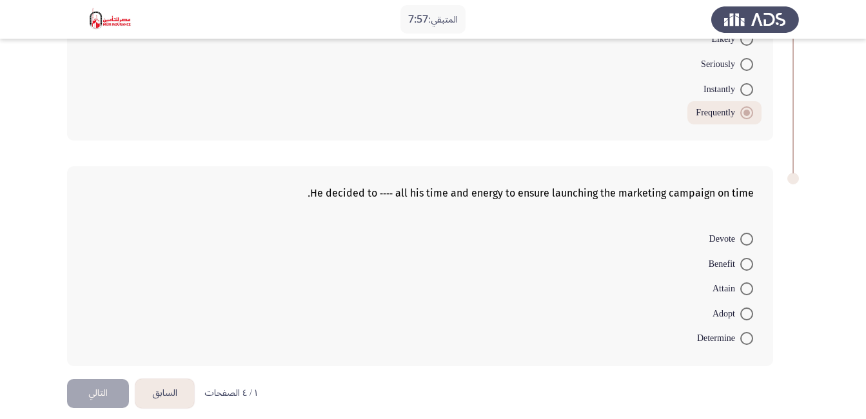
scroll to position [628, 0]
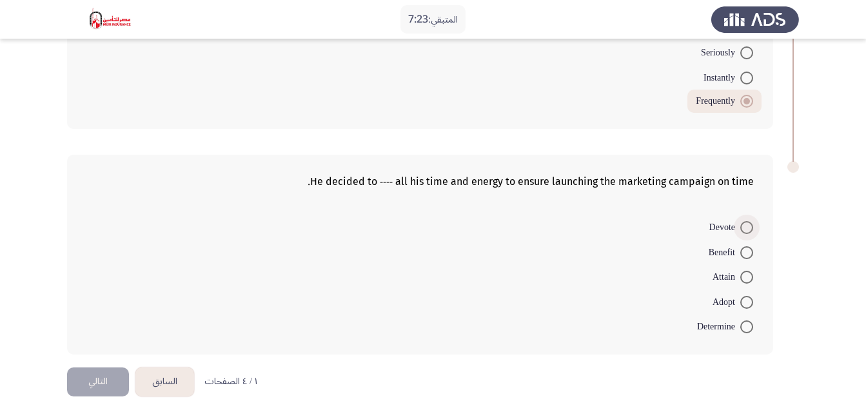
click at [741, 230] on span at bounding box center [746, 227] width 13 height 13
click at [741, 230] on input "Devote" at bounding box center [746, 227] width 13 height 13
radio input "true"
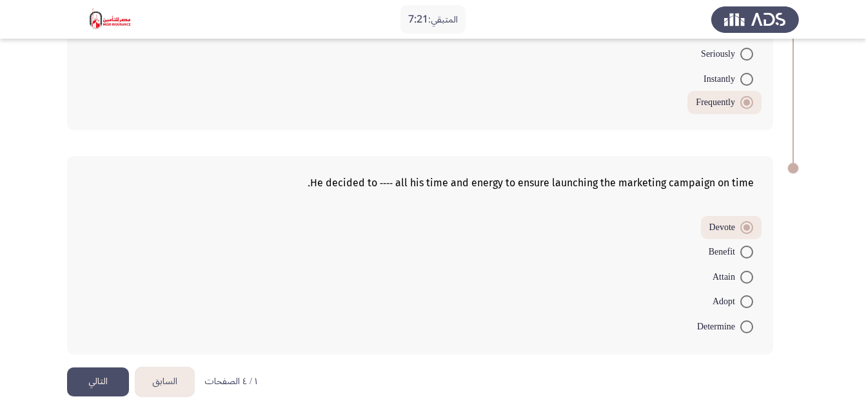
click at [106, 377] on button "التالي" at bounding box center [98, 382] width 62 height 29
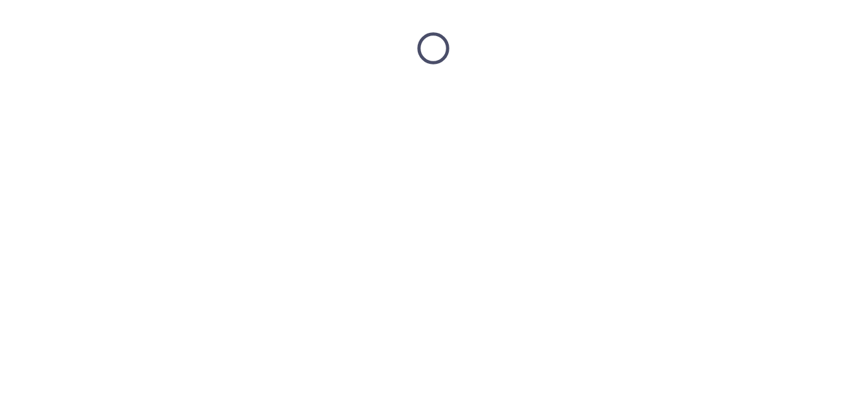
scroll to position [0, 0]
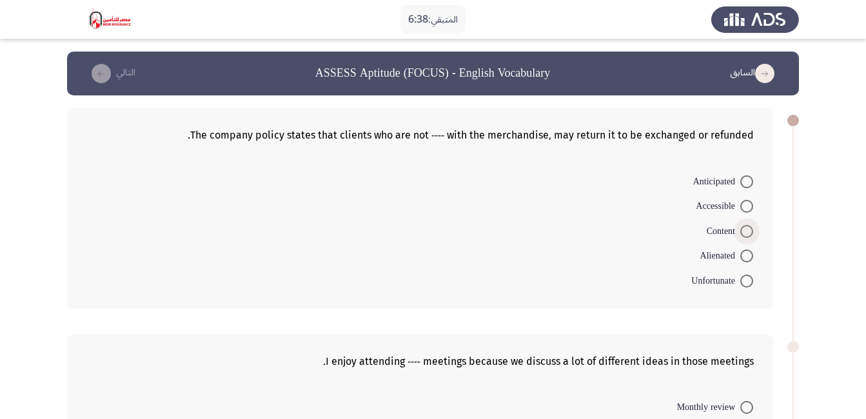
click at [746, 232] on span at bounding box center [746, 231] width 13 height 13
click at [746, 232] on input "Content" at bounding box center [746, 231] width 13 height 13
radio input "true"
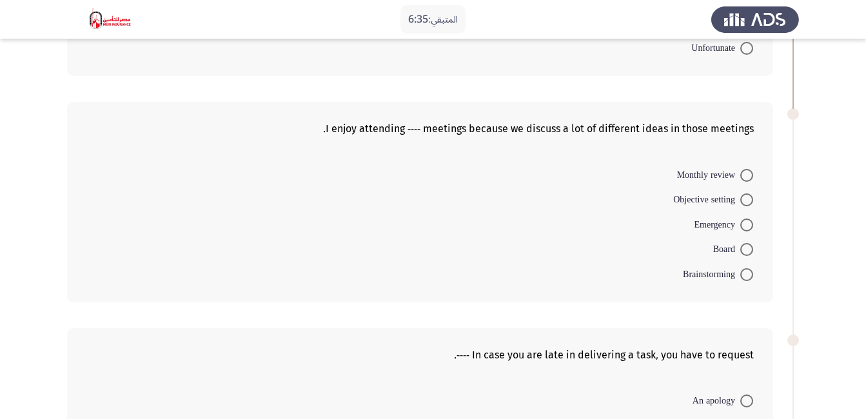
scroll to position [248, 0]
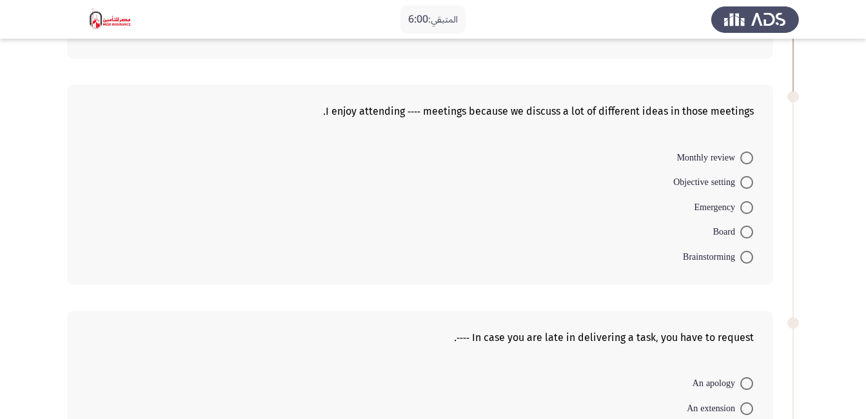
click at [746, 259] on span at bounding box center [746, 257] width 13 height 13
click at [746, 259] on input "Brainstorming" at bounding box center [746, 257] width 13 height 13
radio input "true"
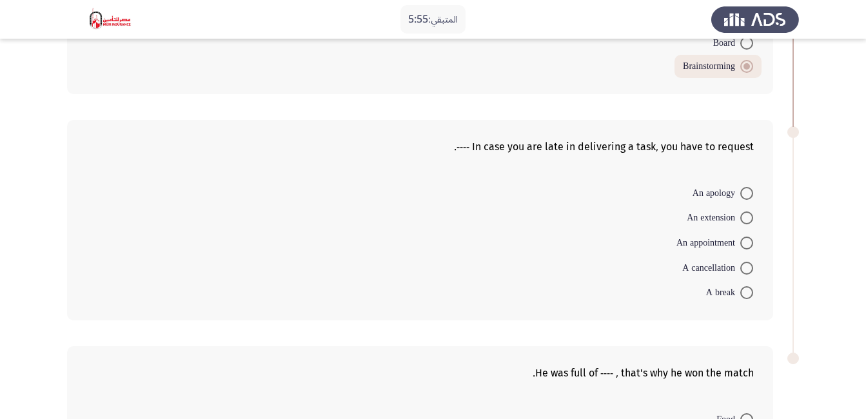
scroll to position [439, 0]
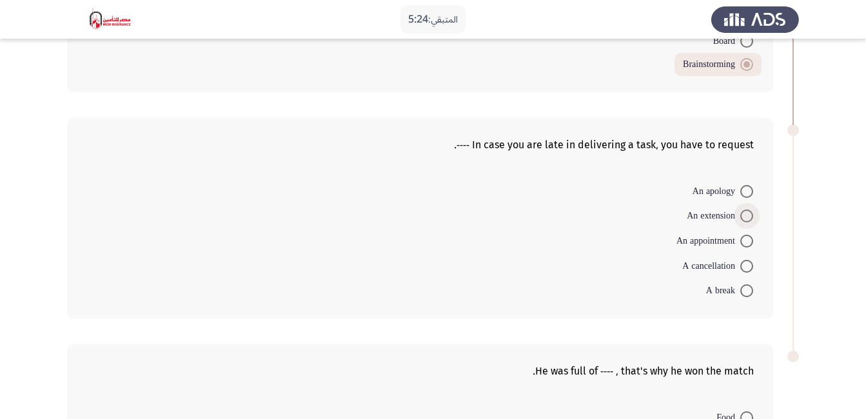
click at [749, 215] on span at bounding box center [746, 216] width 13 height 13
click at [749, 215] on input "An extension" at bounding box center [746, 216] width 13 height 13
radio input "true"
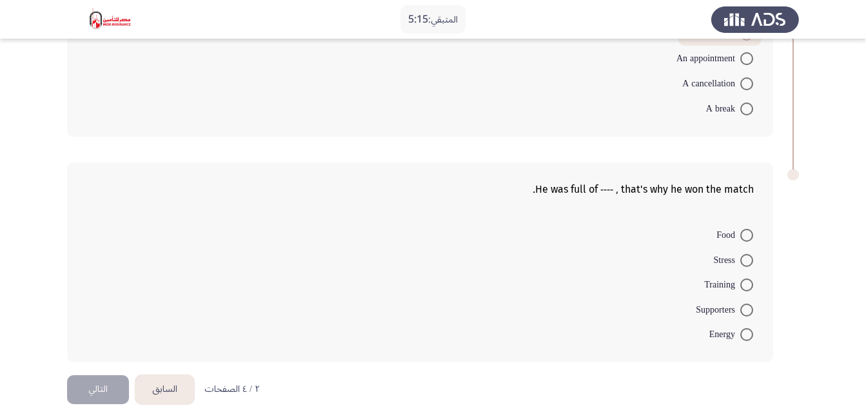
scroll to position [628, 0]
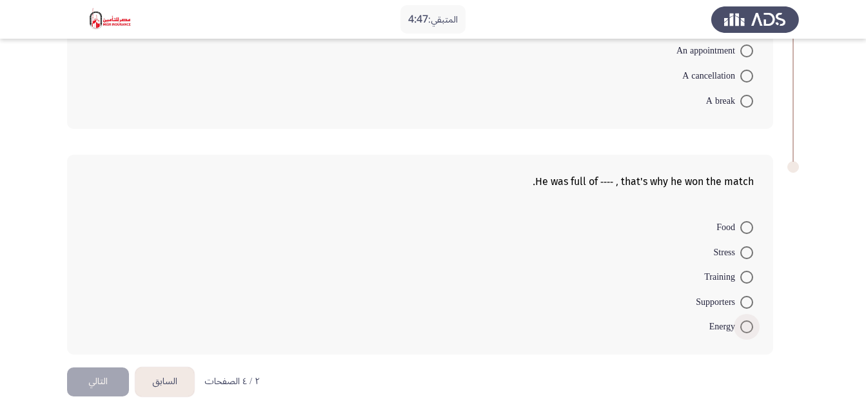
click at [745, 323] on span at bounding box center [746, 327] width 13 height 13
click at [745, 323] on input "Energy" at bounding box center [746, 327] width 13 height 13
radio input "true"
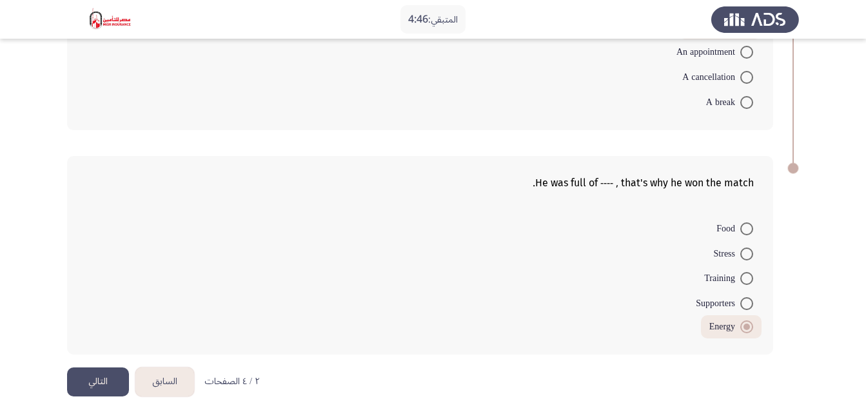
click at [80, 384] on button "التالي" at bounding box center [98, 382] width 62 height 29
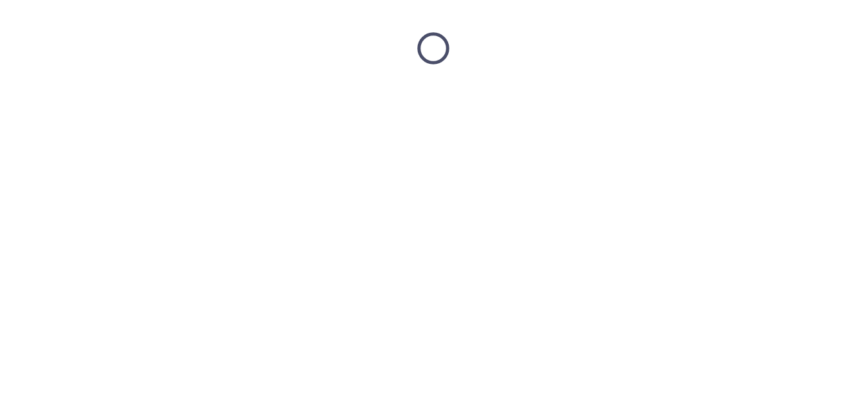
scroll to position [0, 0]
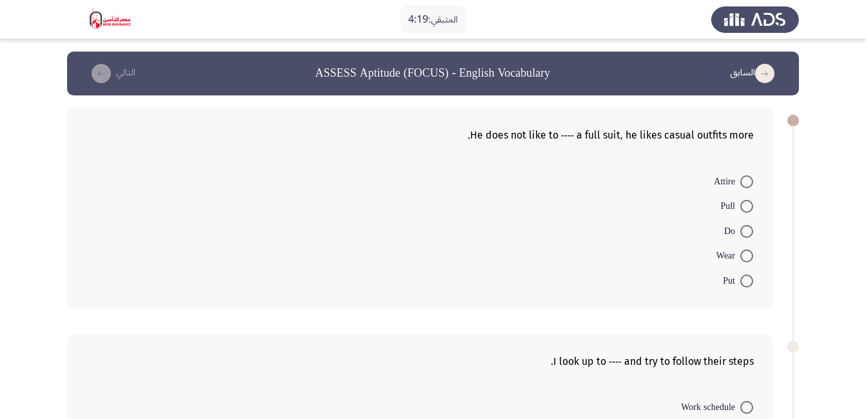
click at [746, 259] on span at bounding box center [746, 256] width 13 height 13
click at [746, 259] on input "Wear" at bounding box center [746, 256] width 13 height 13
radio input "true"
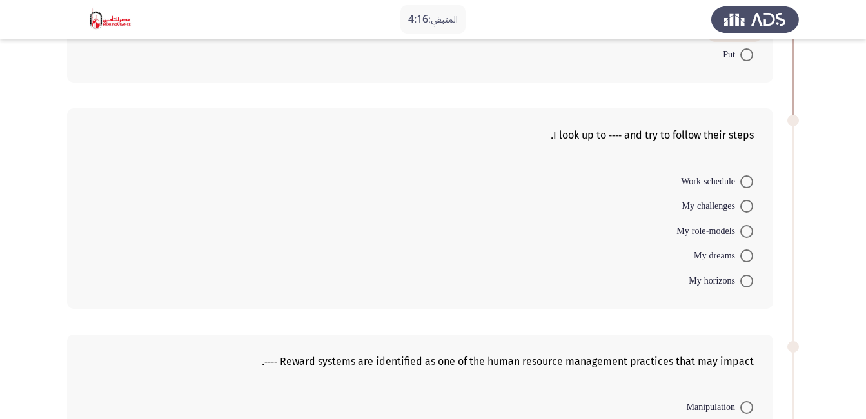
scroll to position [226, 0]
click at [747, 231] on span at bounding box center [746, 230] width 13 height 13
click at [747, 231] on input "My role-models" at bounding box center [746, 230] width 13 height 13
radio input "true"
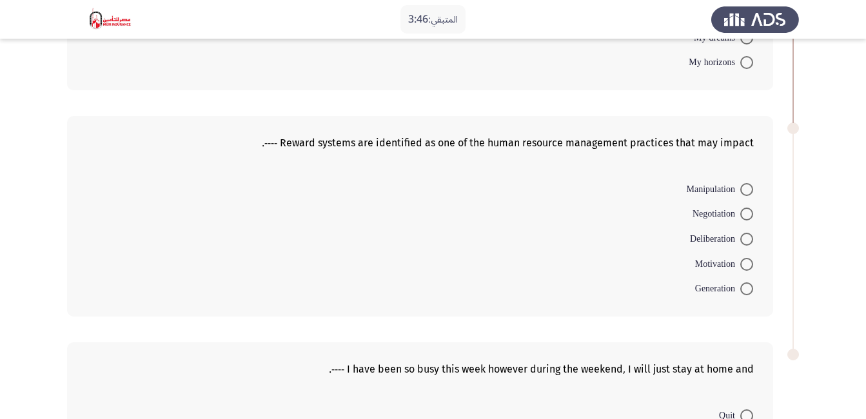
scroll to position [446, 0]
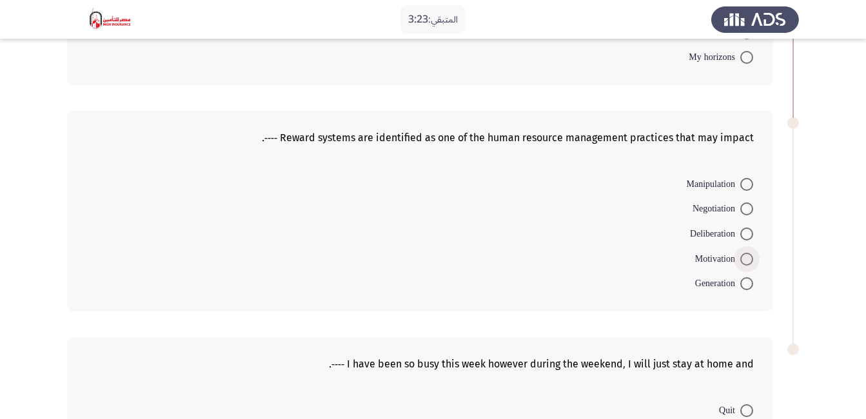
click at [747, 258] on span at bounding box center [746, 259] width 13 height 13
click at [747, 258] on input "Motivation" at bounding box center [746, 259] width 13 height 13
radio input "true"
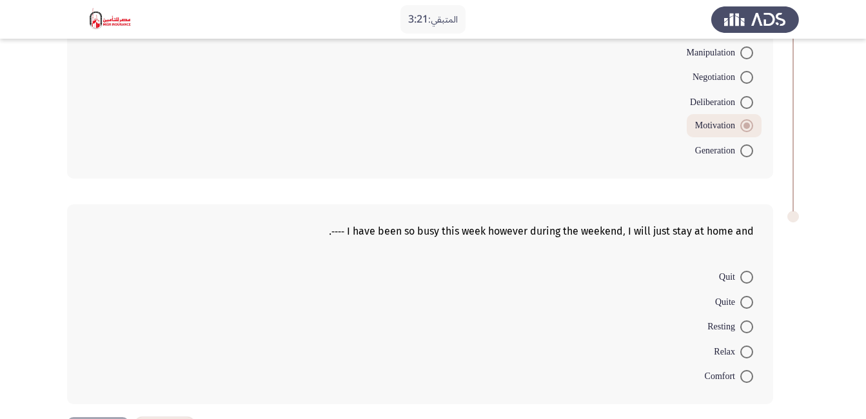
scroll to position [628, 0]
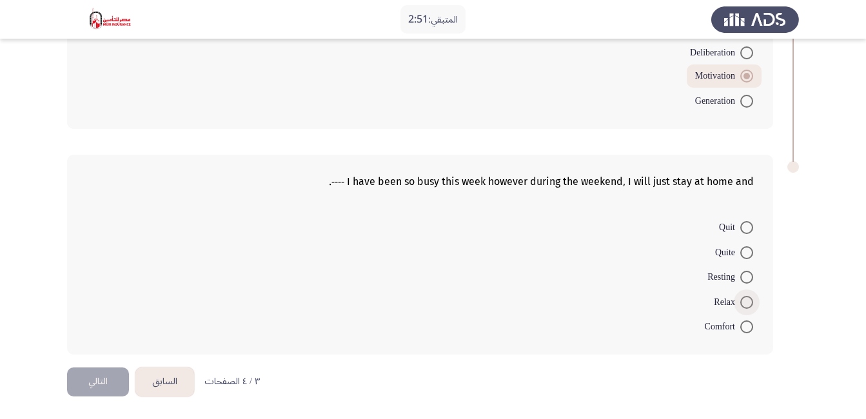
click at [741, 301] on span at bounding box center [746, 302] width 13 height 13
click at [741, 301] on input "Relax" at bounding box center [746, 302] width 13 height 13
radio input "true"
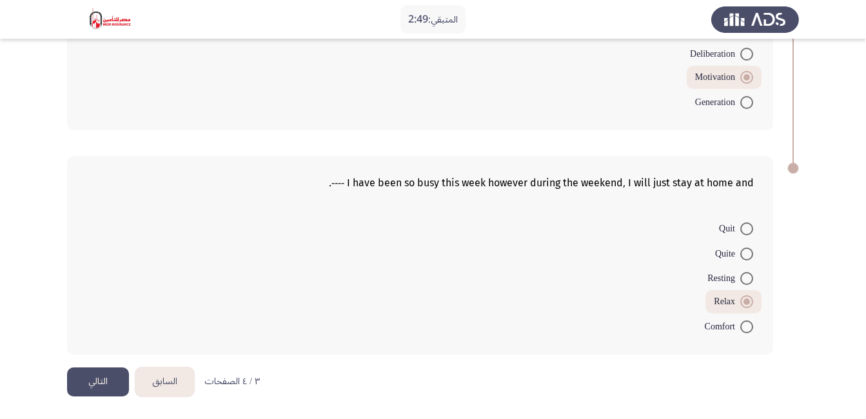
click at [101, 379] on button "التالي" at bounding box center [98, 382] width 62 height 29
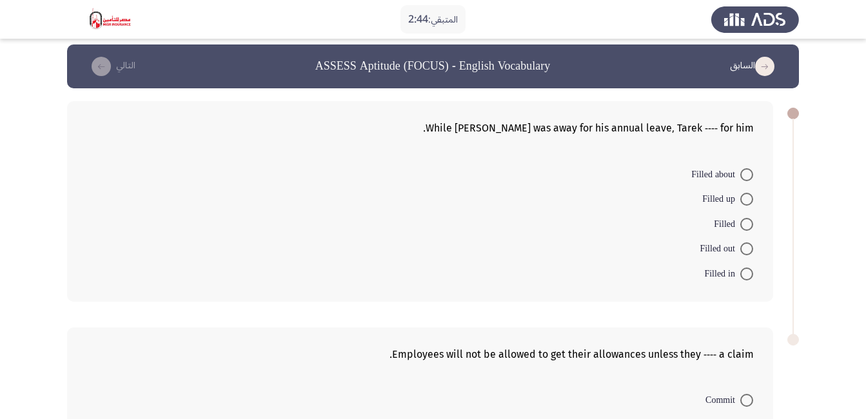
scroll to position [9, 0]
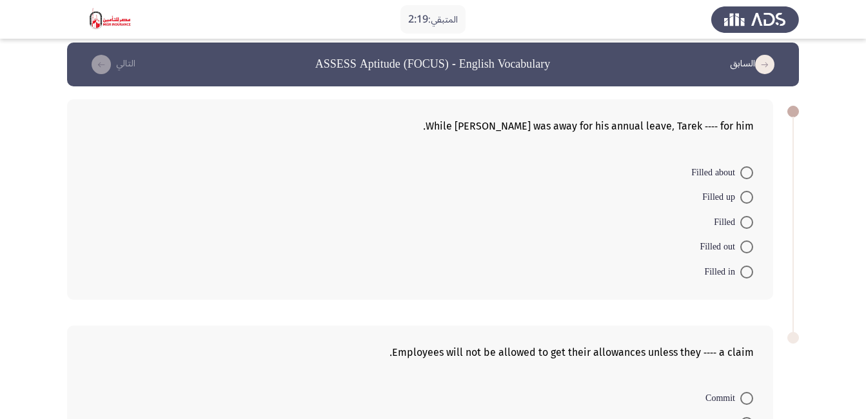
click at [746, 271] on span at bounding box center [746, 272] width 13 height 13
click at [746, 271] on input "Filled in" at bounding box center [746, 272] width 13 height 13
radio input "true"
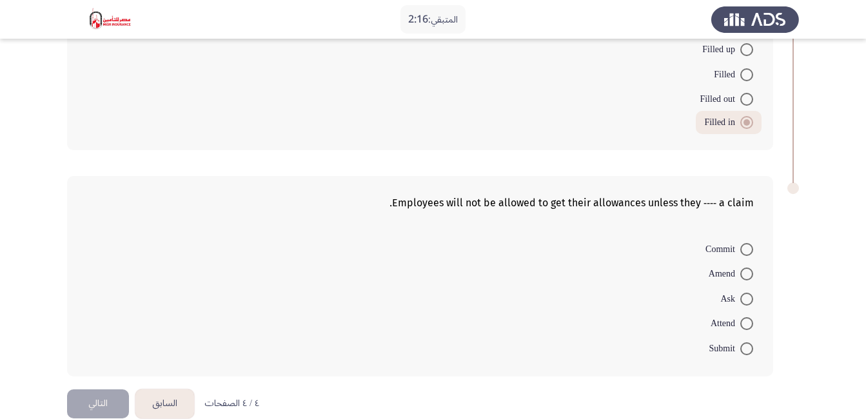
scroll to position [168, 0]
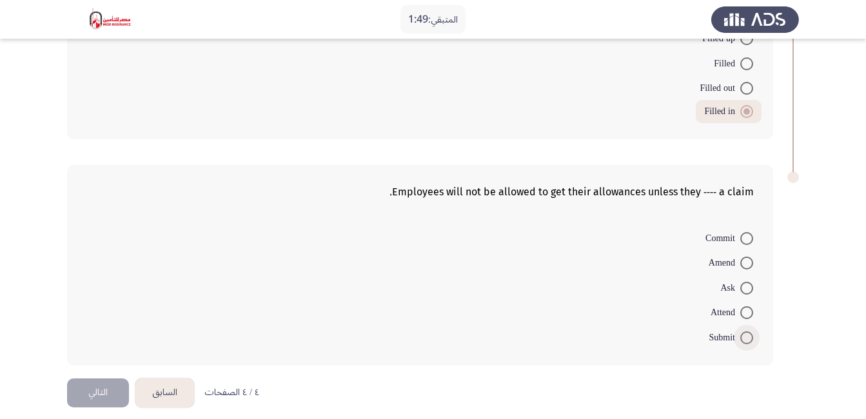
click at [748, 337] on span at bounding box center [746, 338] width 13 height 13
click at [748, 337] on input "Submit" at bounding box center [746, 338] width 13 height 13
radio input "true"
click at [108, 395] on button "التالي" at bounding box center [98, 391] width 62 height 29
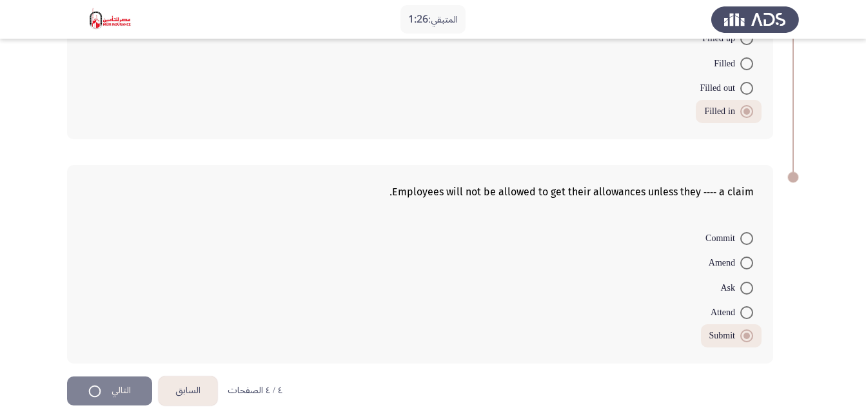
scroll to position [0, 0]
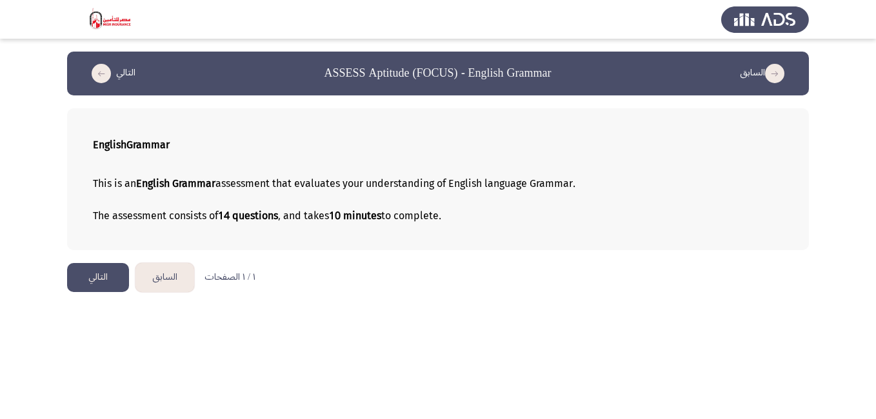
click at [114, 278] on button "التالي" at bounding box center [98, 277] width 62 height 29
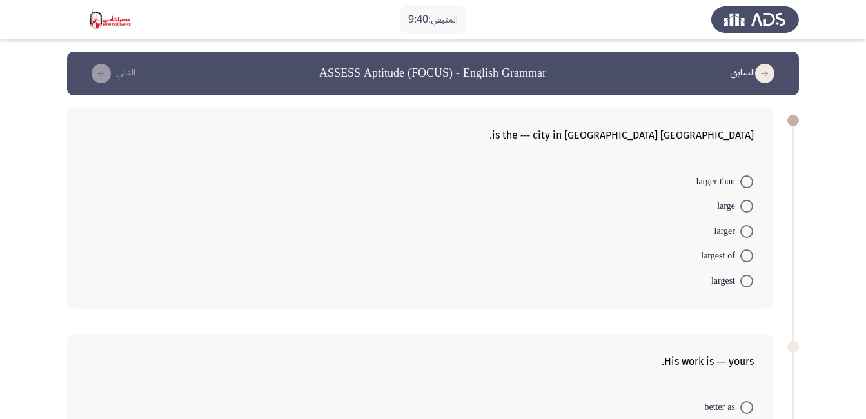
click at [745, 279] on span at bounding box center [746, 281] width 13 height 13
click at [745, 279] on input "largest" at bounding box center [746, 281] width 13 height 13
radio input "true"
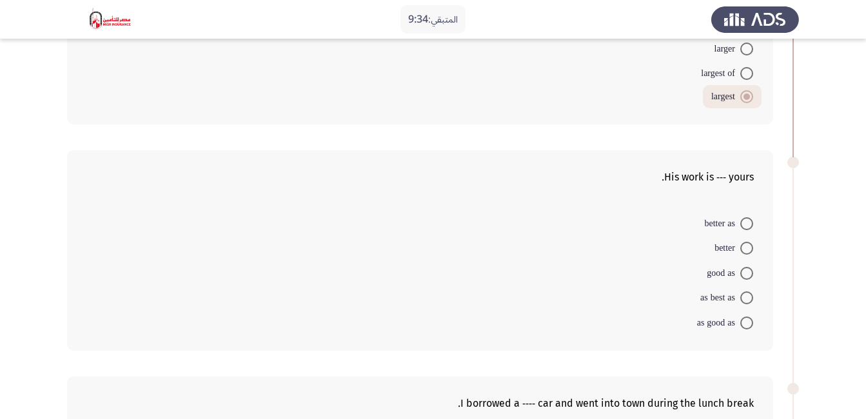
scroll to position [186, 0]
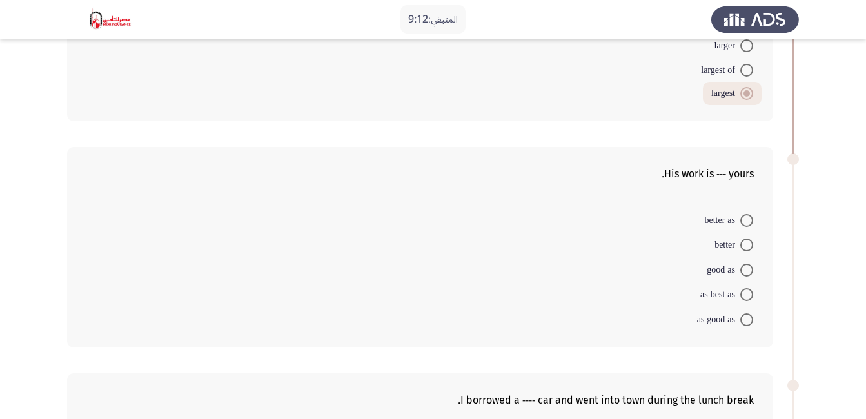
click at [749, 319] on span at bounding box center [746, 319] width 13 height 13
click at [749, 319] on input "as good as" at bounding box center [746, 319] width 13 height 13
radio input "true"
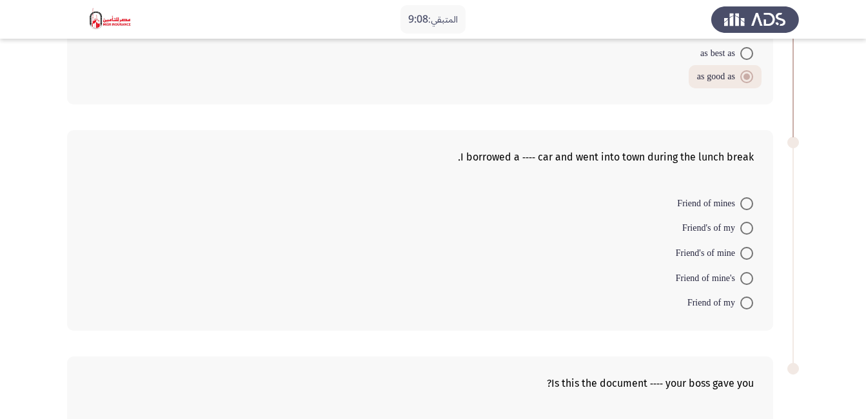
scroll to position [429, 0]
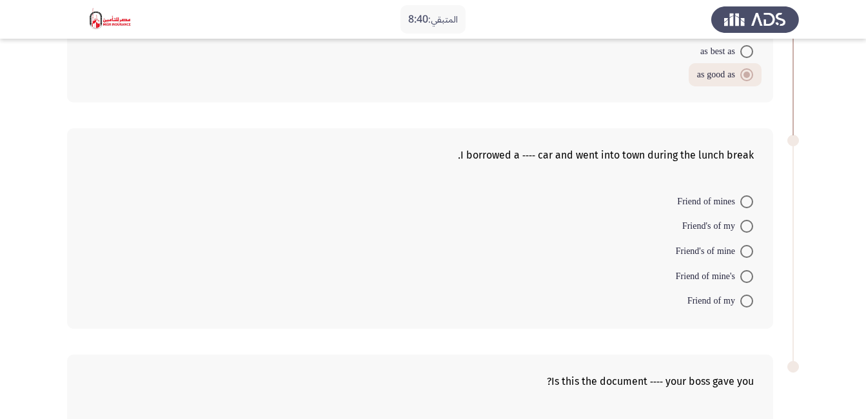
click at [744, 275] on span at bounding box center [746, 276] width 13 height 13
click at [744, 275] on input "Friend of mine's" at bounding box center [746, 276] width 13 height 13
radio input "true"
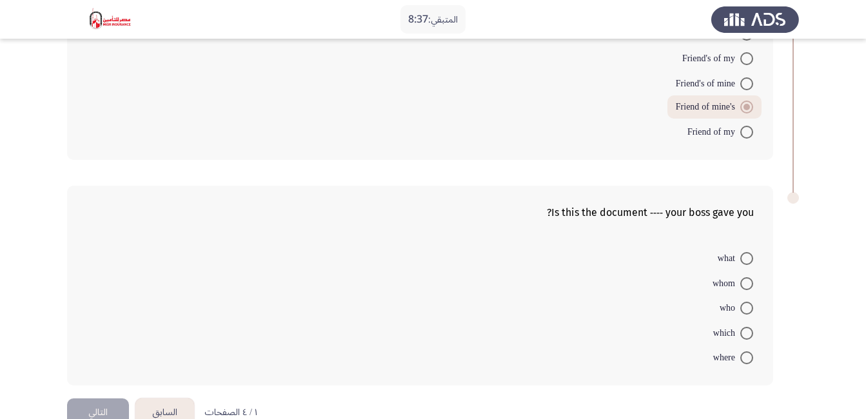
scroll to position [628, 0]
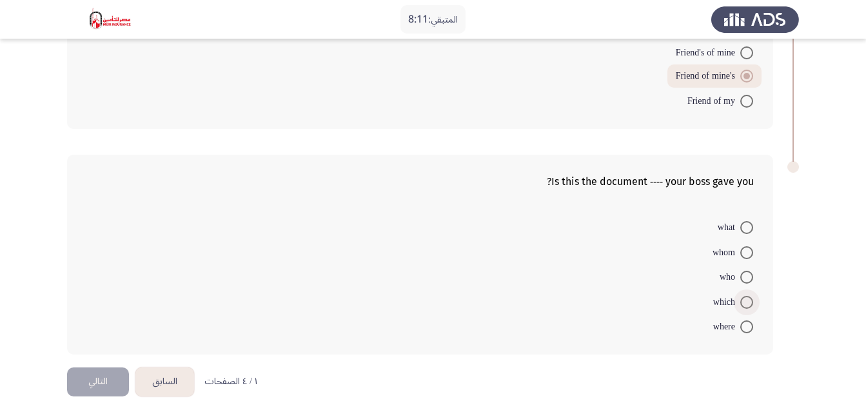
click at [747, 303] on span at bounding box center [747, 303] width 0 height 0
click at [746, 302] on input "which" at bounding box center [746, 302] width 13 height 13
radio input "true"
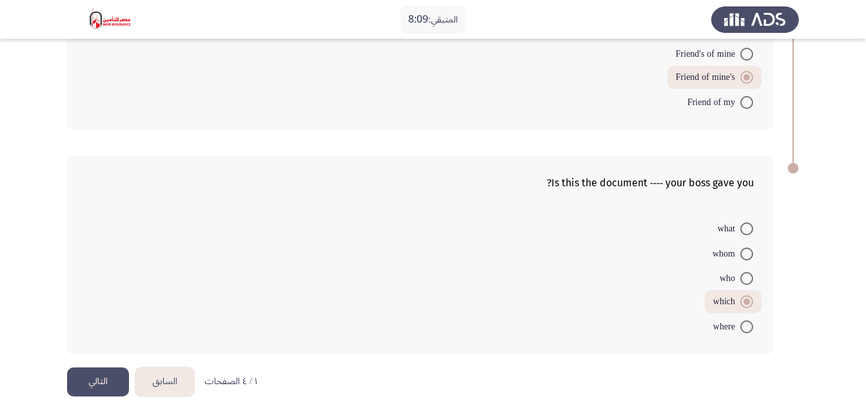
click at [92, 393] on button "التالي" at bounding box center [98, 382] width 62 height 29
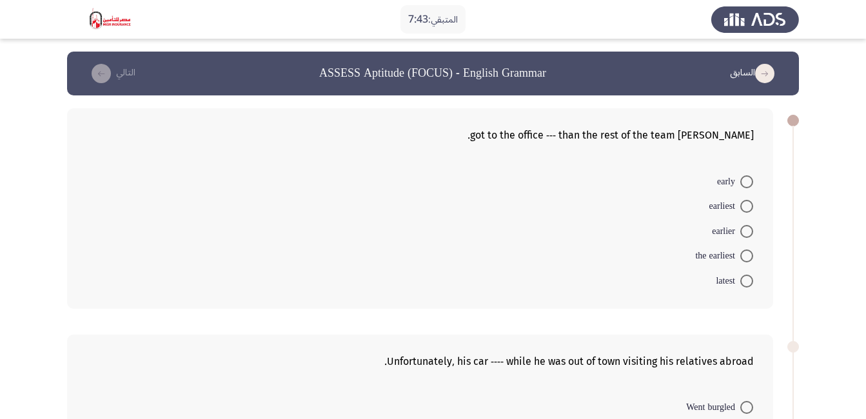
click at [742, 257] on span at bounding box center [746, 256] width 13 height 13
click at [742, 257] on input "the earliest" at bounding box center [746, 256] width 13 height 13
radio input "true"
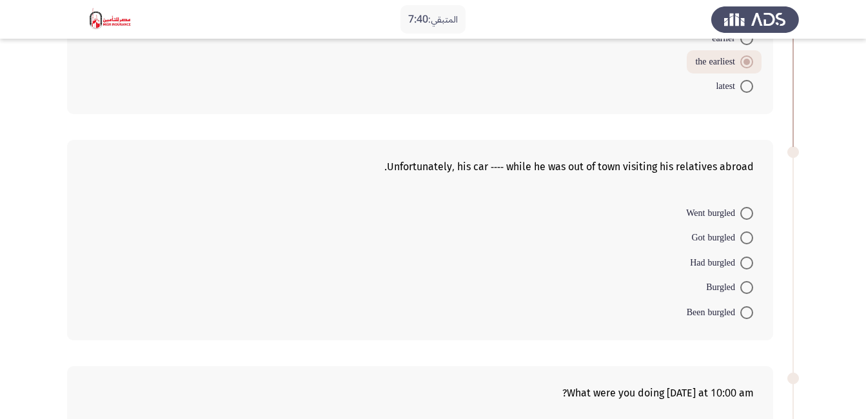
scroll to position [205, 0]
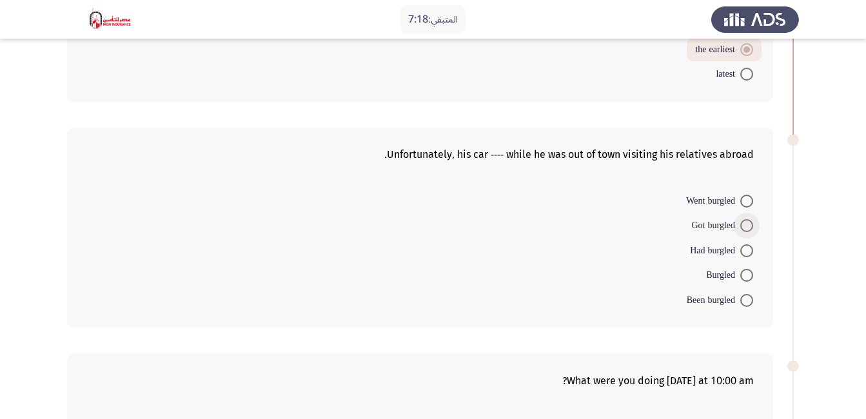
click at [751, 225] on span at bounding box center [746, 225] width 13 height 13
click at [751, 225] on input "Got burgled" at bounding box center [746, 225] width 13 height 13
radio input "true"
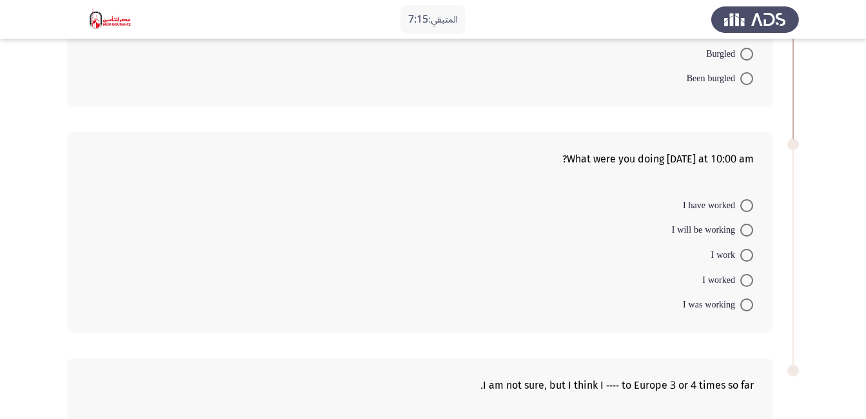
scroll to position [439, 0]
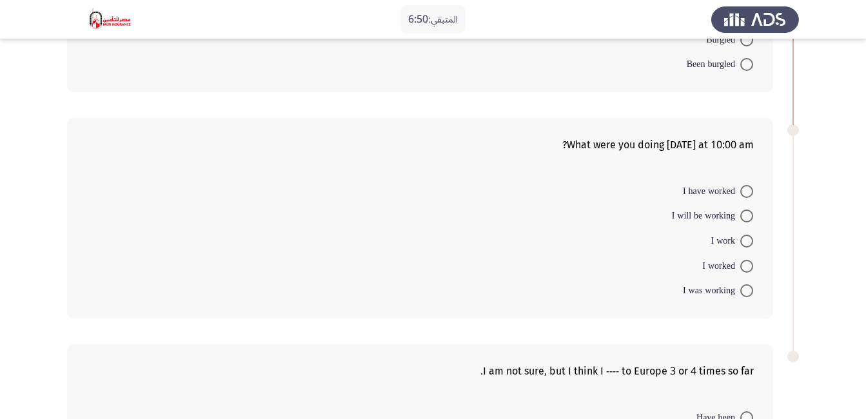
click at [746, 290] on span at bounding box center [746, 290] width 13 height 13
click at [746, 290] on input "I was working" at bounding box center [746, 290] width 13 height 13
radio input "true"
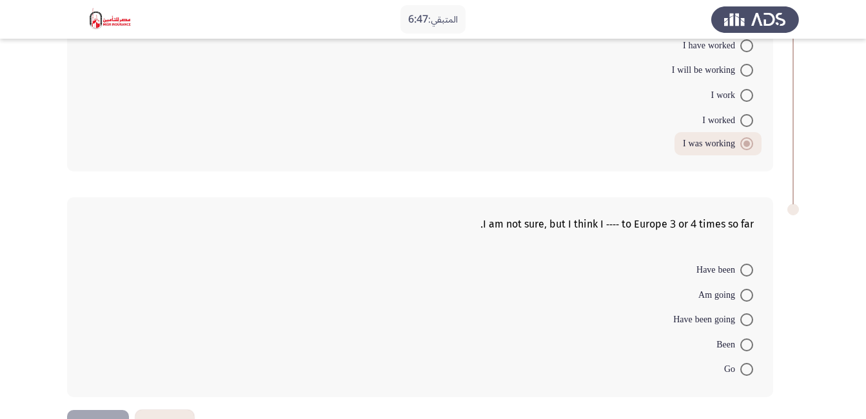
scroll to position [628, 0]
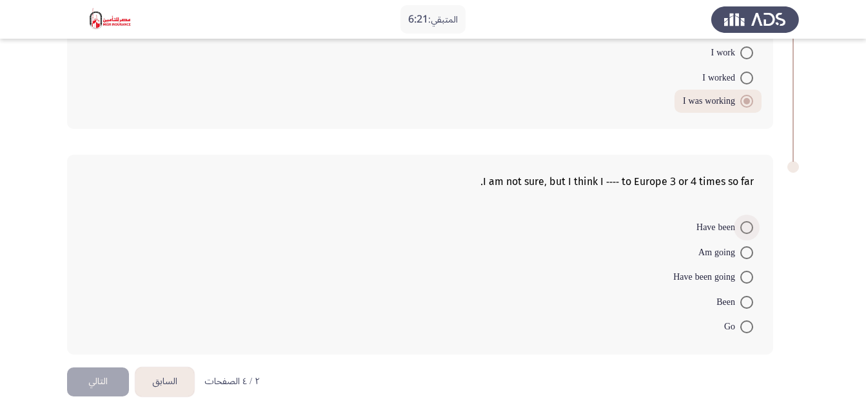
click at [746, 232] on span at bounding box center [746, 227] width 13 height 13
click at [746, 232] on input "Have been" at bounding box center [746, 227] width 13 height 13
radio input "true"
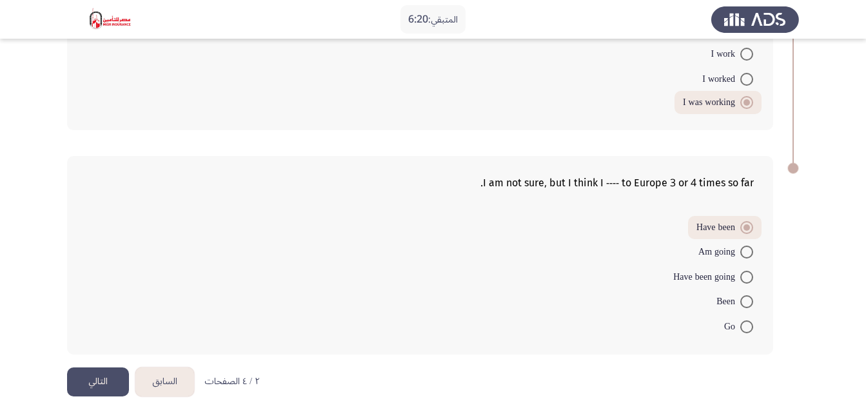
click at [97, 381] on button "التالي" at bounding box center [98, 382] width 62 height 29
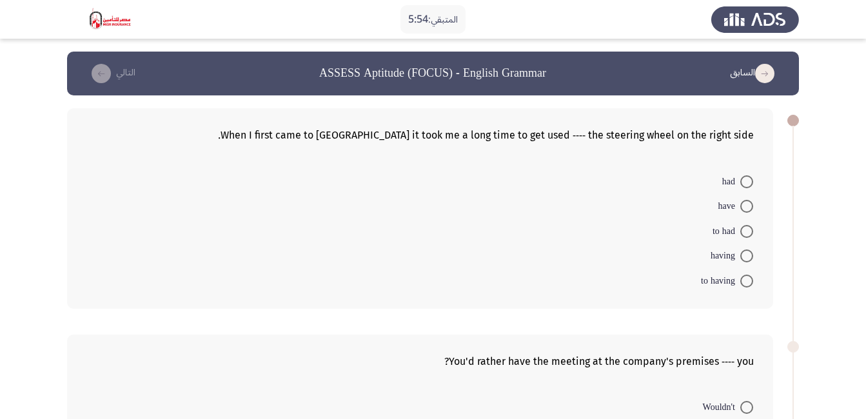
click at [740, 282] on span "to having" at bounding box center [720, 280] width 39 height 15
click at [740, 282] on input "to having" at bounding box center [746, 281] width 13 height 13
radio input "true"
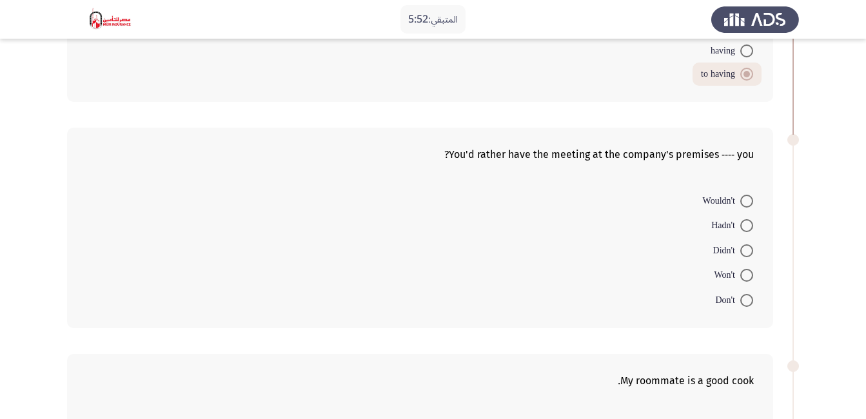
scroll to position [231, 0]
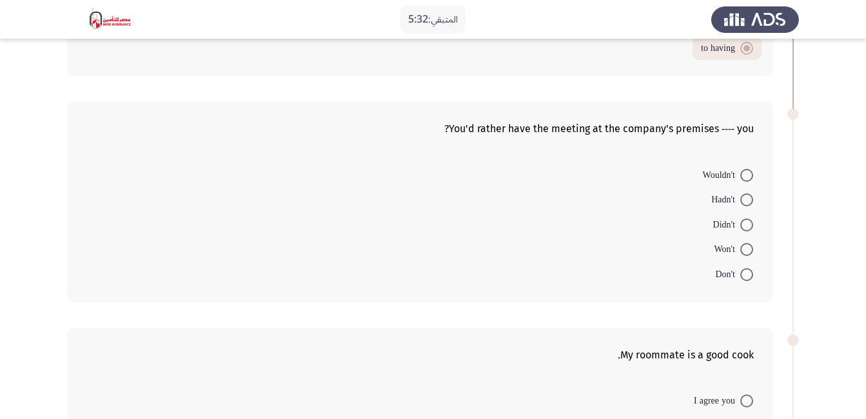
click at [746, 174] on span at bounding box center [746, 175] width 13 height 13
click at [746, 174] on input "Wouldn't" at bounding box center [746, 175] width 13 height 13
radio input "true"
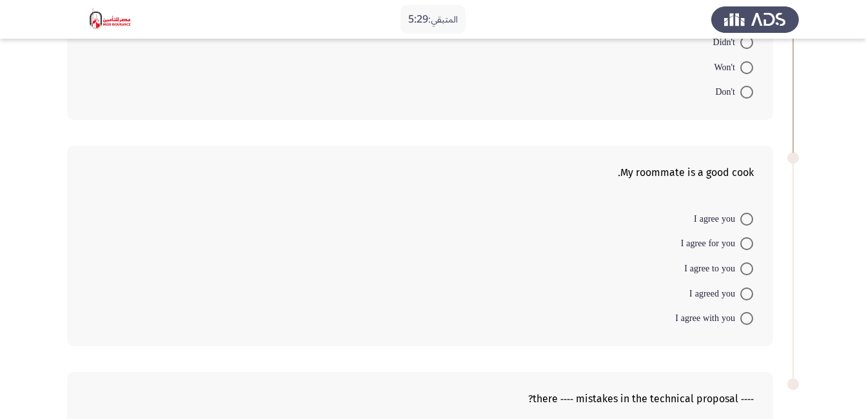
scroll to position [415, 0]
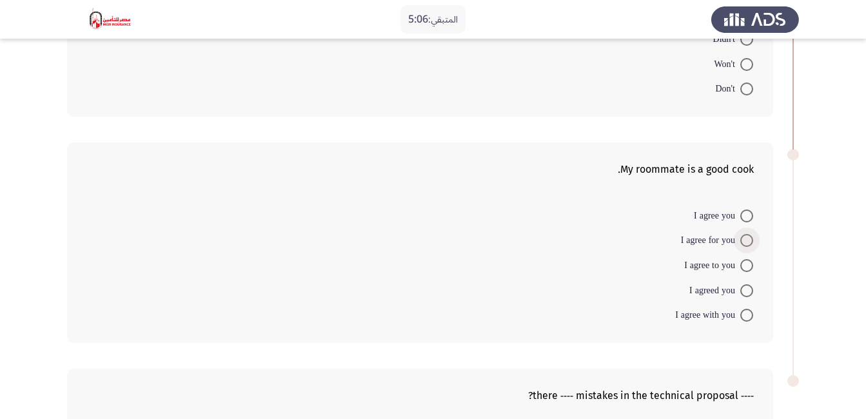
click at [747, 243] on span at bounding box center [746, 240] width 13 height 13
click at [747, 243] on input "I agree for you" at bounding box center [746, 240] width 13 height 13
radio input "true"
click at [748, 311] on span at bounding box center [746, 314] width 13 height 13
click at [748, 311] on input "I agree with you" at bounding box center [746, 314] width 13 height 13
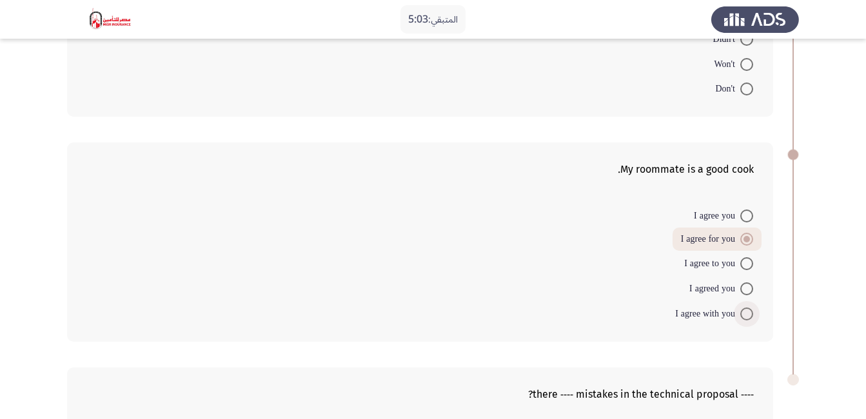
radio input "true"
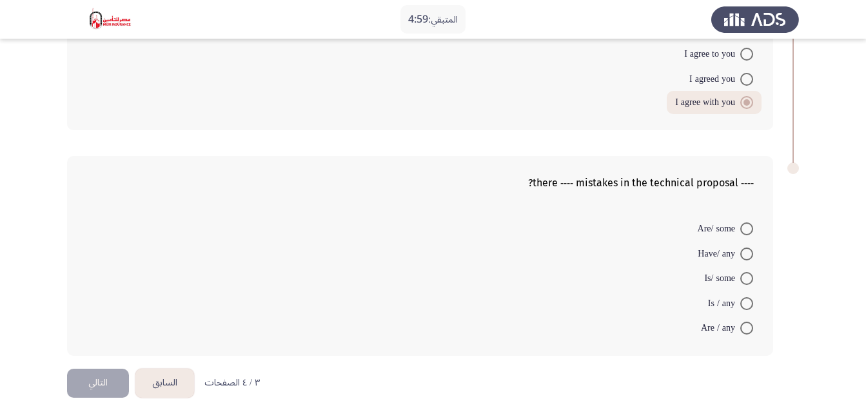
scroll to position [628, 0]
click at [744, 330] on span at bounding box center [746, 327] width 13 height 13
click at [744, 330] on input "Are / any" at bounding box center [746, 327] width 13 height 13
radio input "true"
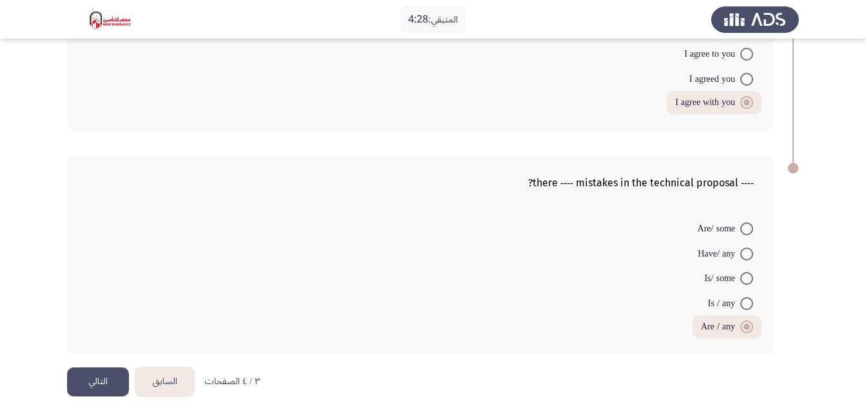
click at [95, 391] on button "التالي" at bounding box center [98, 382] width 62 height 29
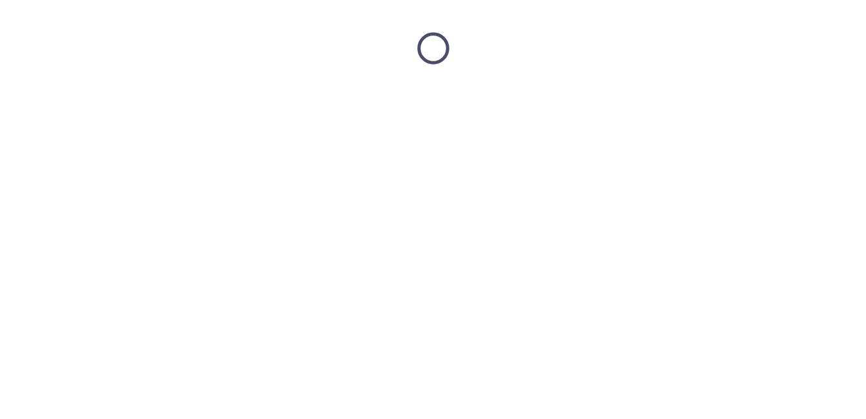
scroll to position [0, 0]
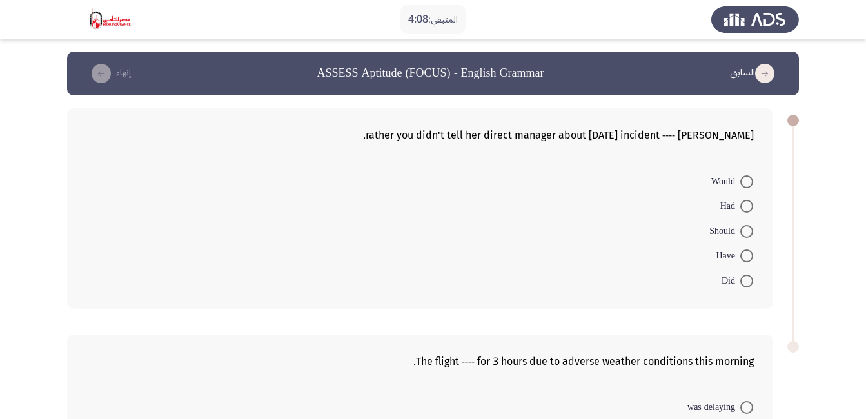
click at [746, 208] on span at bounding box center [746, 206] width 13 height 13
click at [746, 208] on input "Had" at bounding box center [746, 206] width 13 height 13
radio input "true"
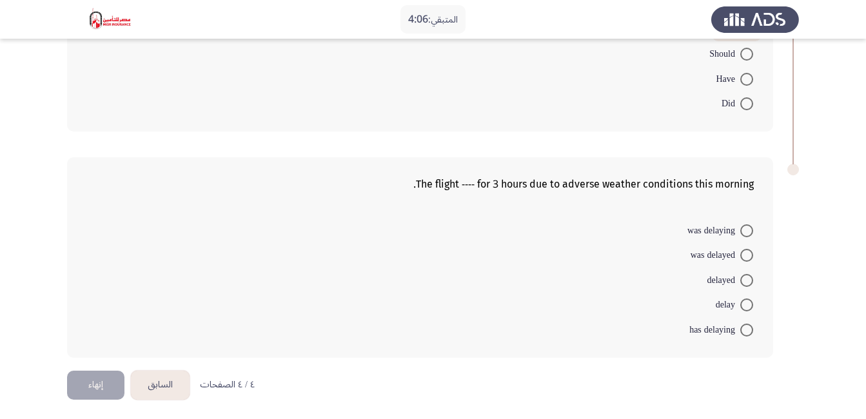
scroll to position [179, 0]
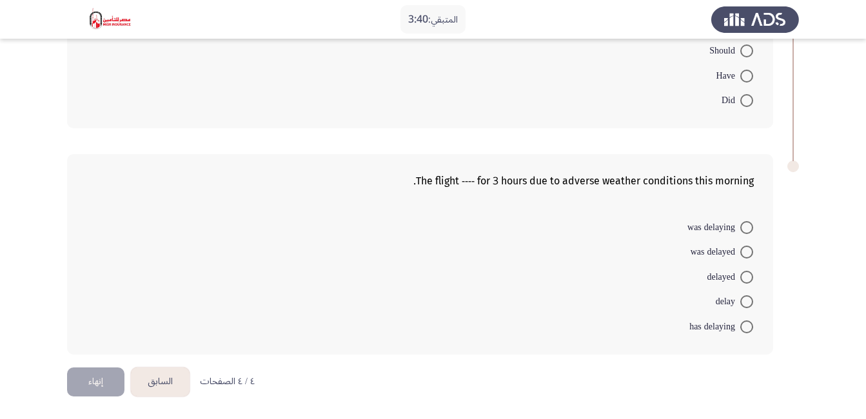
click at [745, 256] on span at bounding box center [746, 252] width 13 height 13
click at [745, 256] on input "was delayed" at bounding box center [746, 252] width 13 height 13
radio input "true"
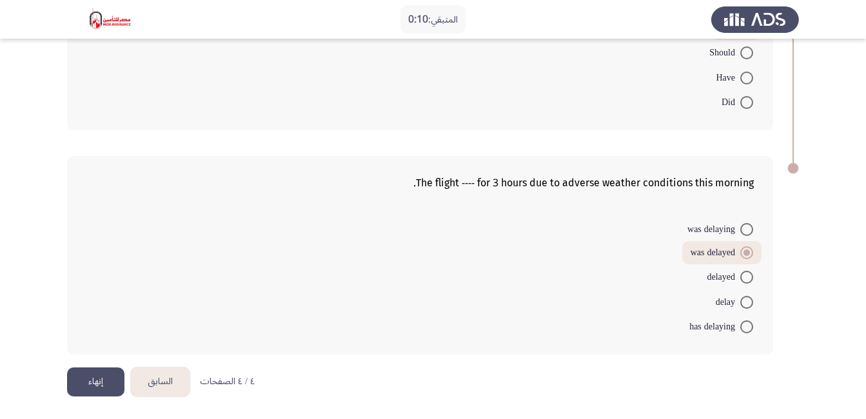
click at [99, 382] on button "إنهاء" at bounding box center [95, 382] width 57 height 29
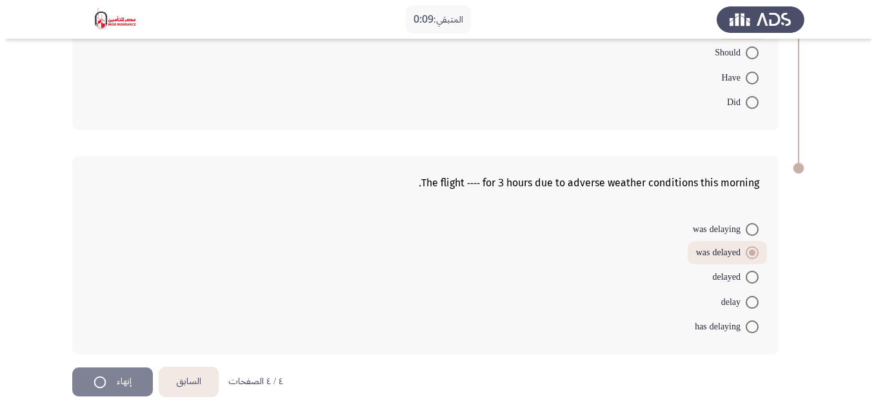
scroll to position [0, 0]
